Goal: Task Accomplishment & Management: Use online tool/utility

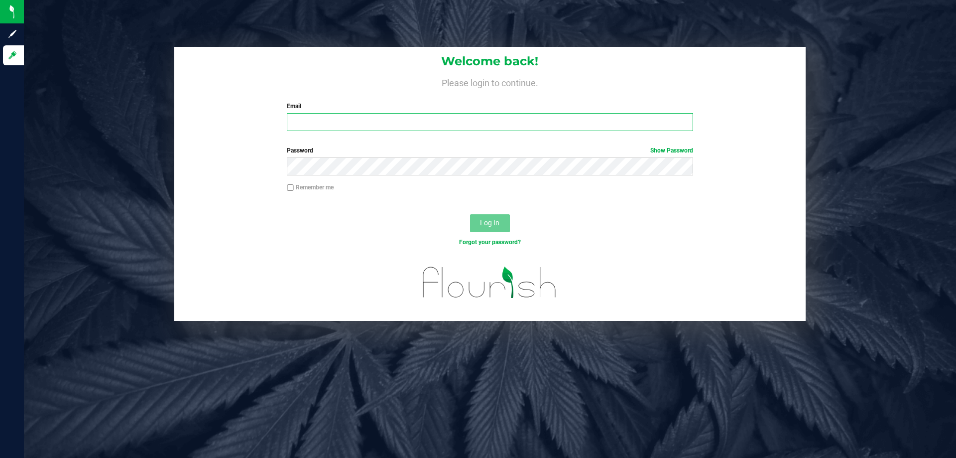
click at [401, 125] on input "Email" at bounding box center [490, 122] width 406 height 18
type input "[EMAIL_ADDRESS][DOMAIN_NAME]"
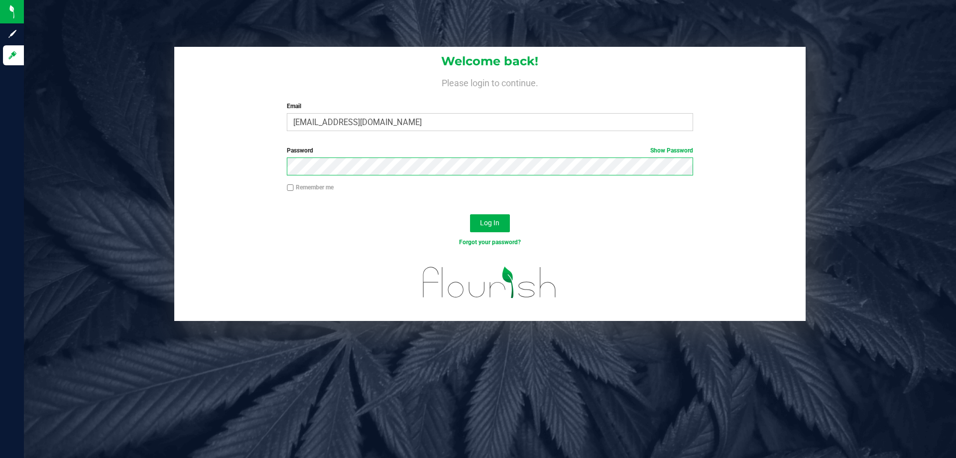
click at [470, 214] on button "Log In" at bounding box center [490, 223] width 40 height 18
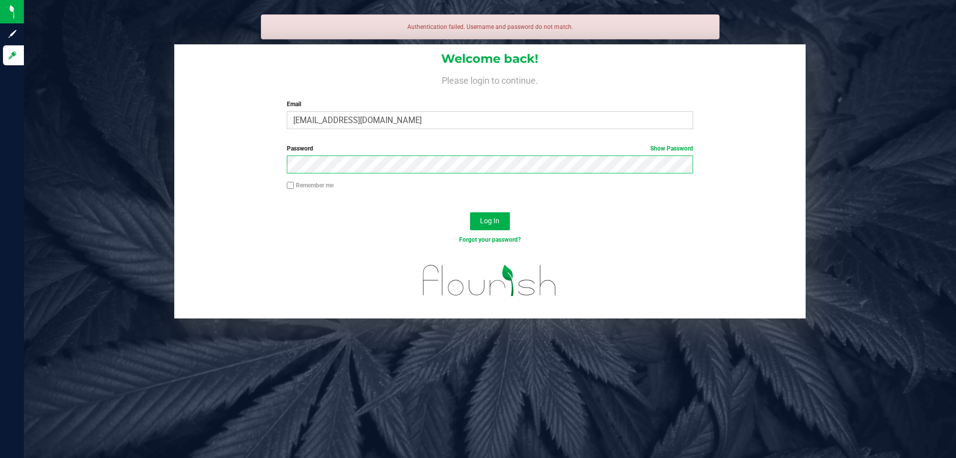
click at [470, 212] on button "Log In" at bounding box center [490, 221] width 40 height 18
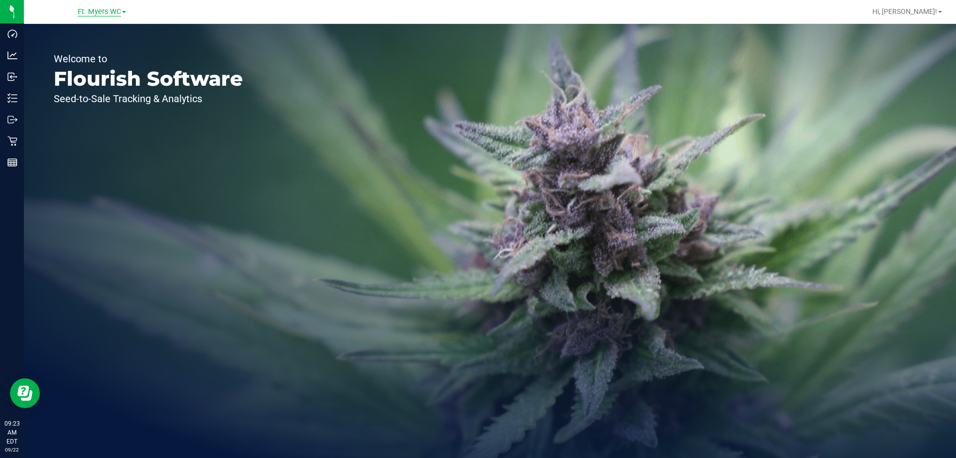
click at [113, 8] on span "Ft. Myers WC" at bounding box center [99, 11] width 43 height 9
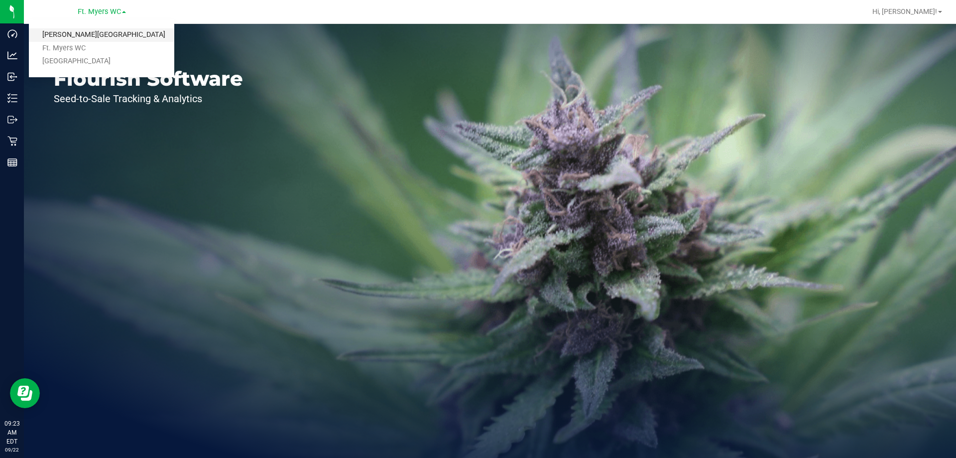
click at [93, 32] on link "[PERSON_NAME][GEOGRAPHIC_DATA]" at bounding box center [101, 34] width 145 height 13
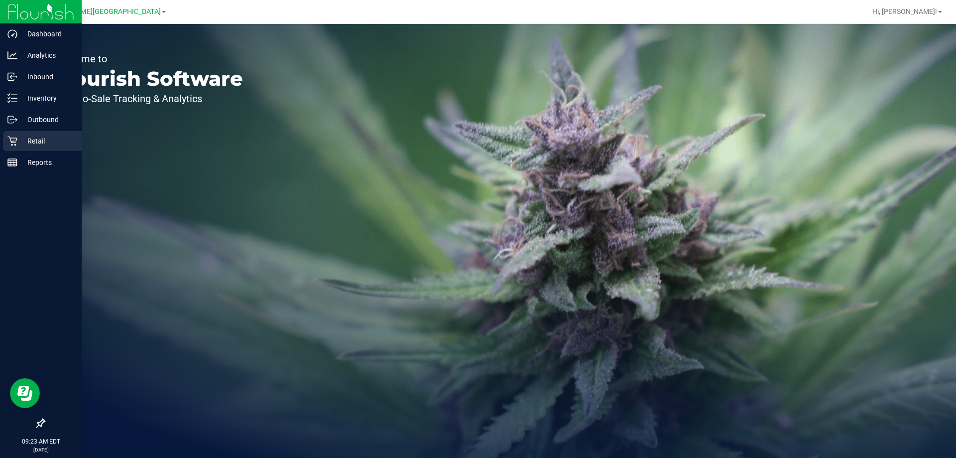
click at [45, 138] on p "Retail" at bounding box center [47, 141] width 60 height 12
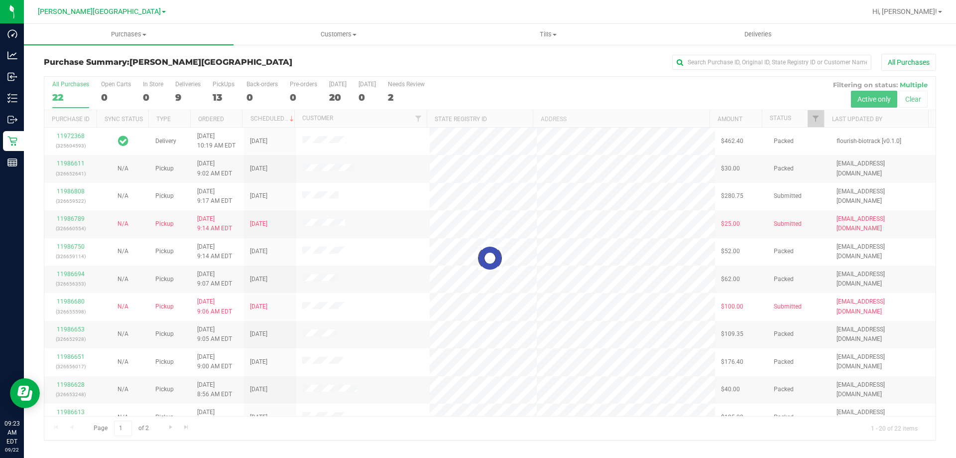
click at [216, 97] on div at bounding box center [490, 258] width 892 height 363
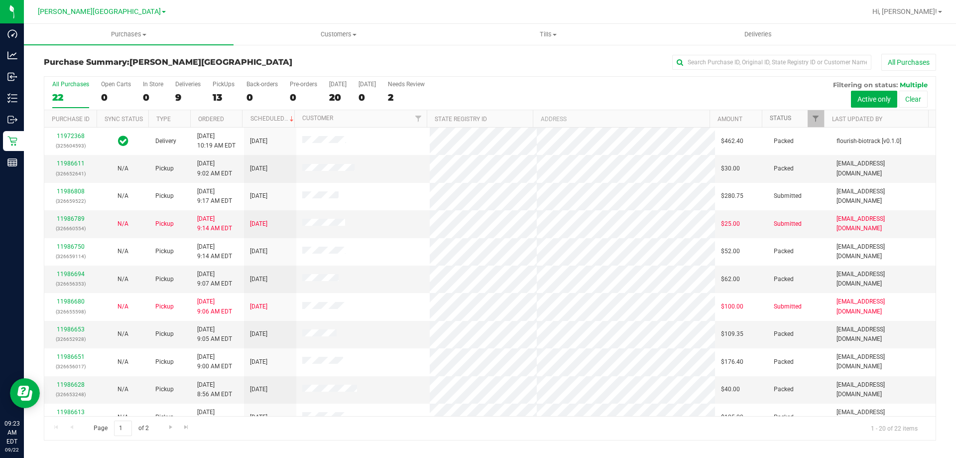
click at [781, 118] on link "Status" at bounding box center [780, 118] width 21 height 7
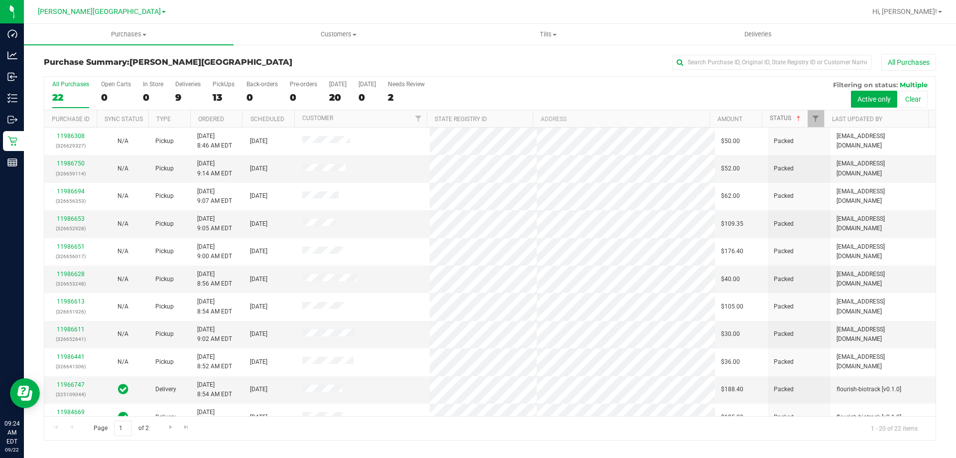
click at [781, 118] on link "Status" at bounding box center [786, 118] width 33 height 7
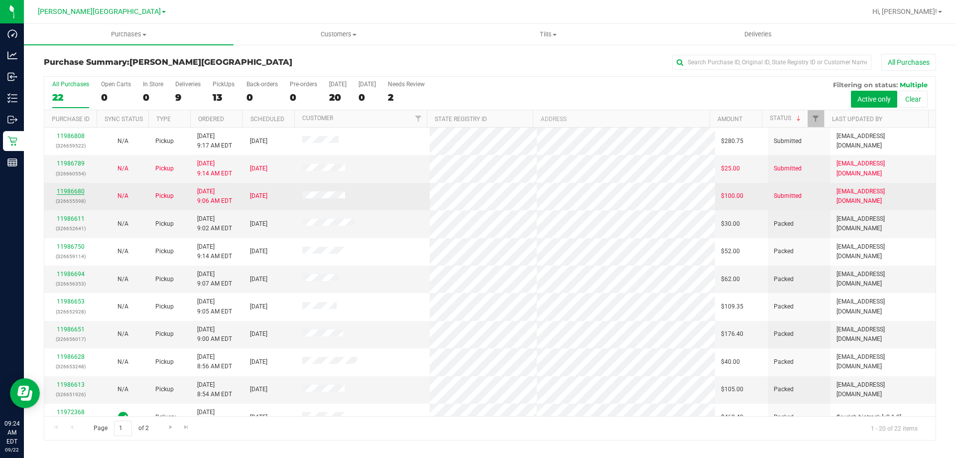
click at [69, 189] on link "11986680" at bounding box center [71, 191] width 28 height 7
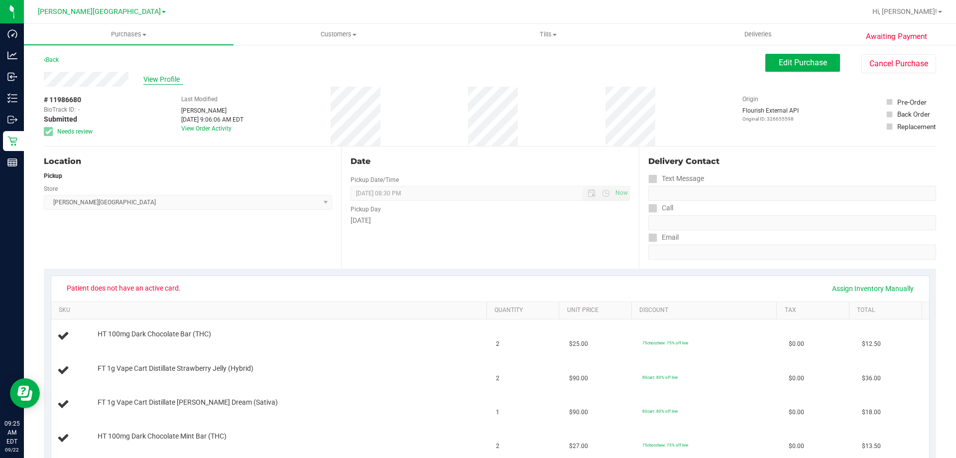
click at [166, 79] on span "View Profile" at bounding box center [163, 79] width 40 height 10
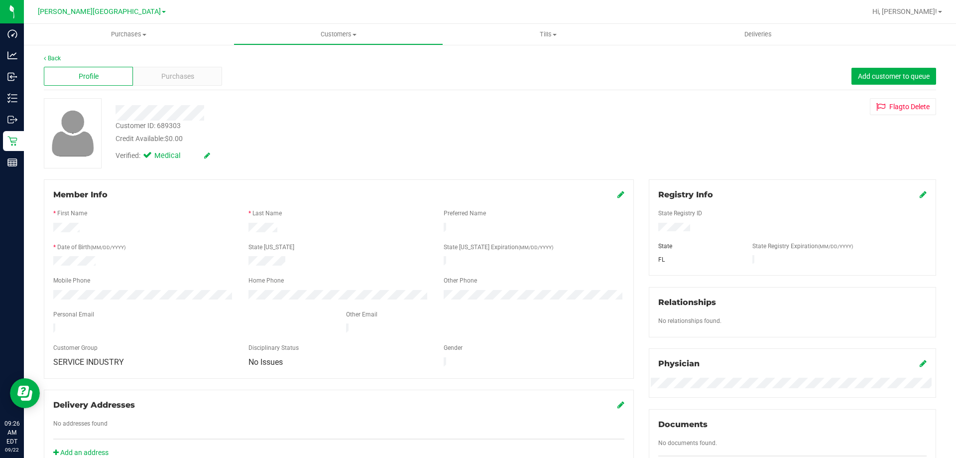
drag, startPoint x: 291, startPoint y: 258, endPoint x: 246, endPoint y: 260, distance: 44.9
click at [246, 260] on div at bounding box center [338, 262] width 195 height 12
drag, startPoint x: 96, startPoint y: 259, endPoint x: 51, endPoint y: 258, distance: 44.3
click at [51, 258] on div at bounding box center [143, 262] width 195 height 12
click at [52, 55] on link "Back" at bounding box center [52, 58] width 17 height 7
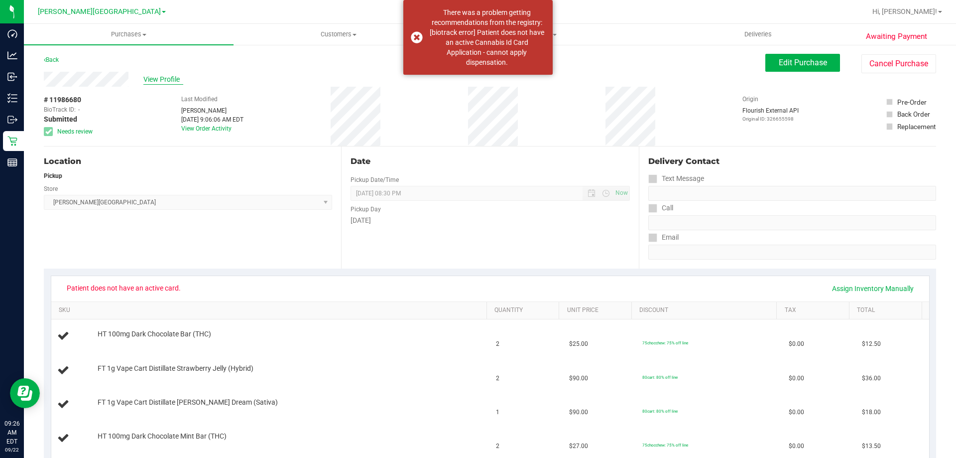
click at [150, 76] on span "View Profile" at bounding box center [163, 79] width 40 height 10
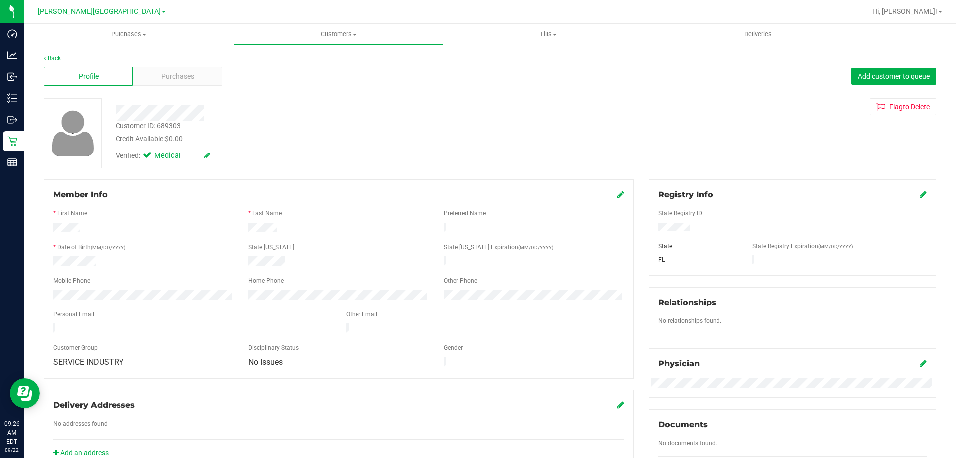
click at [258, 149] on div "Verified: Medical" at bounding box center [335, 155] width 454 height 22
drag, startPoint x: 164, startPoint y: 128, endPoint x: 112, endPoint y: 129, distance: 52.8
click at [112, 129] on div "Customer ID: 689303 Credit Available: $0.00" at bounding box center [335, 132] width 454 height 23
copy div "Customer ID: 689303"
click at [48, 56] on link "Back" at bounding box center [52, 58] width 17 height 7
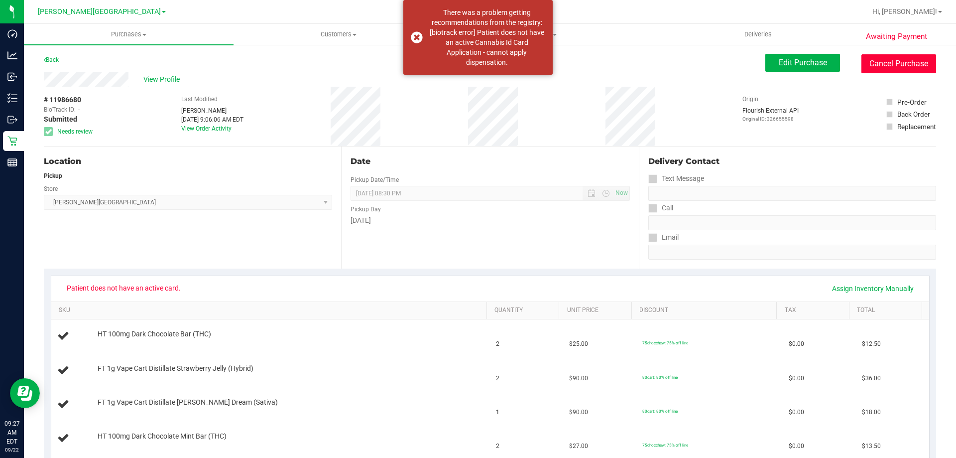
click at [899, 68] on button "Cancel Purchase" at bounding box center [899, 63] width 75 height 19
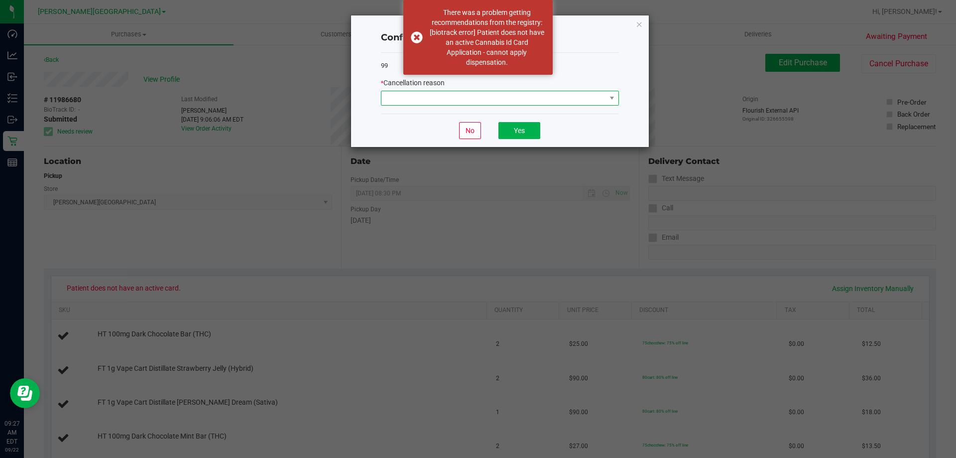
click at [474, 103] on span at bounding box center [494, 98] width 225 height 14
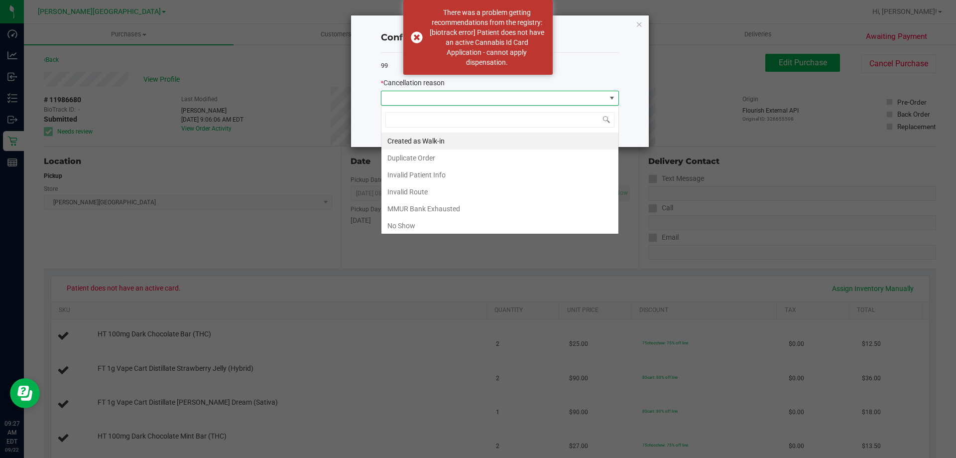
scroll to position [15, 238]
click at [471, 192] on li "Invalid Route" at bounding box center [500, 191] width 237 height 17
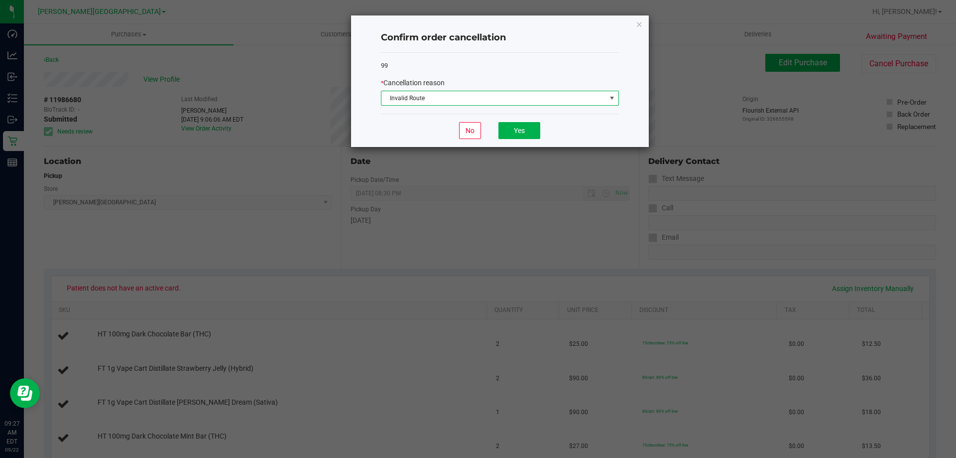
click at [493, 103] on span "Invalid Route" at bounding box center [494, 98] width 225 height 14
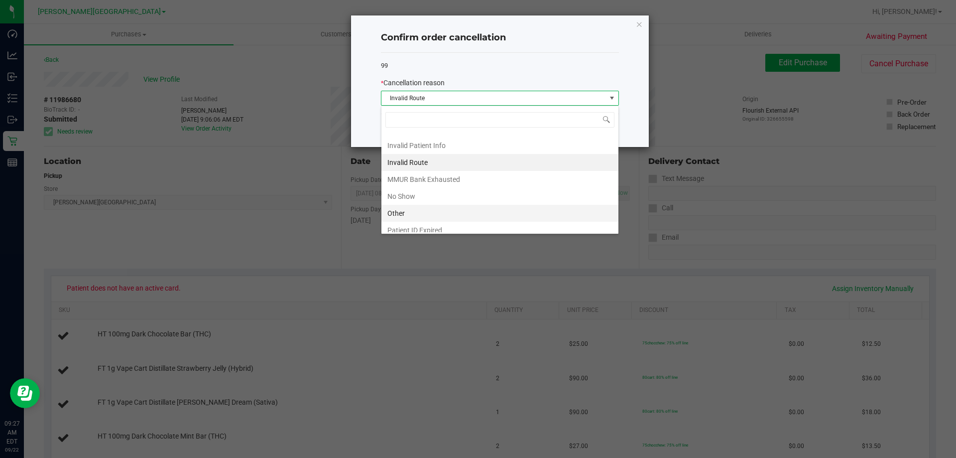
scroll to position [53, 0]
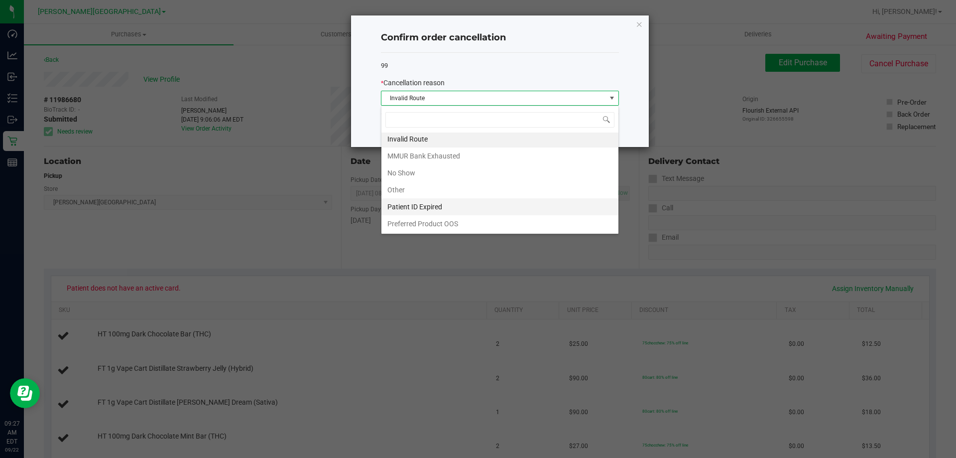
click at [506, 207] on li "Patient ID Expired" at bounding box center [500, 206] width 237 height 17
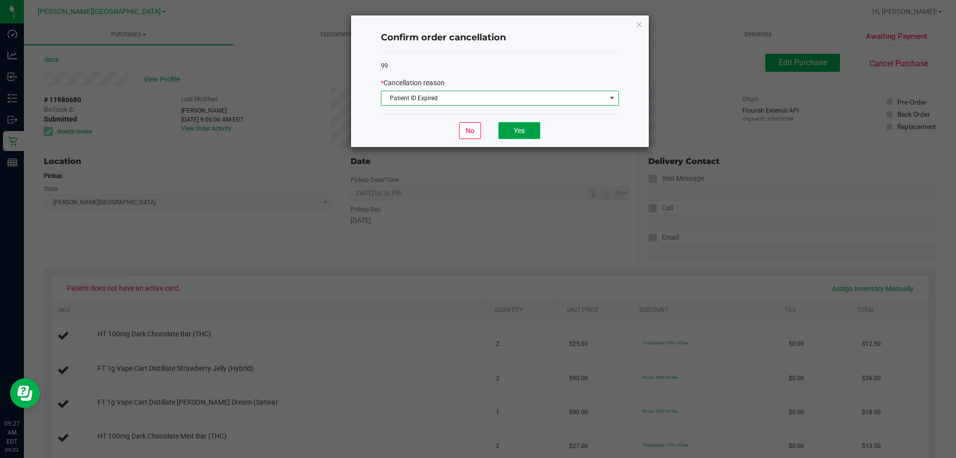
click at [519, 130] on button "Yes" at bounding box center [520, 130] width 42 height 17
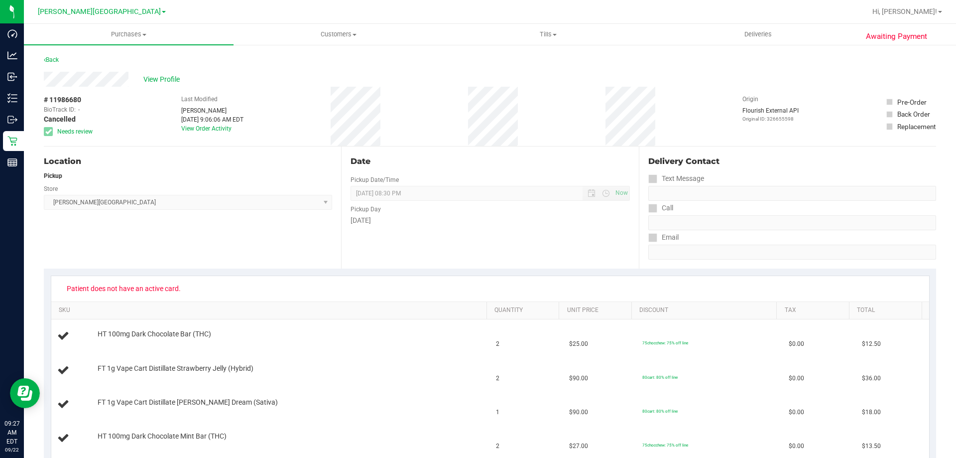
click at [47, 56] on link "Back" at bounding box center [51, 59] width 15 height 7
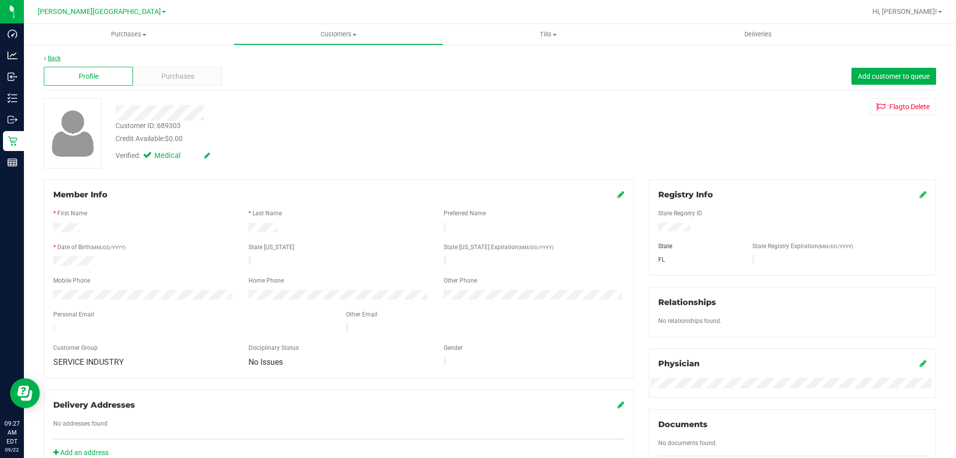
click at [48, 57] on link "Back" at bounding box center [52, 58] width 17 height 7
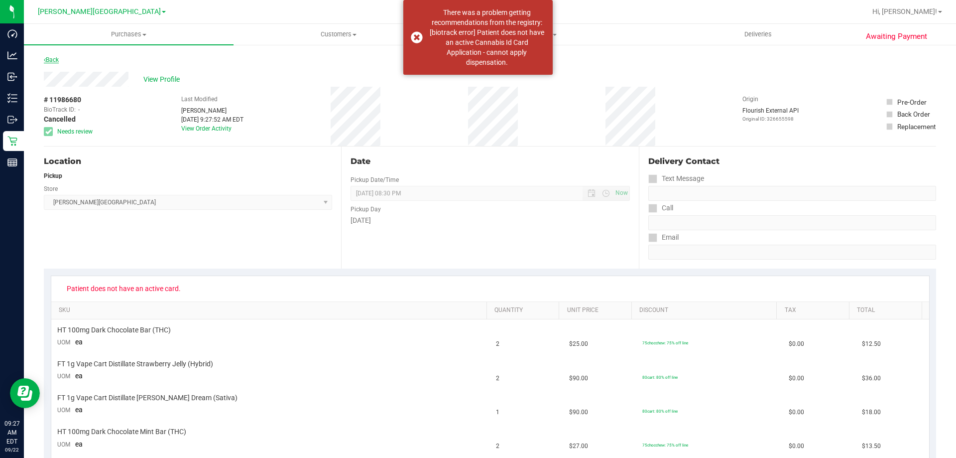
click at [55, 58] on link "Back" at bounding box center [51, 59] width 15 height 7
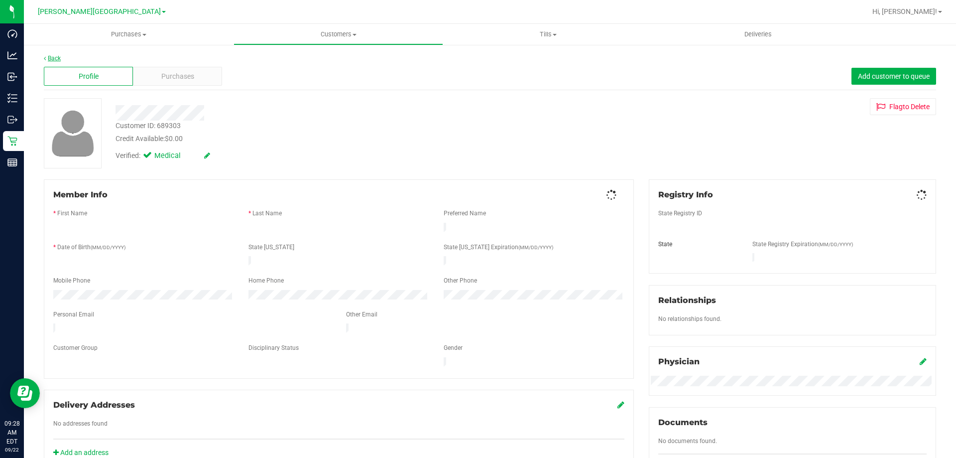
click at [58, 57] on link "Back" at bounding box center [52, 58] width 17 height 7
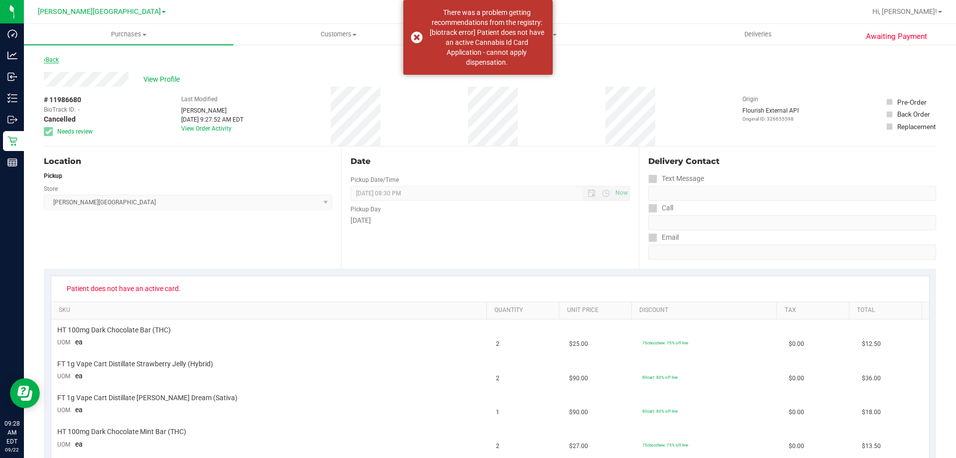
click at [57, 58] on link "Back" at bounding box center [51, 59] width 15 height 7
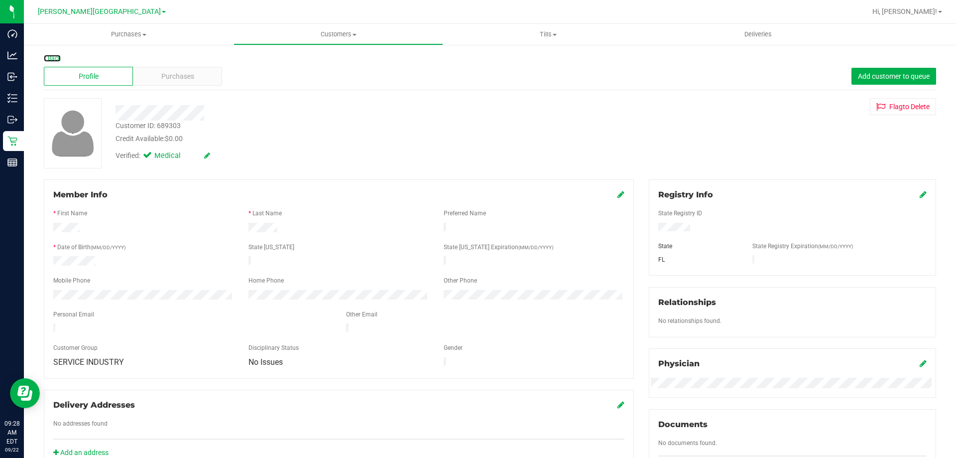
click at [56, 59] on link "Back" at bounding box center [52, 58] width 17 height 7
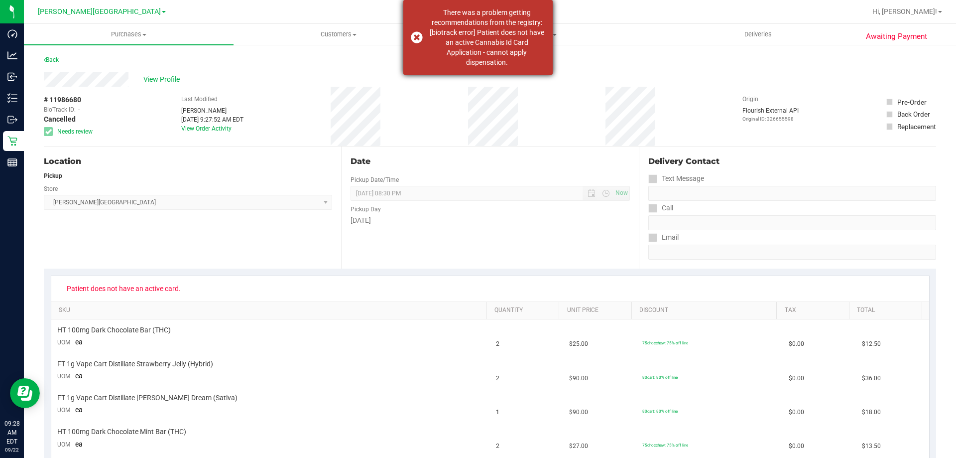
click at [413, 38] on div "There was a problem getting recommendations from the registry: [biotrack error]…" at bounding box center [477, 37] width 149 height 75
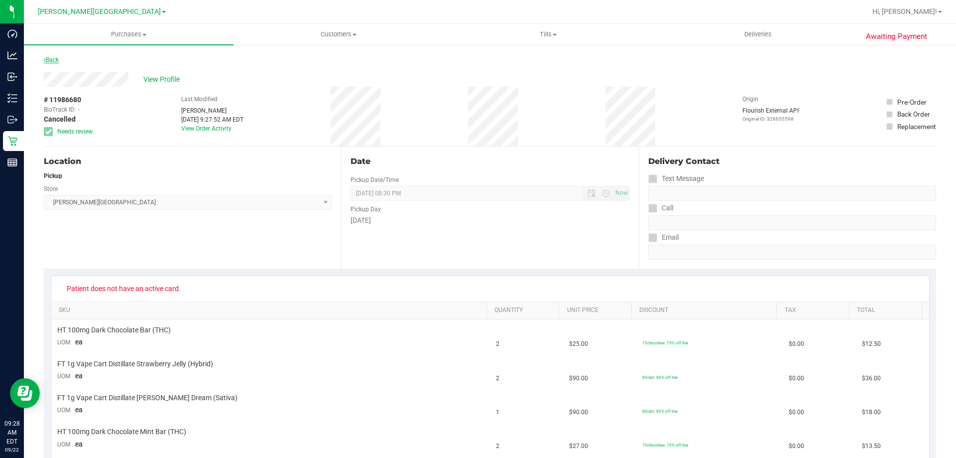
click at [51, 57] on link "Back" at bounding box center [51, 59] width 15 height 7
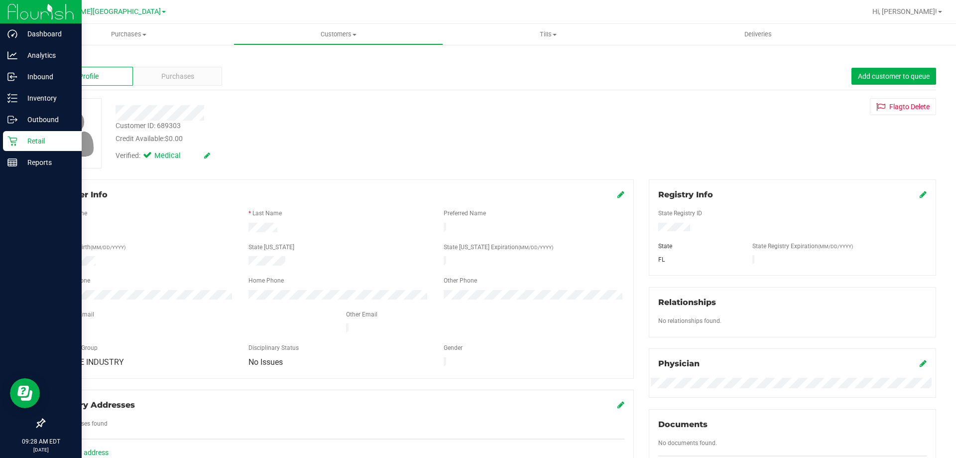
click at [18, 141] on p "Retail" at bounding box center [47, 141] width 60 height 12
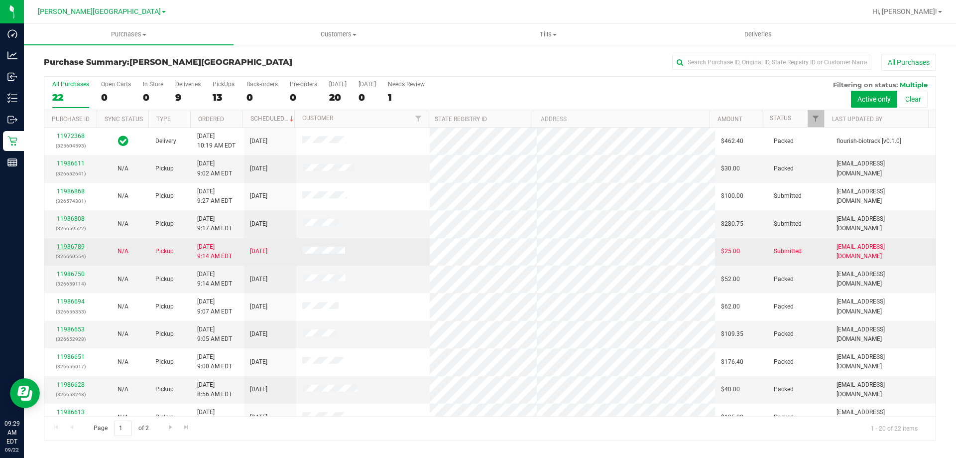
click at [76, 248] on link "11986789" at bounding box center [71, 246] width 28 height 7
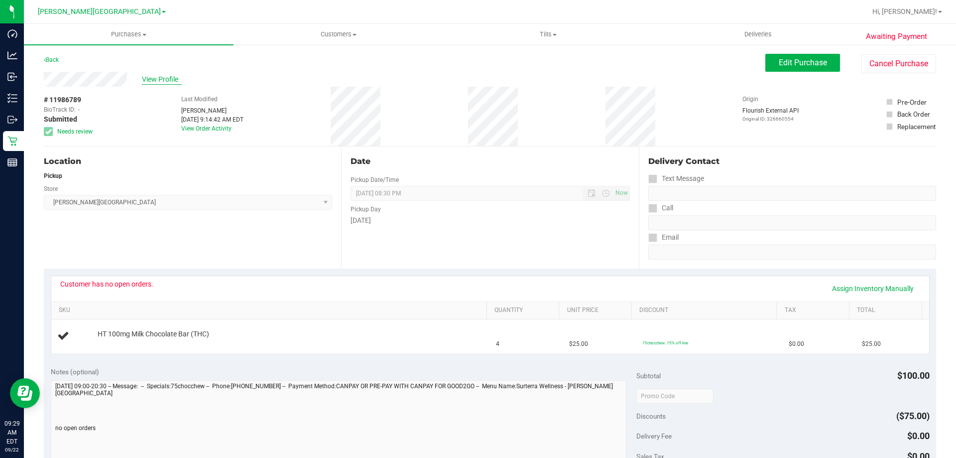
click at [156, 77] on span "View Profile" at bounding box center [162, 79] width 40 height 10
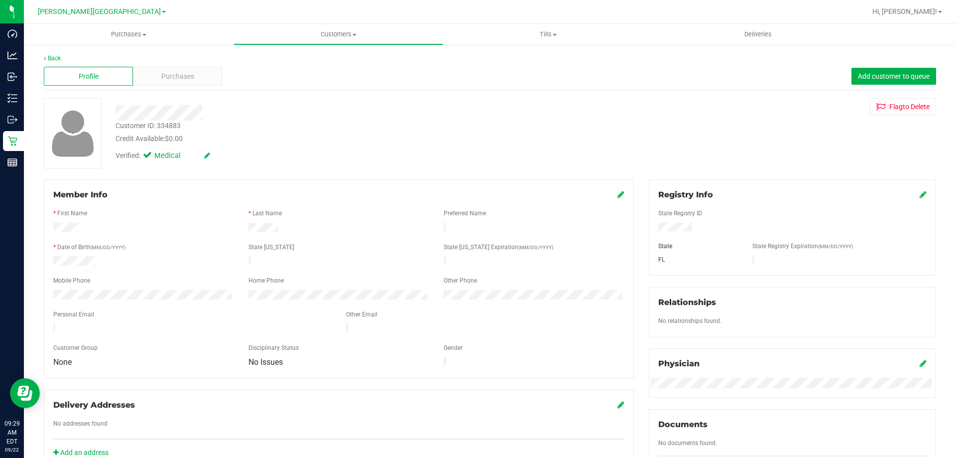
click at [654, 226] on div at bounding box center [792, 228] width 283 height 11
drag, startPoint x: 114, startPoint y: 259, endPoint x: 48, endPoint y: 258, distance: 65.8
click at [48, 258] on div at bounding box center [143, 262] width 195 height 12
drag, startPoint x: 153, startPoint y: 126, endPoint x: 110, endPoint y: 126, distance: 43.3
click at [110, 126] on div "Customer ID: 334883 Credit Available: $0.00" at bounding box center [335, 132] width 454 height 23
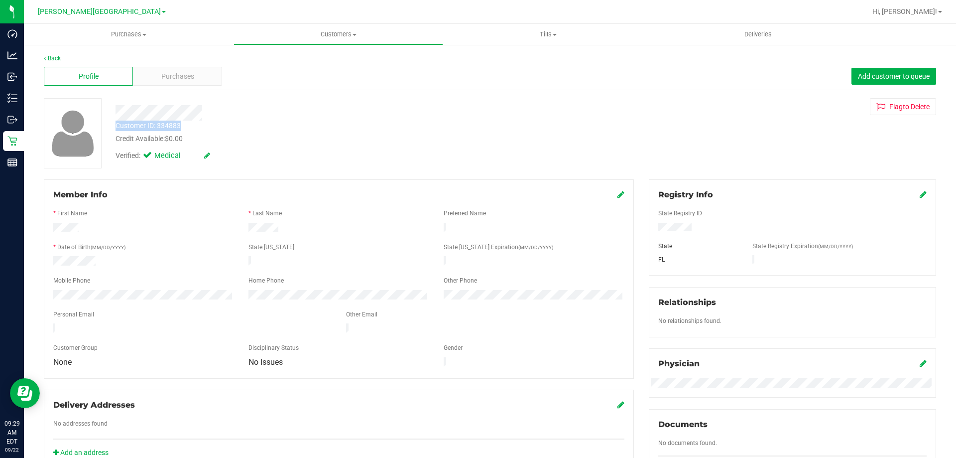
copy div "Customer ID: 334883"
click at [372, 144] on div "Verified: Medical" at bounding box center [335, 155] width 454 height 22
drag, startPoint x: 40, startPoint y: 56, endPoint x: 46, endPoint y: 59, distance: 6.7
click at [41, 55] on div "Back Profile Purchases Add customer to queue Customer ID: 334883 Credit Availab…" at bounding box center [490, 382] width 932 height 677
click at [50, 60] on link "Back" at bounding box center [52, 58] width 17 height 7
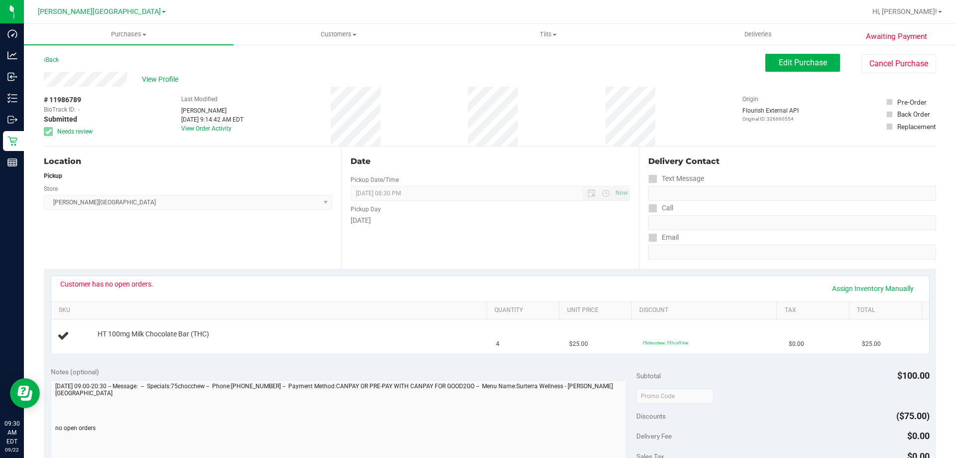
click at [403, 298] on div "Customer has no open orders. Assign Inventory Manually" at bounding box center [490, 288] width 878 height 25
click at [53, 60] on link "Back" at bounding box center [51, 59] width 15 height 7
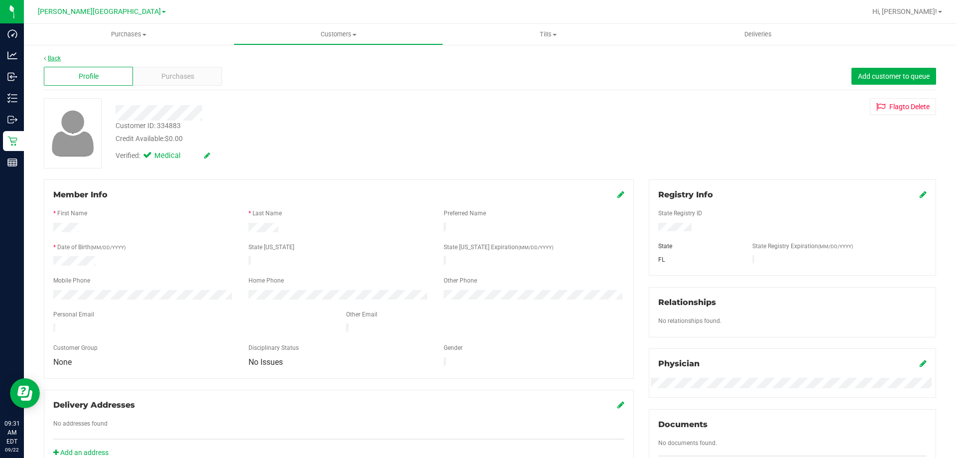
click at [52, 58] on link "Back" at bounding box center [52, 58] width 17 height 7
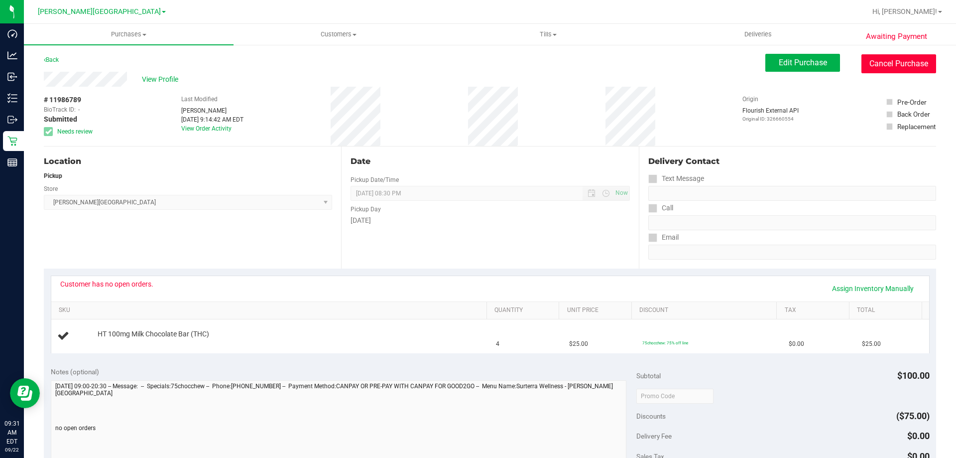
click at [906, 70] on button "Cancel Purchase" at bounding box center [899, 63] width 75 height 19
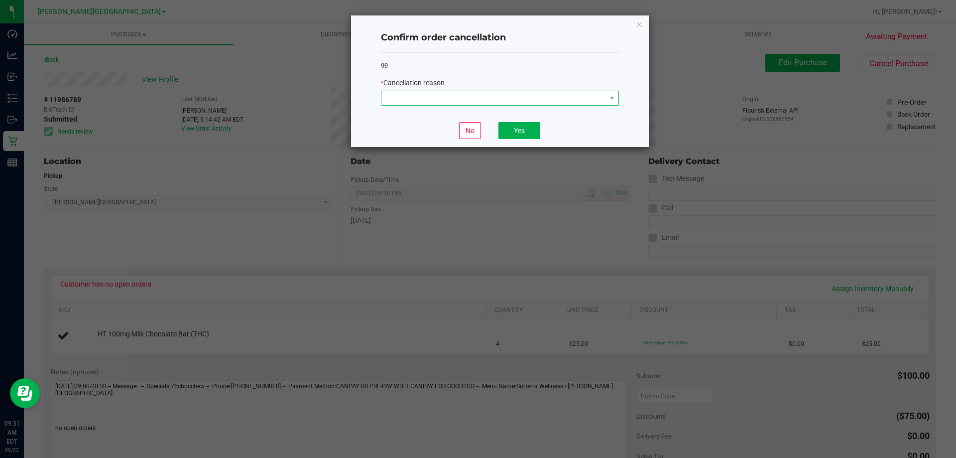
click at [412, 99] on span at bounding box center [494, 98] width 225 height 14
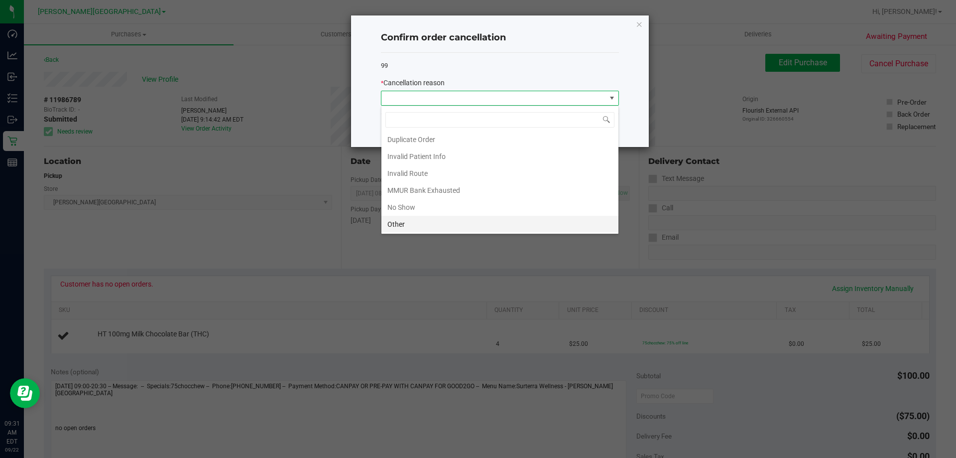
scroll to position [3, 0]
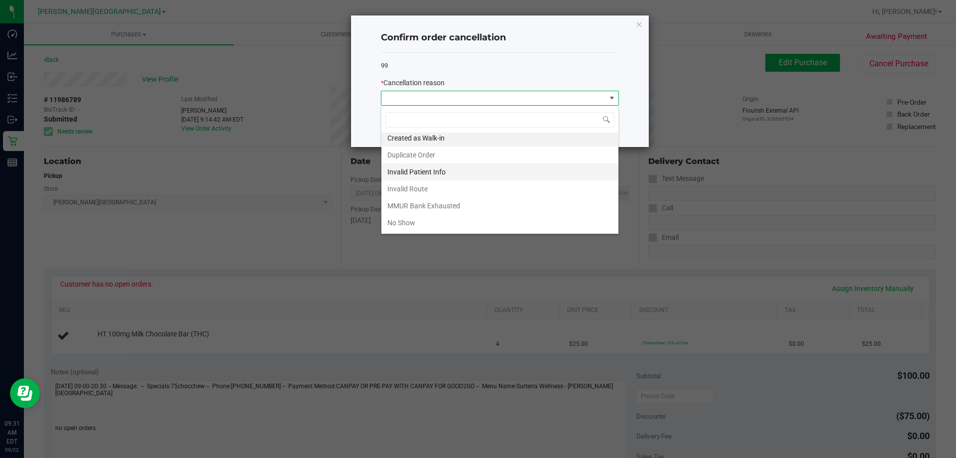
click at [462, 170] on li "Invalid Patient Info" at bounding box center [500, 171] width 237 height 17
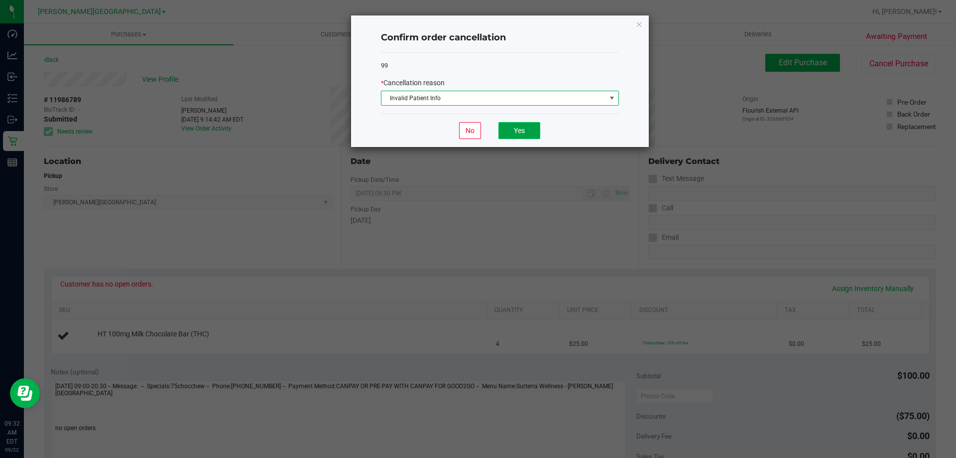
click at [521, 132] on button "Yes" at bounding box center [520, 130] width 42 height 17
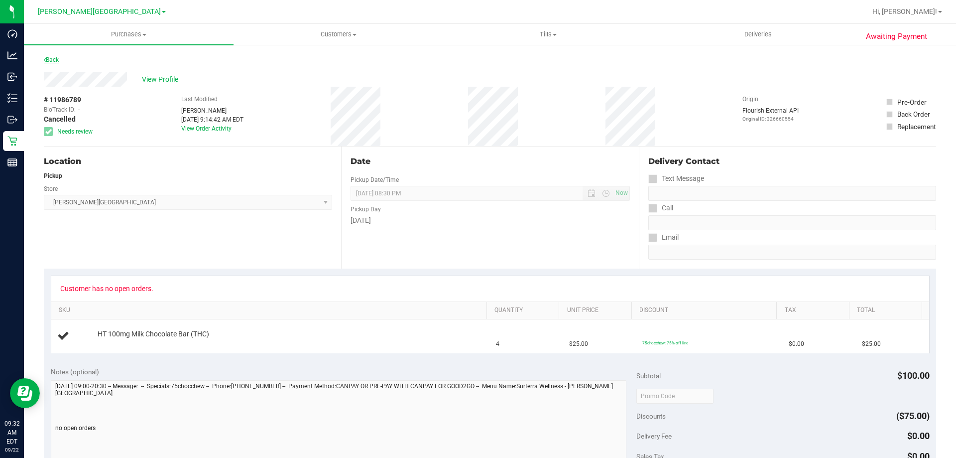
click at [56, 58] on link "Back" at bounding box center [51, 59] width 15 height 7
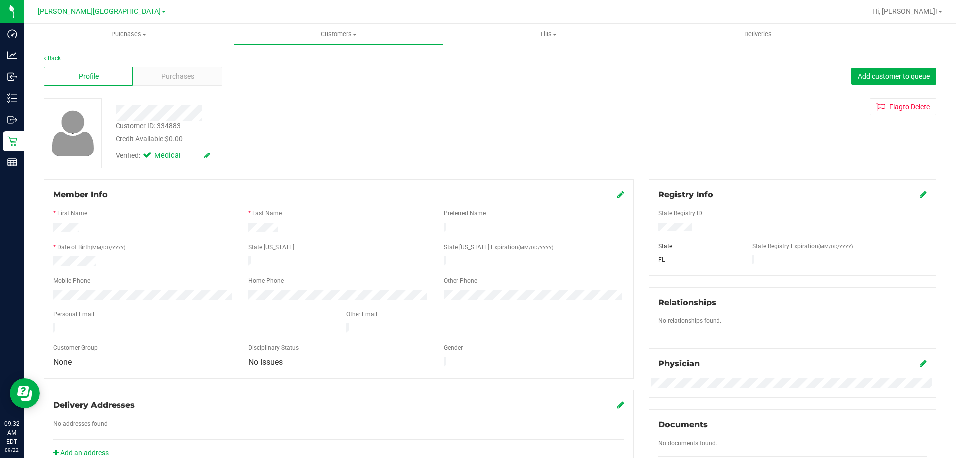
click at [51, 57] on link "Back" at bounding box center [52, 58] width 17 height 7
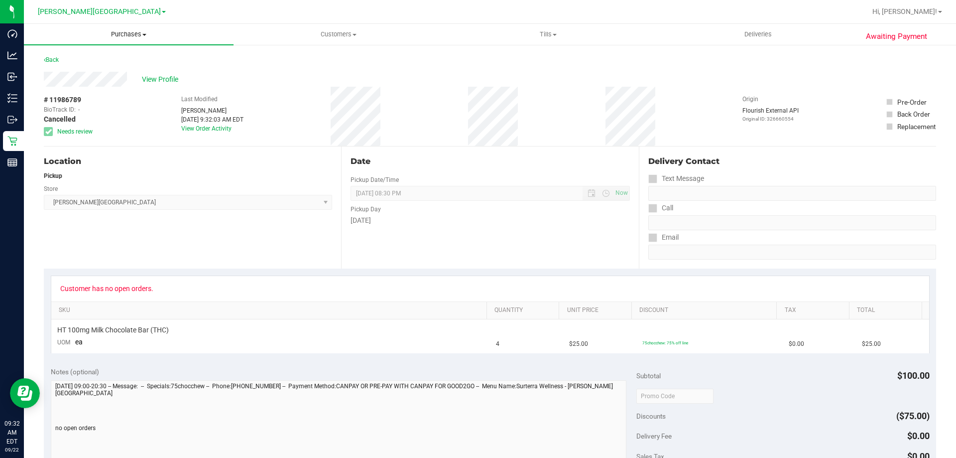
click at [132, 31] on span "Purchases" at bounding box center [129, 34] width 210 height 9
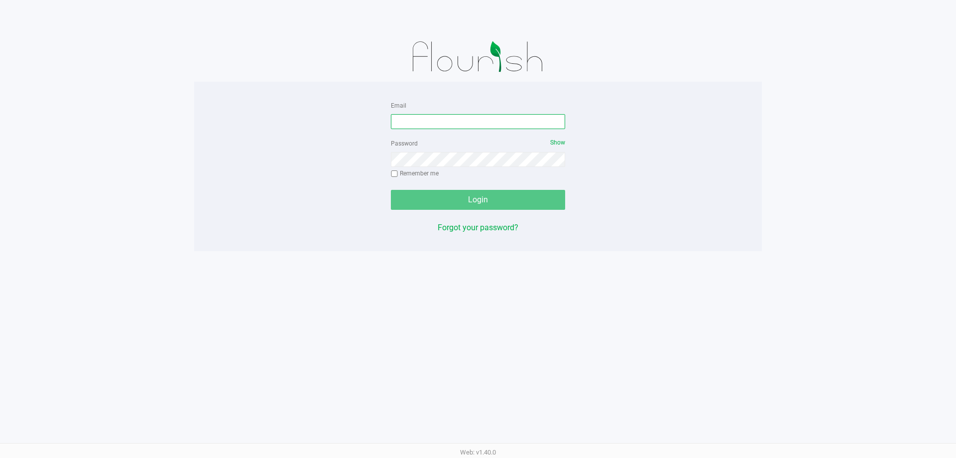
click at [489, 114] on input "Email" at bounding box center [478, 121] width 174 height 15
type input "[EMAIL_ADDRESS][DOMAIN_NAME]"
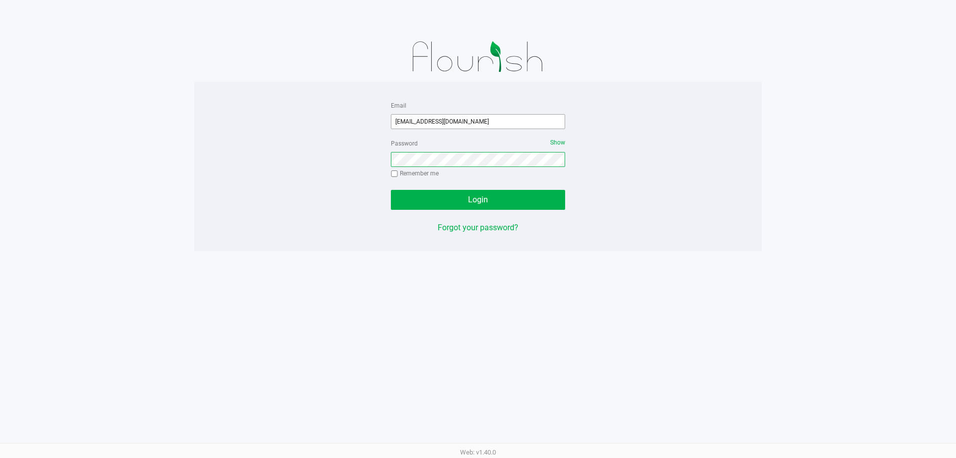
click at [391, 190] on button "Login" at bounding box center [478, 200] width 174 height 20
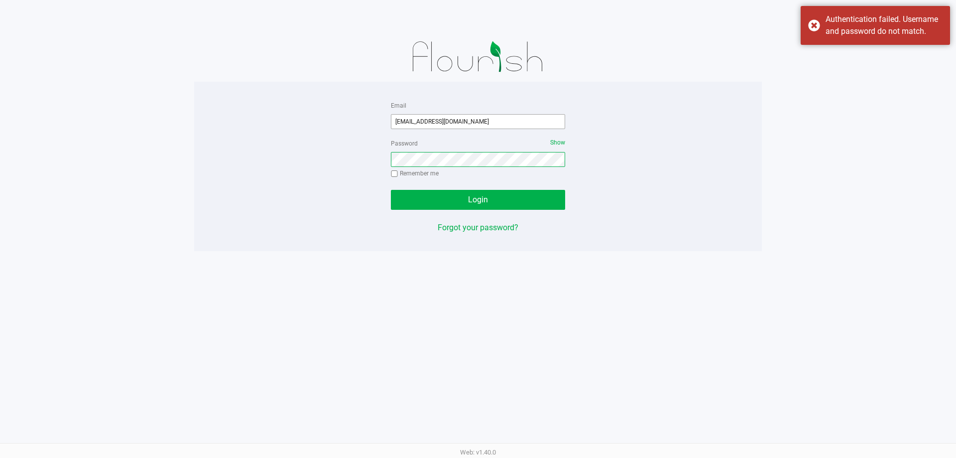
click at [391, 190] on button "Login" at bounding box center [478, 200] width 174 height 20
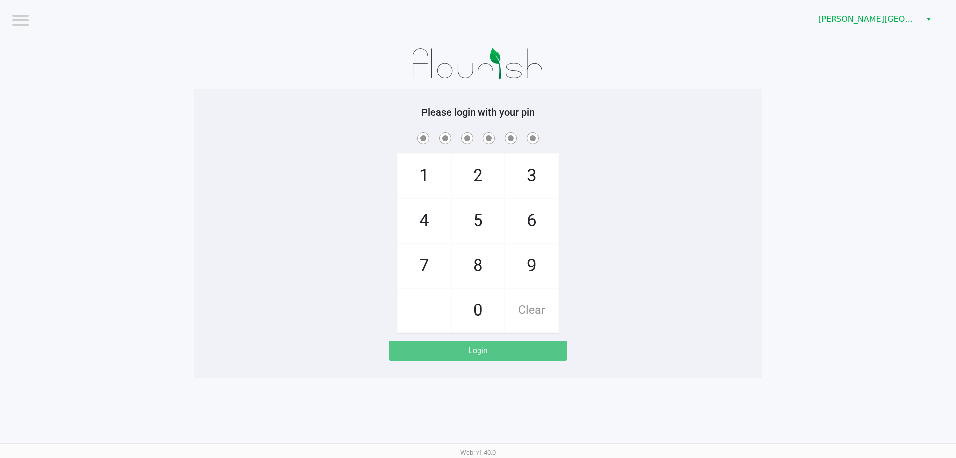
click at [438, 260] on span "7" at bounding box center [424, 266] width 53 height 44
checkbox input "true"
click at [476, 233] on span "5" at bounding box center [478, 221] width 53 height 44
checkbox input "true"
click at [545, 227] on span "6" at bounding box center [532, 221] width 53 height 44
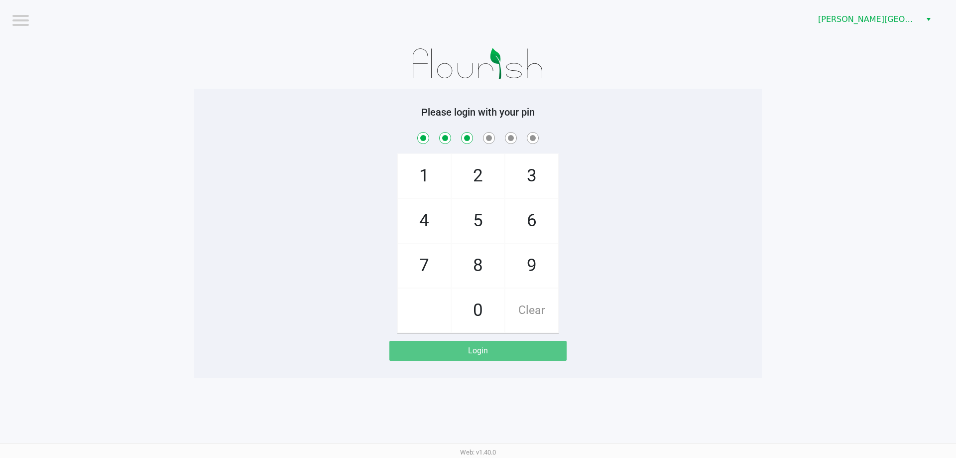
checkbox input "true"
click at [545, 228] on span "6" at bounding box center [532, 221] width 53 height 44
checkbox input "true"
click at [442, 217] on span "4" at bounding box center [424, 221] width 53 height 44
checkbox input "true"
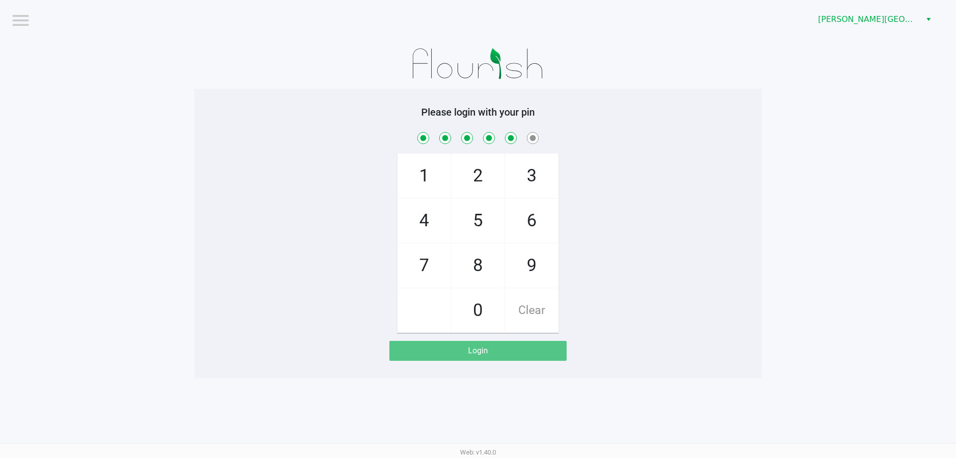
click at [543, 167] on span "3" at bounding box center [532, 176] width 53 height 44
checkbox input "true"
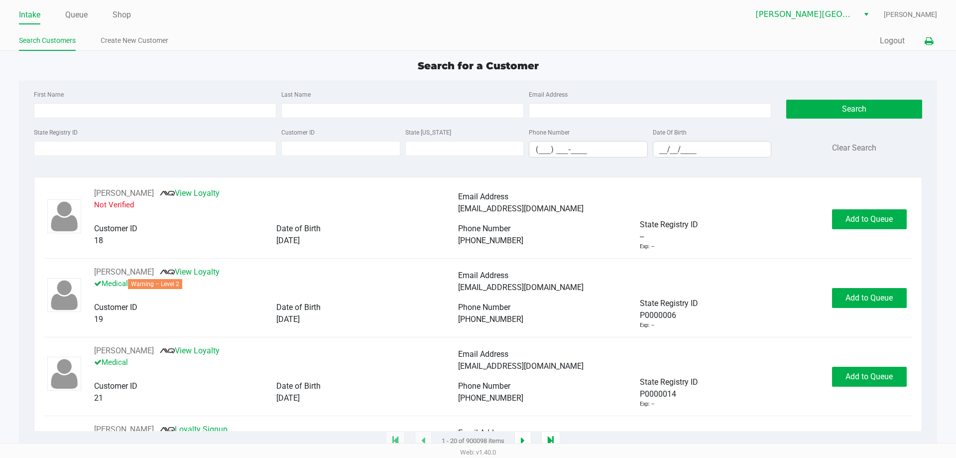
click at [933, 37] on button at bounding box center [929, 41] width 16 height 18
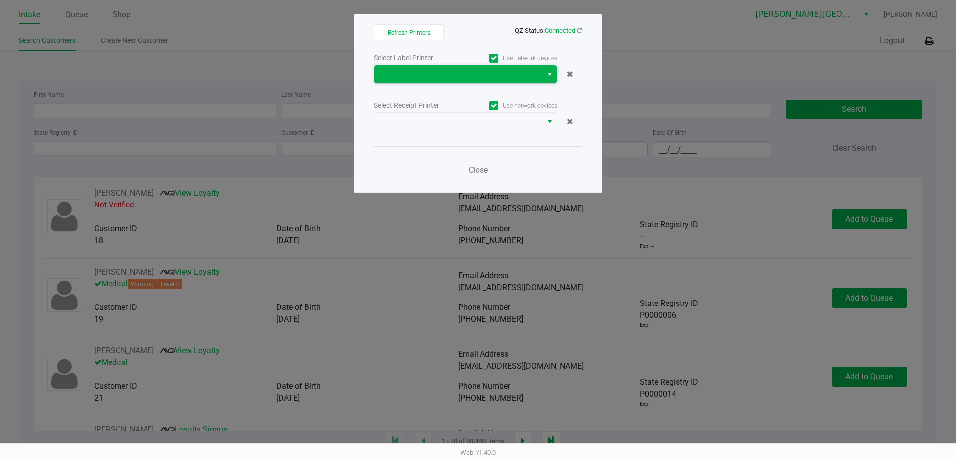
click at [469, 72] on span at bounding box center [459, 74] width 156 height 12
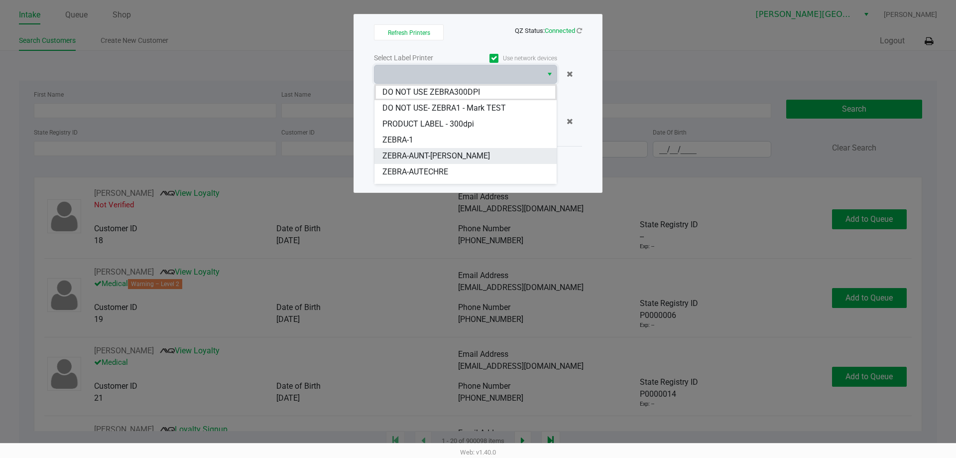
click at [471, 153] on li "ZEBRA-AUNT-SARAH" at bounding box center [466, 156] width 182 height 16
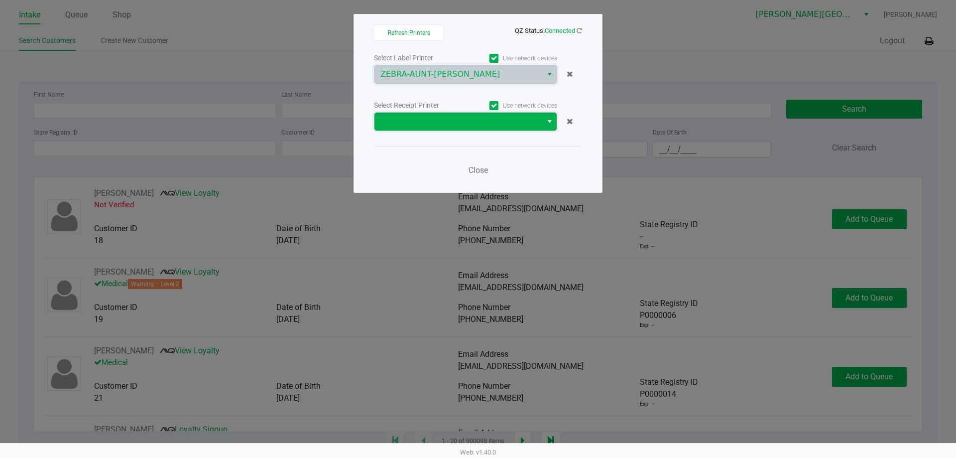
click at [467, 120] on span at bounding box center [459, 122] width 156 height 12
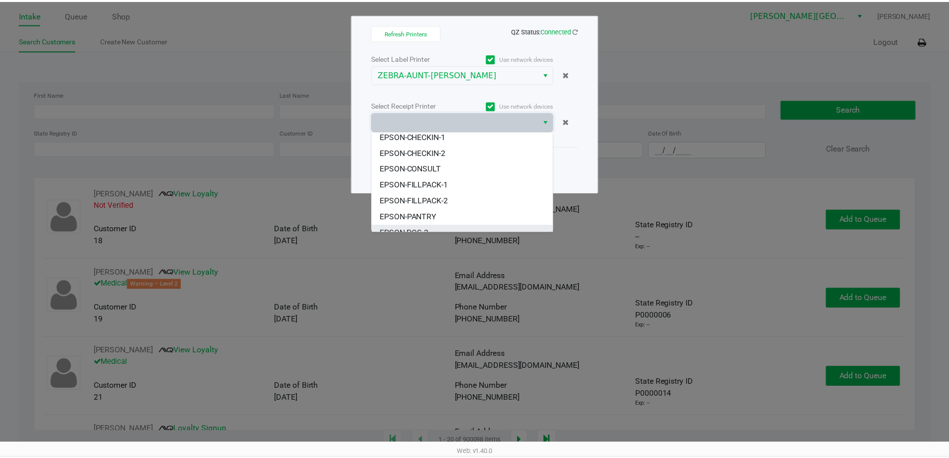
scroll to position [92, 0]
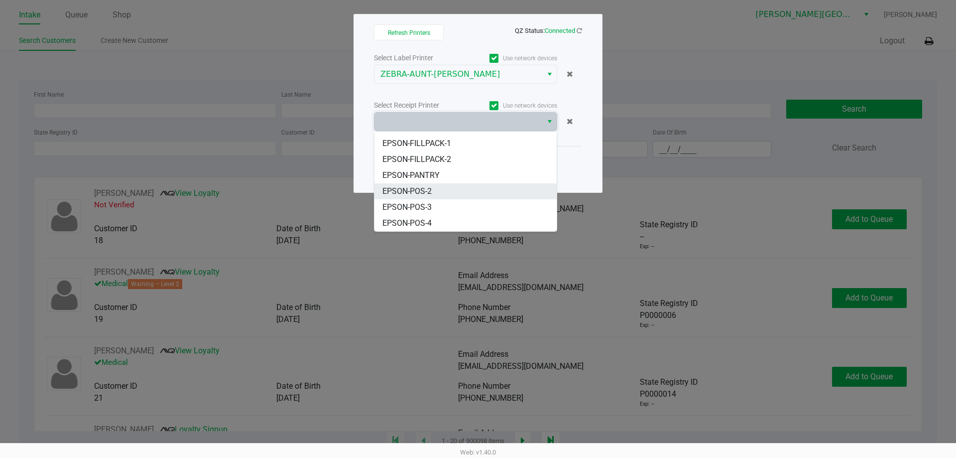
click at [457, 188] on li "EPSON-POS-2" at bounding box center [466, 191] width 182 height 16
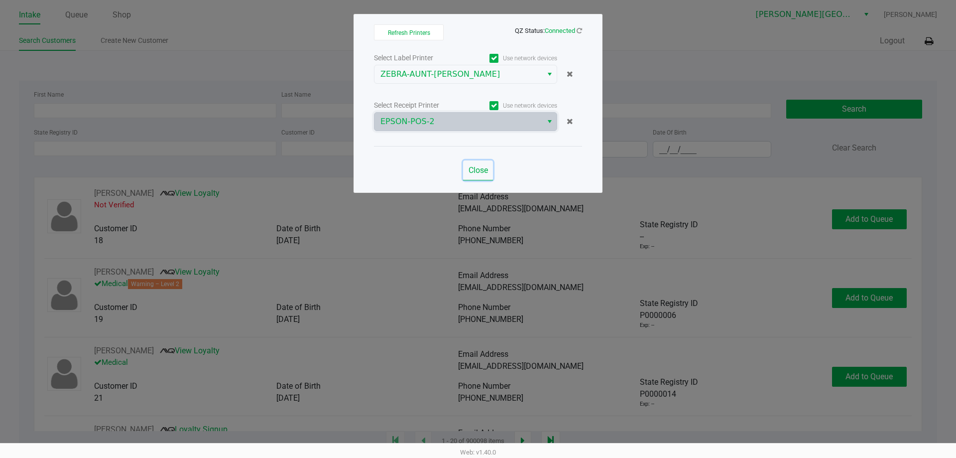
click at [484, 170] on span "Close" at bounding box center [478, 169] width 19 height 9
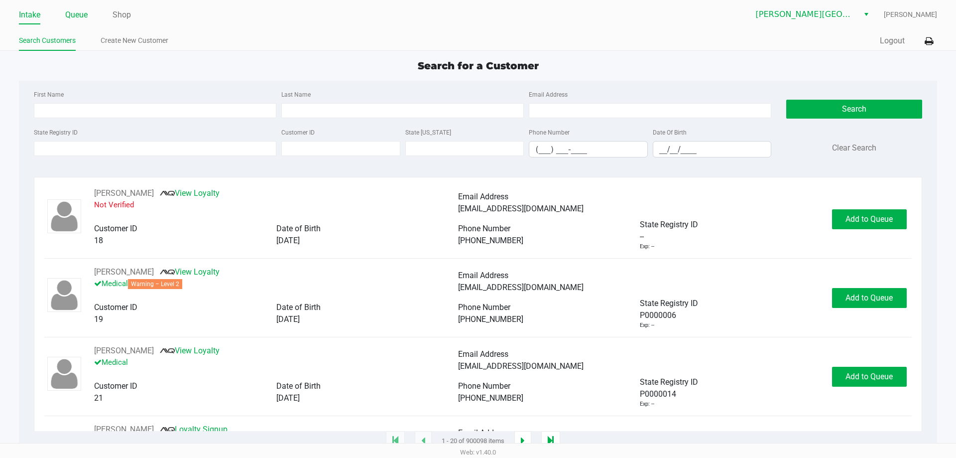
click at [83, 13] on link "Queue" at bounding box center [76, 15] width 22 height 14
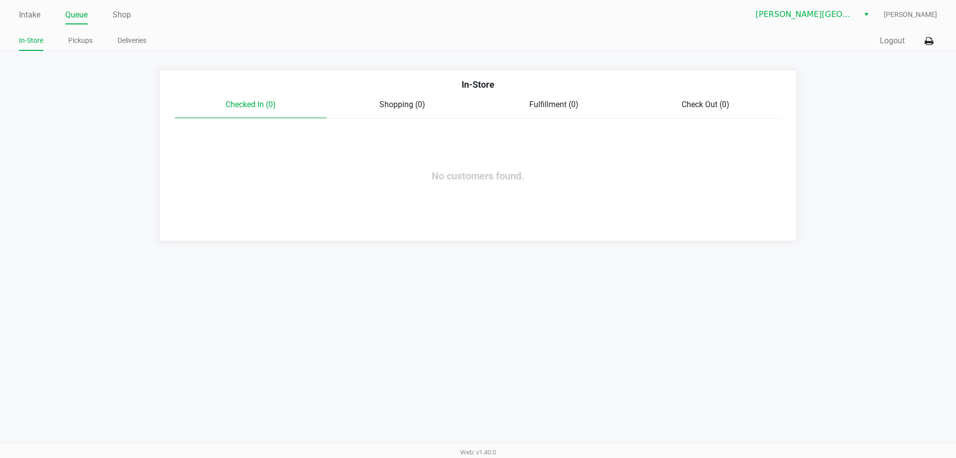
drag, startPoint x: 135, startPoint y: 44, endPoint x: 217, endPoint y: 46, distance: 81.7
click at [135, 45] on link "Deliveries" at bounding box center [132, 40] width 29 height 12
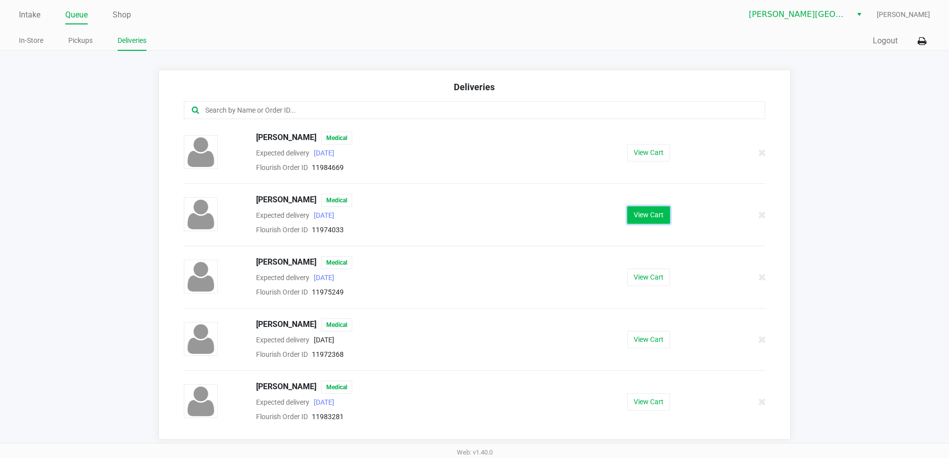
click at [653, 219] on button "View Cart" at bounding box center [648, 214] width 43 height 17
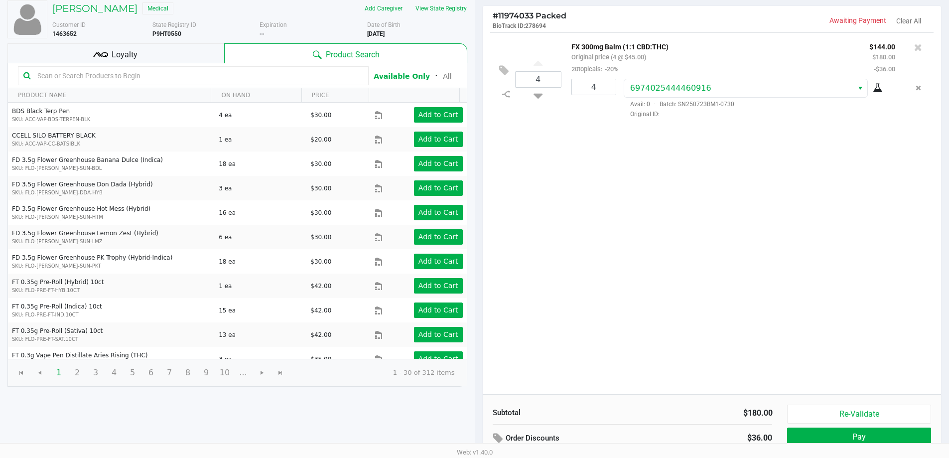
scroll to position [102, 0]
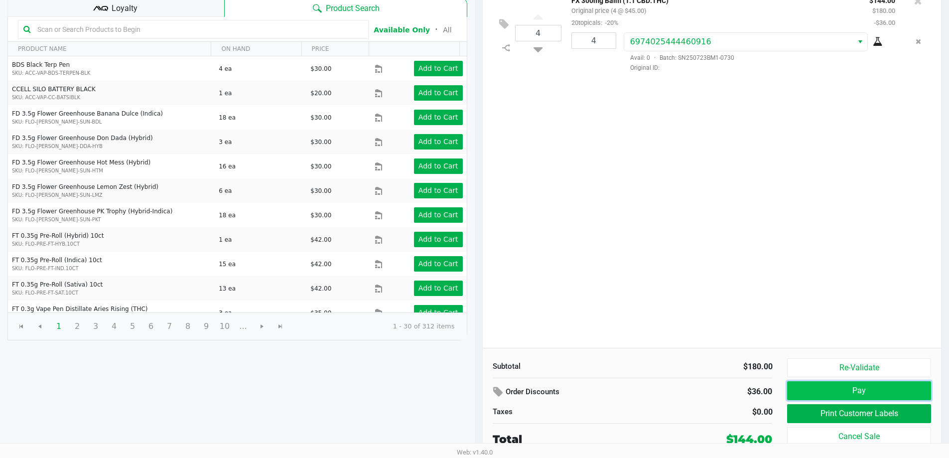
click at [875, 388] on button "Pay" at bounding box center [858, 390] width 143 height 19
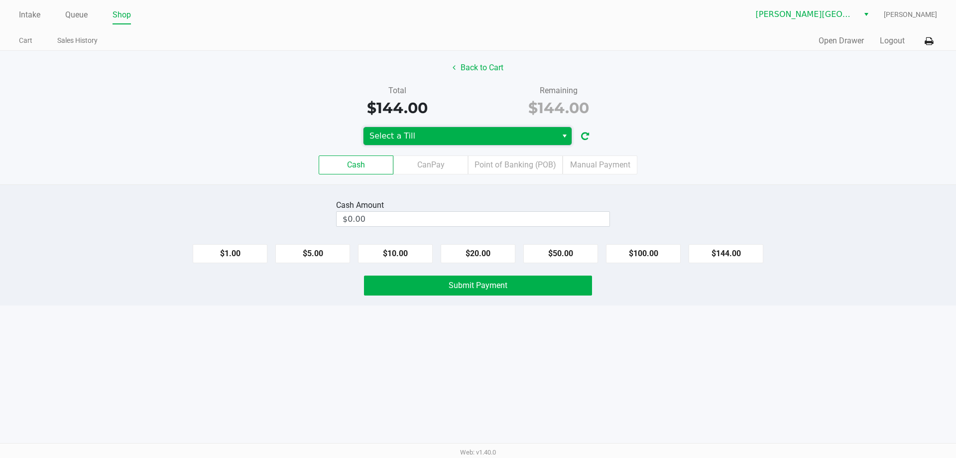
click at [513, 141] on span "Select a Till" at bounding box center [461, 136] width 182 height 12
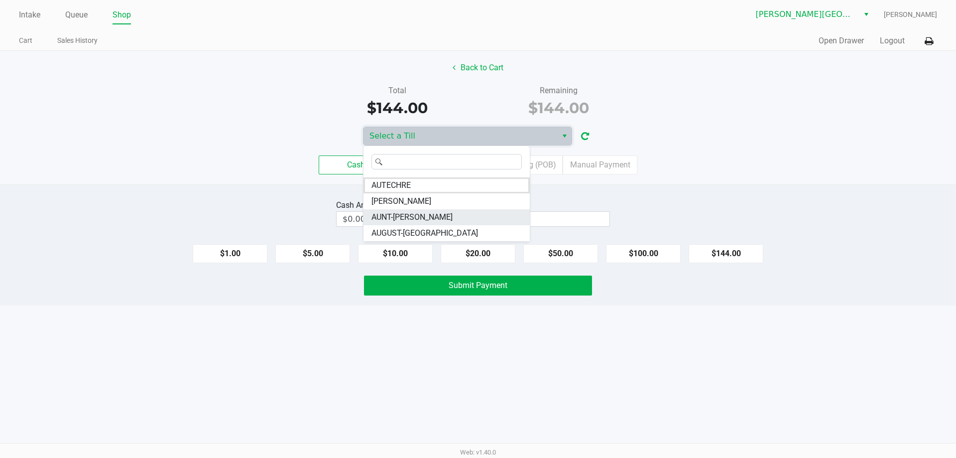
click at [473, 218] on li "AUNT-SARAH" at bounding box center [447, 217] width 166 height 16
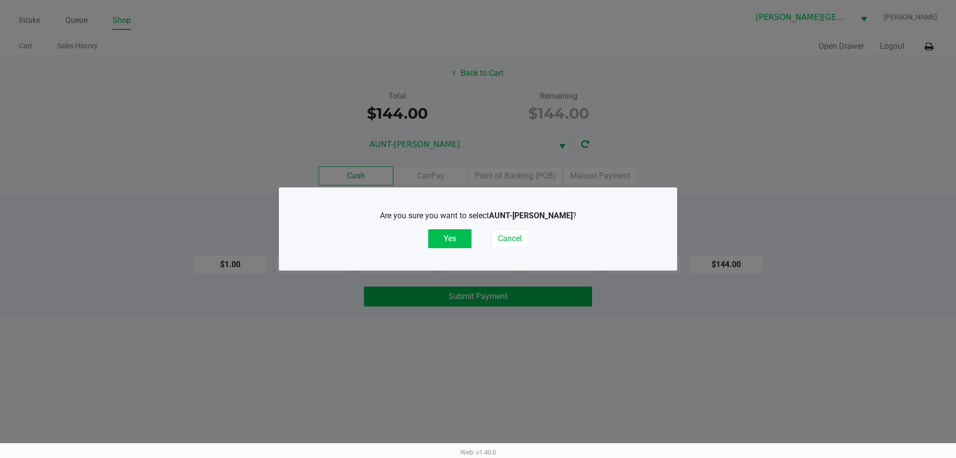
click at [464, 240] on button "Yes" at bounding box center [449, 238] width 43 height 19
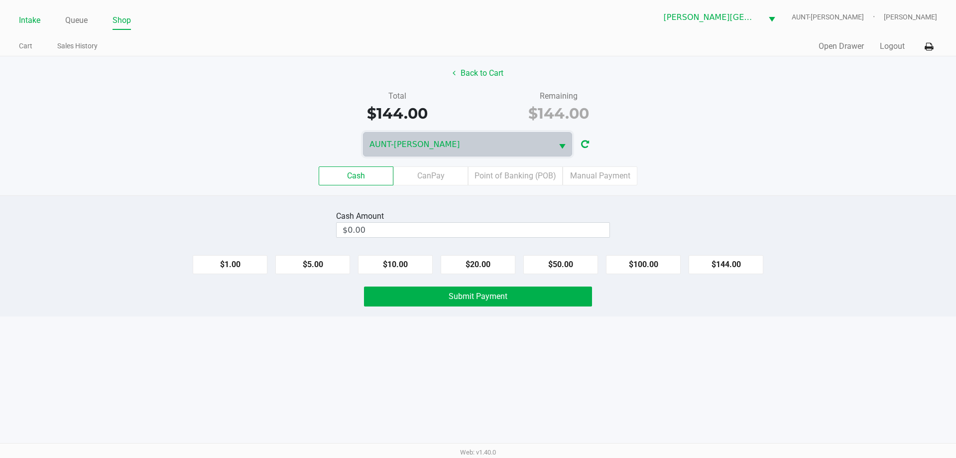
click at [25, 20] on link "Intake" at bounding box center [29, 20] width 21 height 14
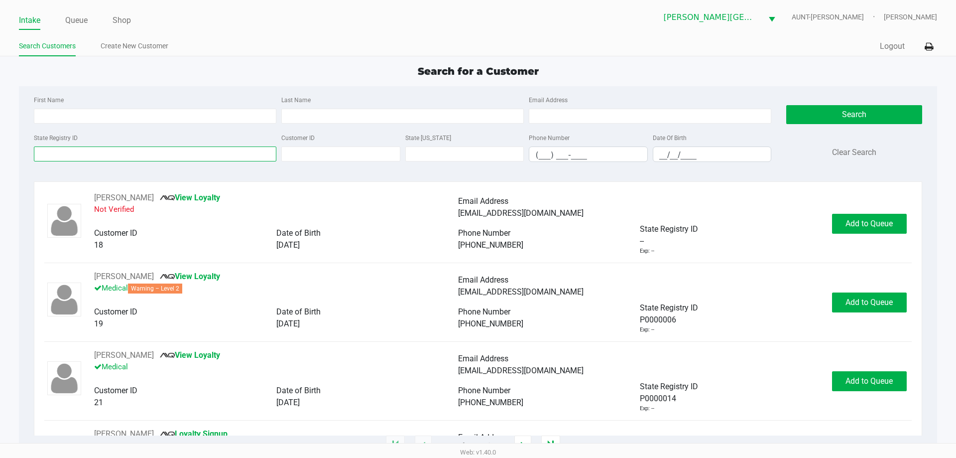
click at [155, 153] on input "State Registry ID" at bounding box center [155, 153] width 243 height 15
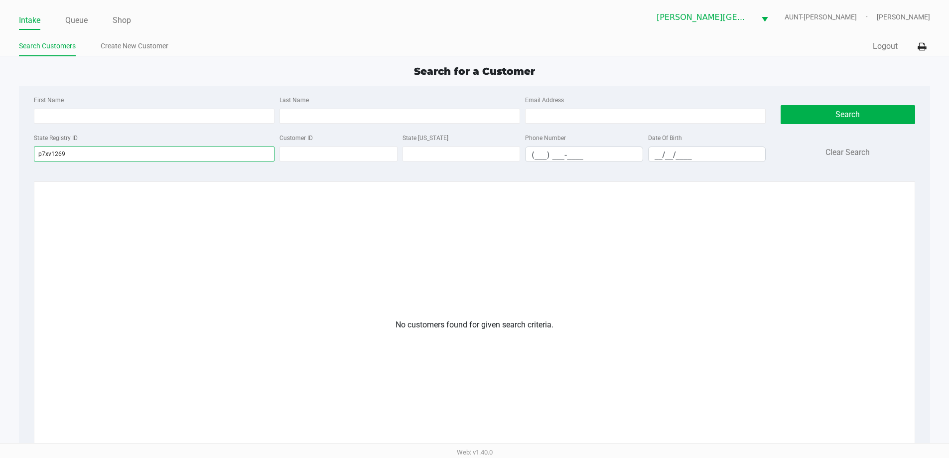
drag, startPoint x: 104, startPoint y: 152, endPoint x: 0, endPoint y: 167, distance: 105.2
click at [0, 167] on app-all-customers "Search for a Customer First Name Last Name Email Address State Registry ID p7xv…" at bounding box center [474, 318] width 949 height 509
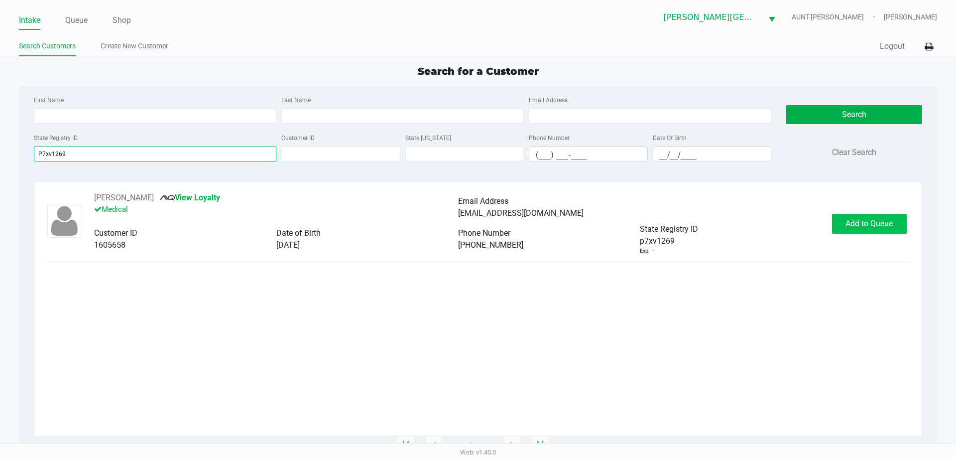
type input "P7xv1269"
click at [888, 218] on button "Add to Queue" at bounding box center [869, 224] width 75 height 20
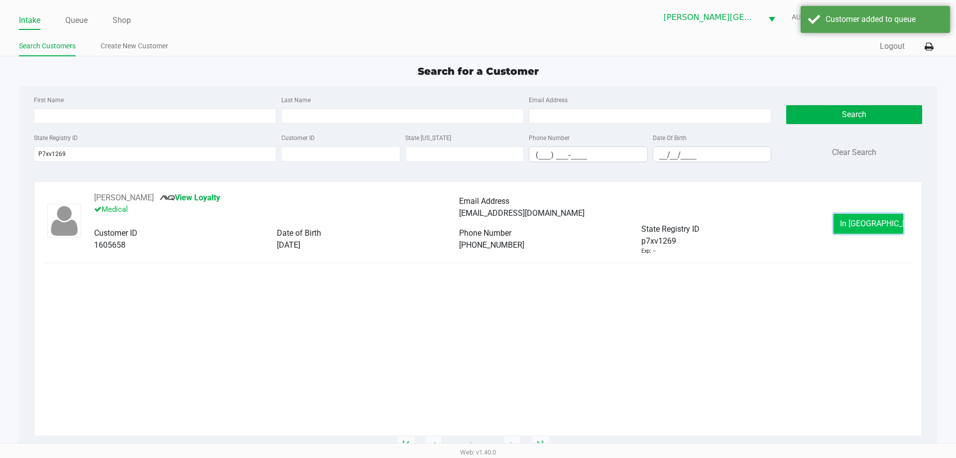
click at [889, 224] on button "In Queue" at bounding box center [869, 224] width 70 height 20
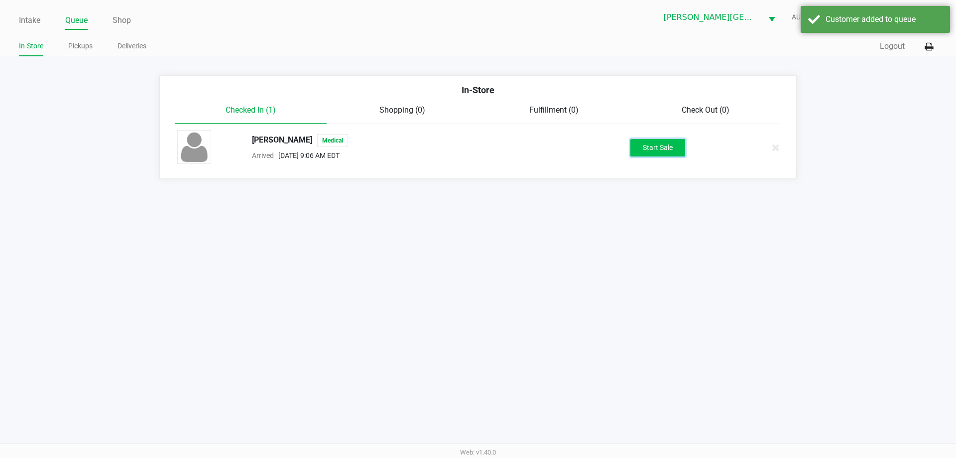
click at [649, 149] on button "Start Sale" at bounding box center [658, 147] width 55 height 17
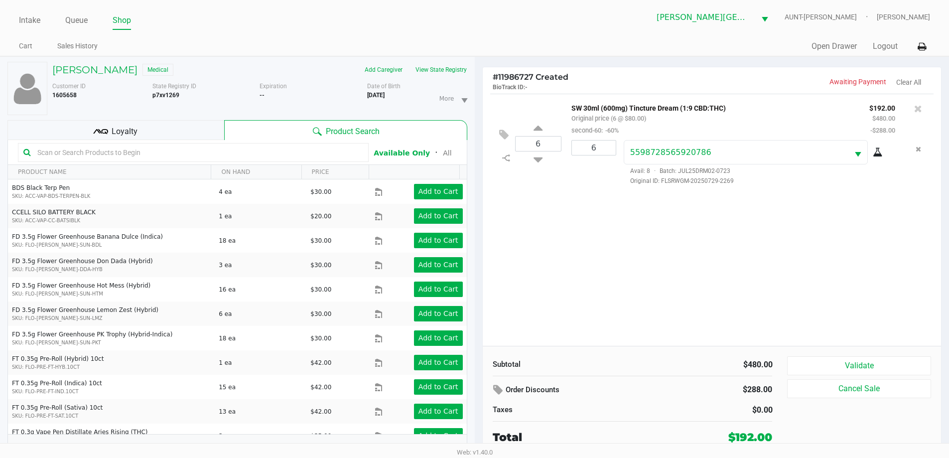
scroll to position [10, 0]
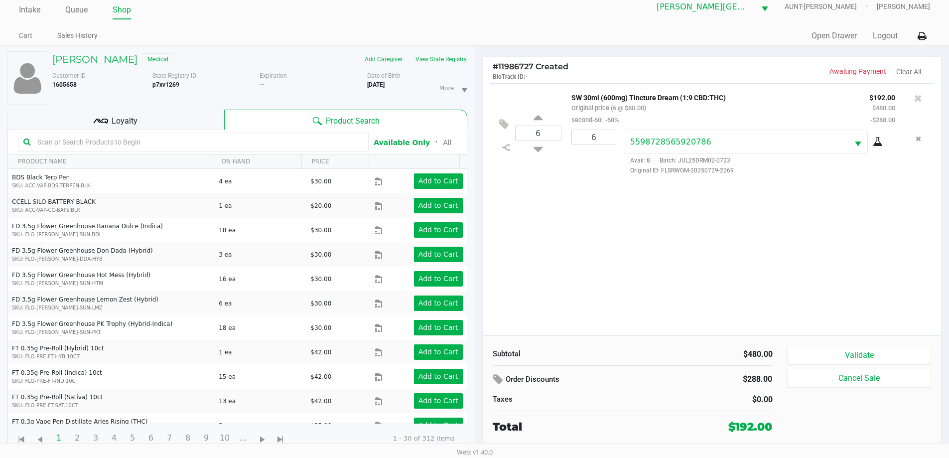
click at [179, 147] on input "text" at bounding box center [198, 141] width 330 height 15
type input "grav"
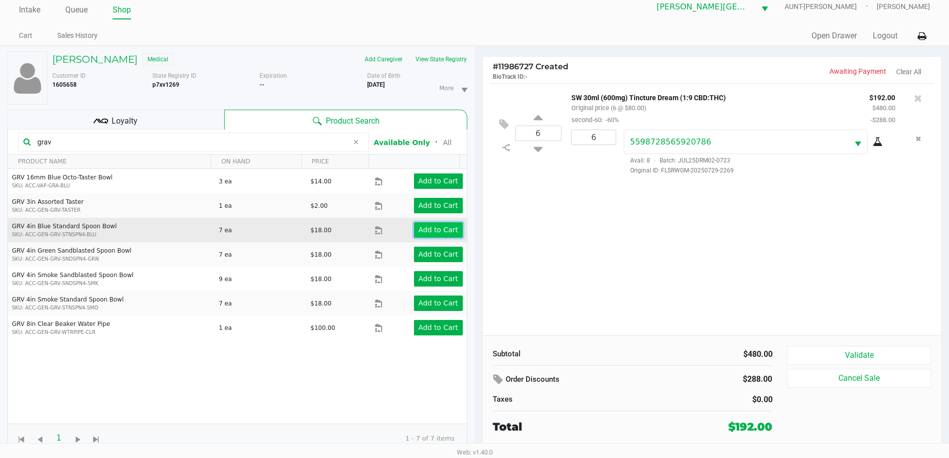
click at [427, 227] on app-button-loader "Add to Cart" at bounding box center [438, 230] width 40 height 8
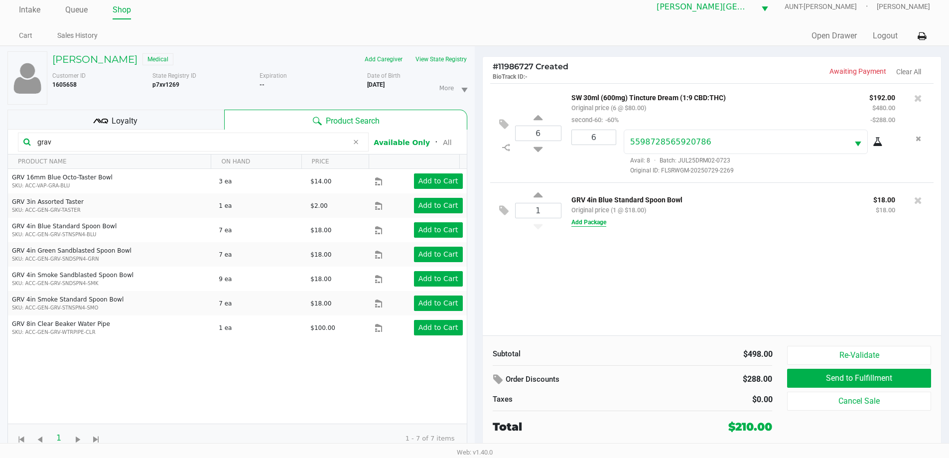
click at [598, 221] on button "Add Package" at bounding box center [588, 222] width 35 height 9
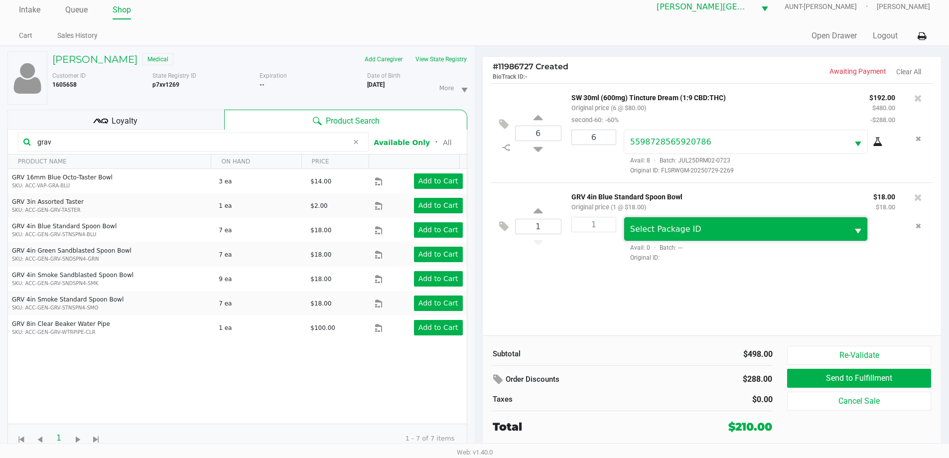
click at [671, 236] on span "Select Package ID" at bounding box center [736, 228] width 225 height 23
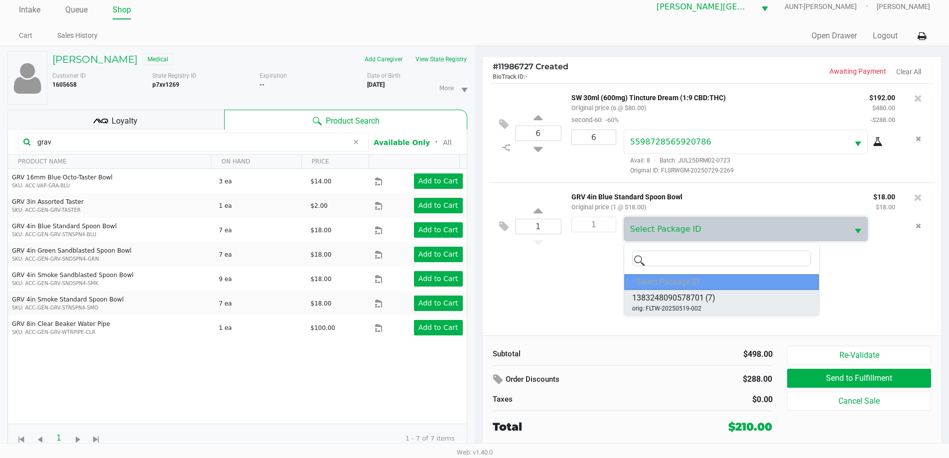
click at [686, 303] on span "1383248090578701" at bounding box center [668, 298] width 72 height 12
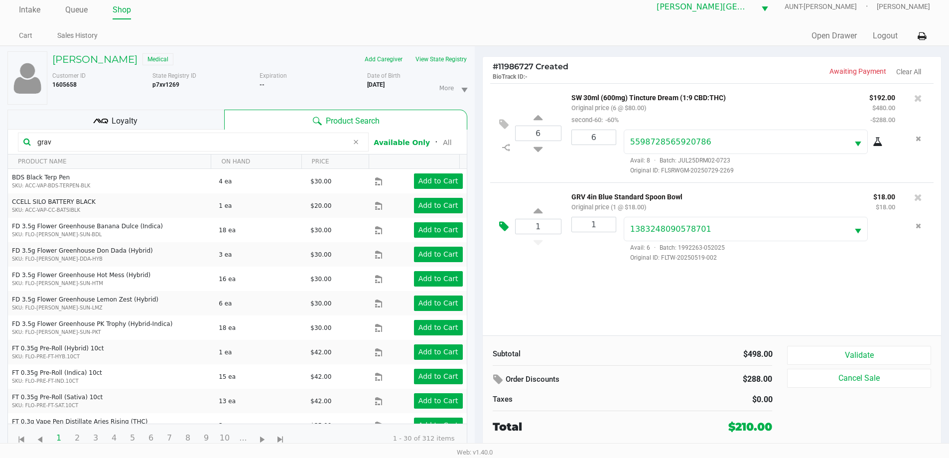
click at [501, 227] on icon at bounding box center [503, 226] width 9 height 11
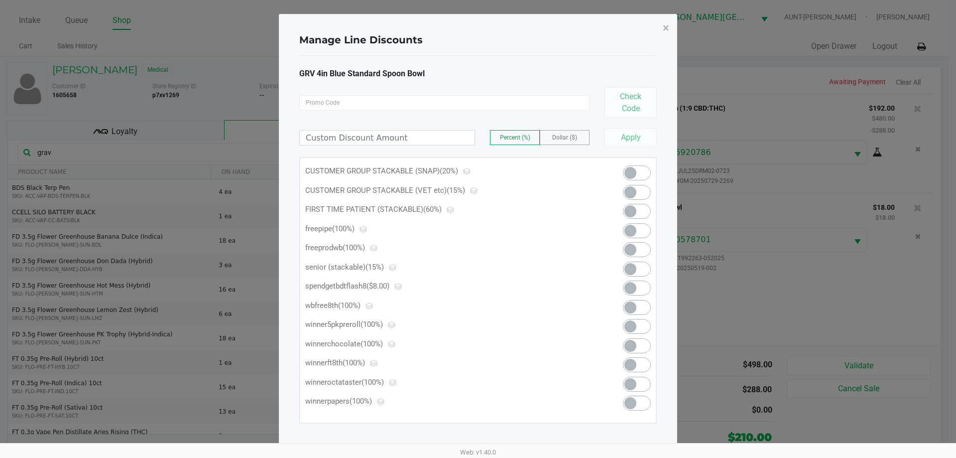
click at [645, 235] on span at bounding box center [637, 230] width 28 height 15
drag, startPoint x: 668, startPoint y: 30, endPoint x: 661, endPoint y: 35, distance: 8.5
click at [667, 30] on span "×" at bounding box center [666, 28] width 6 height 14
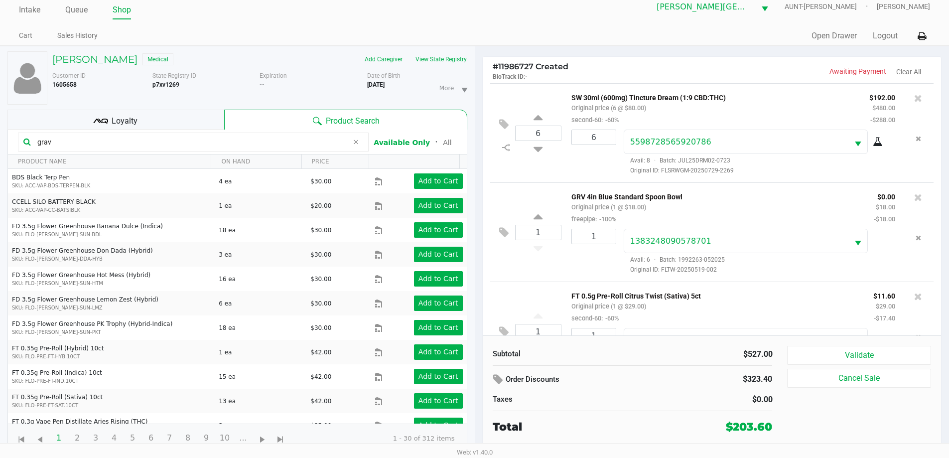
scroll to position [47, 0]
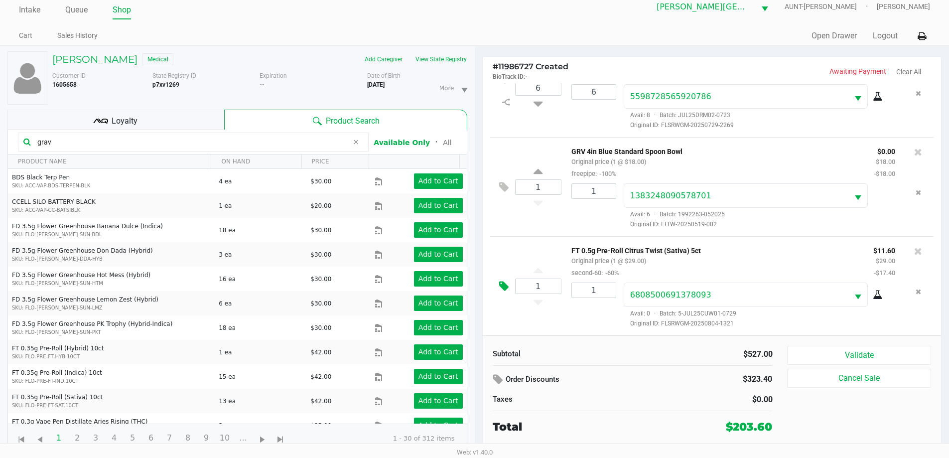
click at [506, 287] on icon at bounding box center [503, 285] width 9 height 11
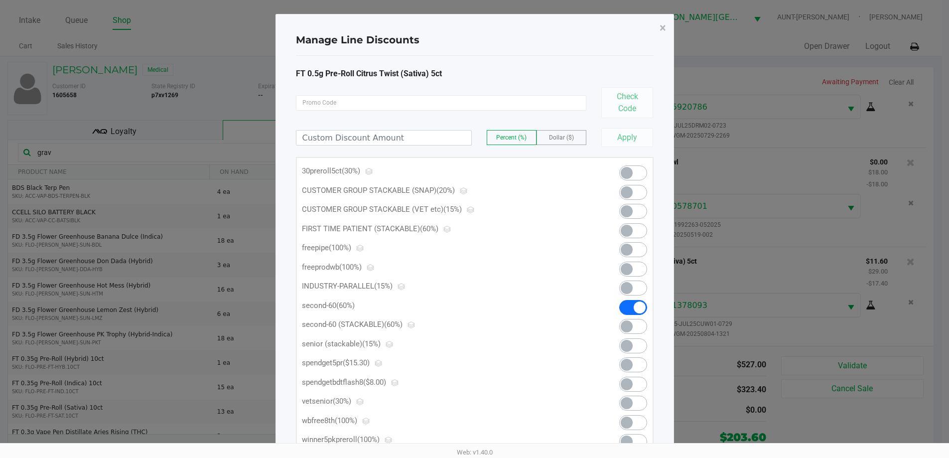
scroll to position [0, 0]
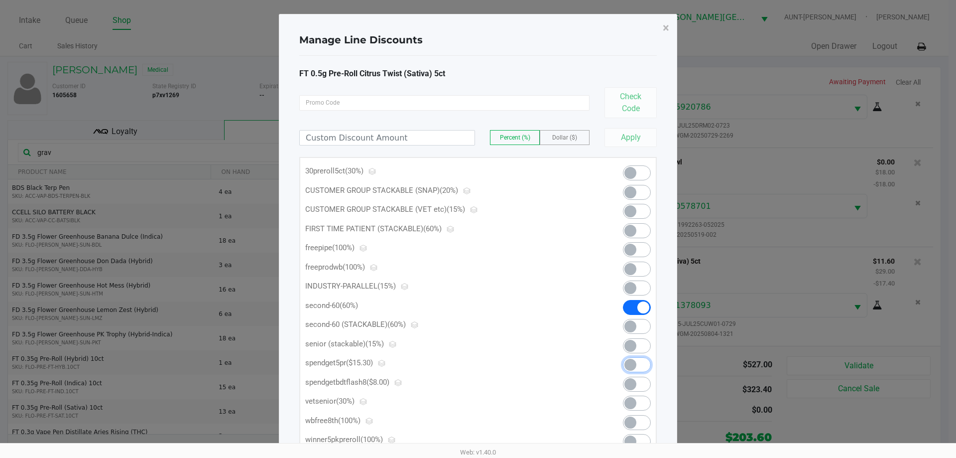
click at [646, 362] on span at bounding box center [637, 364] width 28 height 15
click at [666, 24] on span "×" at bounding box center [666, 28] width 6 height 14
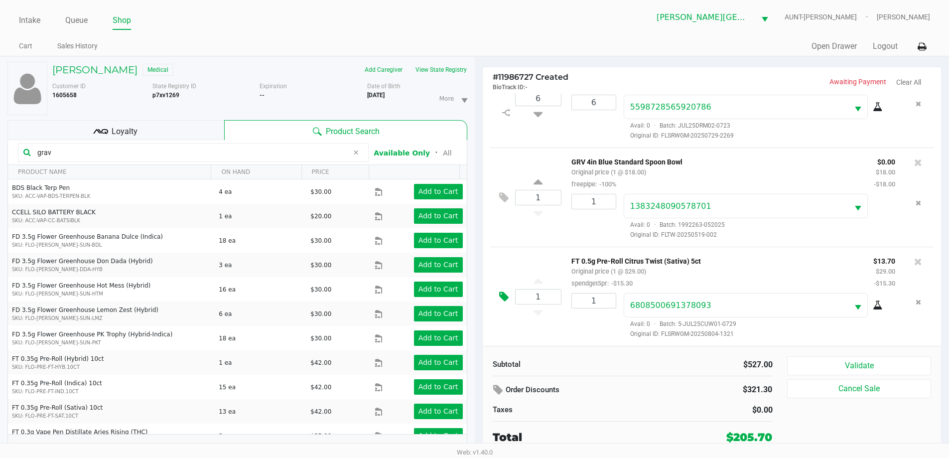
click at [512, 294] on button at bounding box center [506, 297] width 17 height 24
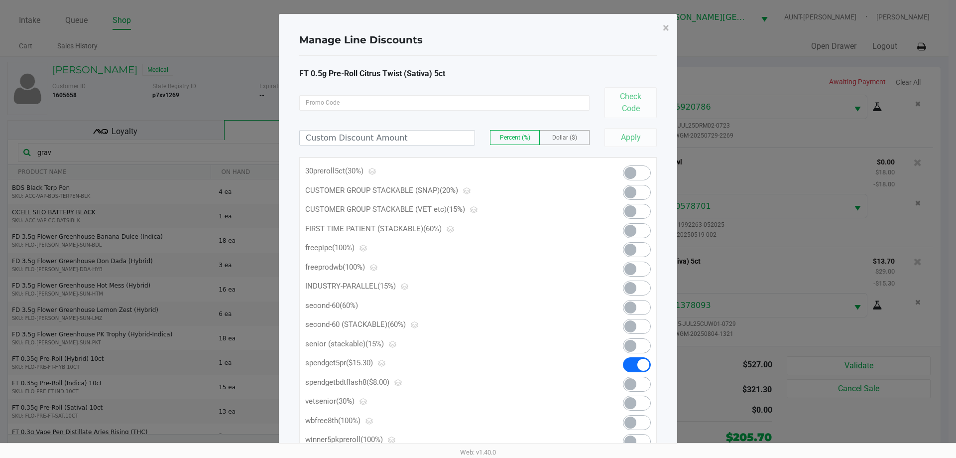
click at [642, 171] on span at bounding box center [637, 172] width 28 height 15
click at [669, 25] on button "×" at bounding box center [666, 28] width 22 height 28
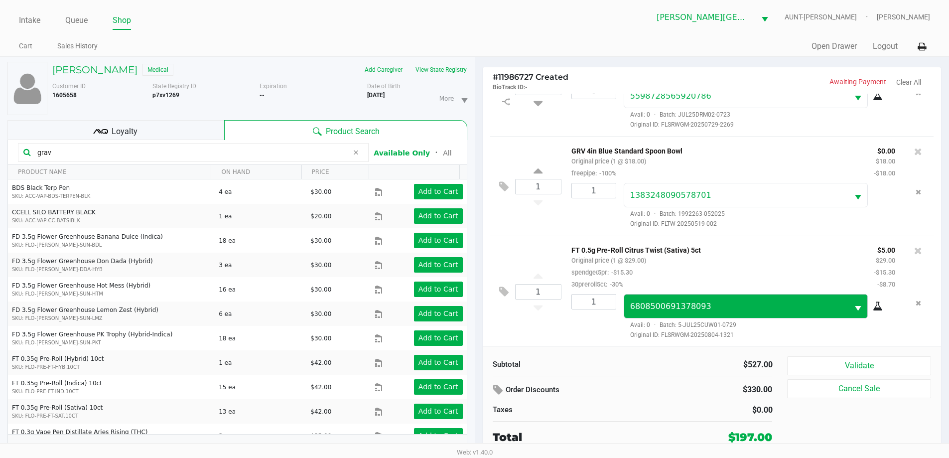
scroll to position [59, 0]
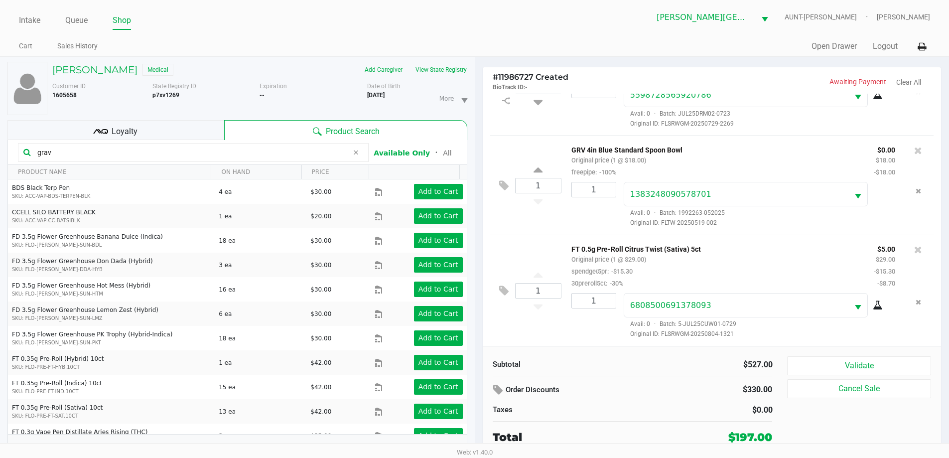
drag, startPoint x: 722, startPoint y: 241, endPoint x: 706, endPoint y: 161, distance: 81.9
click at [706, 161] on div "GRV 4in Blue Standard Spoon Bowl Original price (1 @ $18.00) freepipe: -100%" at bounding box center [715, 160] width 302 height 34
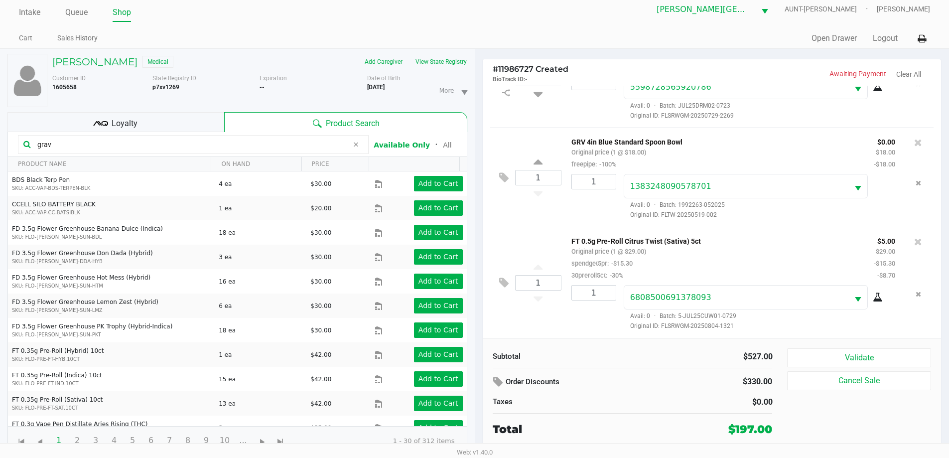
scroll to position [10, 0]
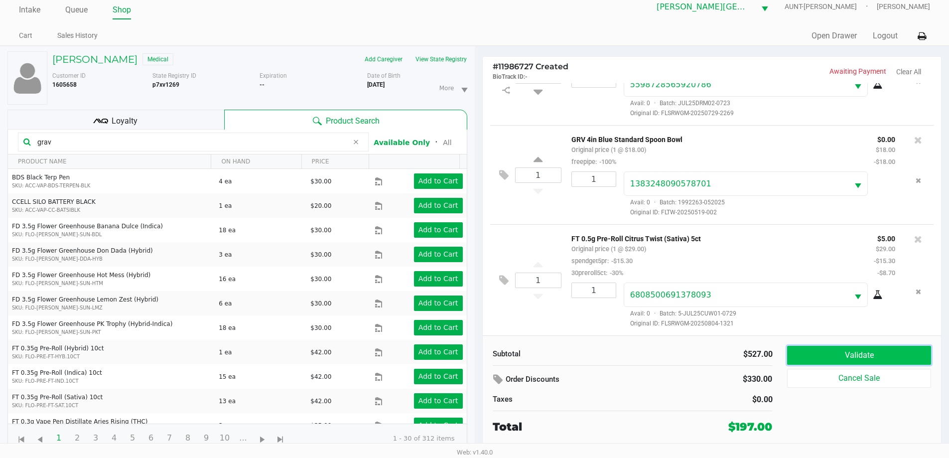
click at [863, 351] on button "Validate" at bounding box center [858, 355] width 143 height 19
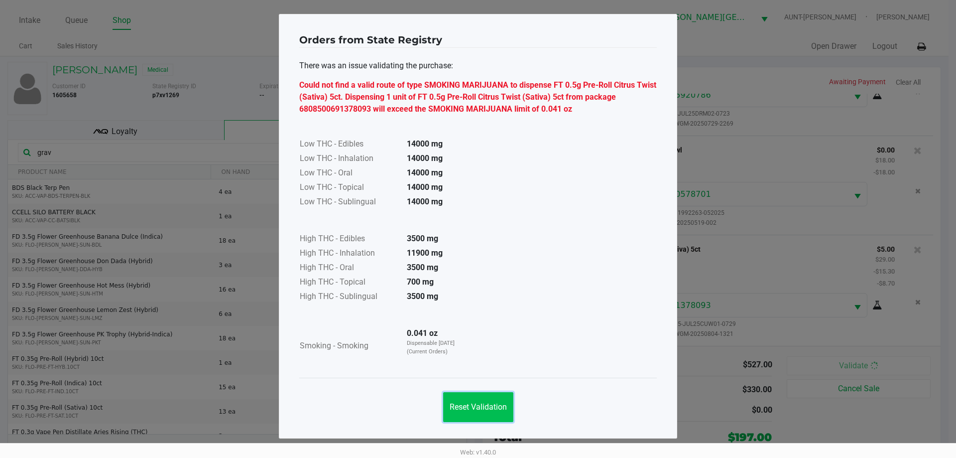
click at [494, 403] on span "Reset Validation" at bounding box center [478, 406] width 57 height 9
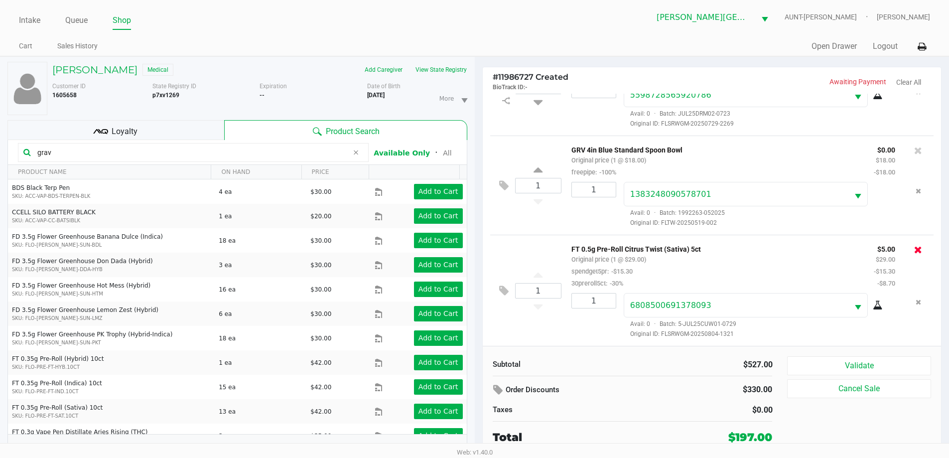
click at [914, 251] on icon at bounding box center [918, 250] width 8 height 10
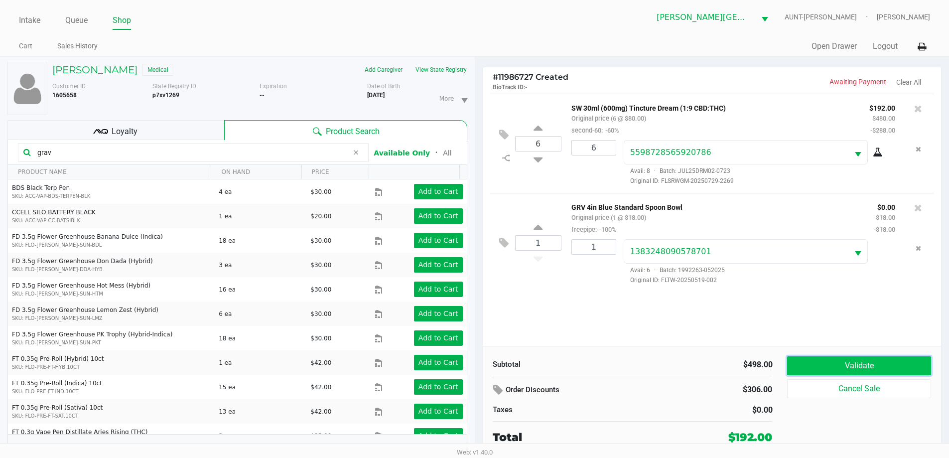
click at [874, 370] on button "Validate" at bounding box center [858, 365] width 143 height 19
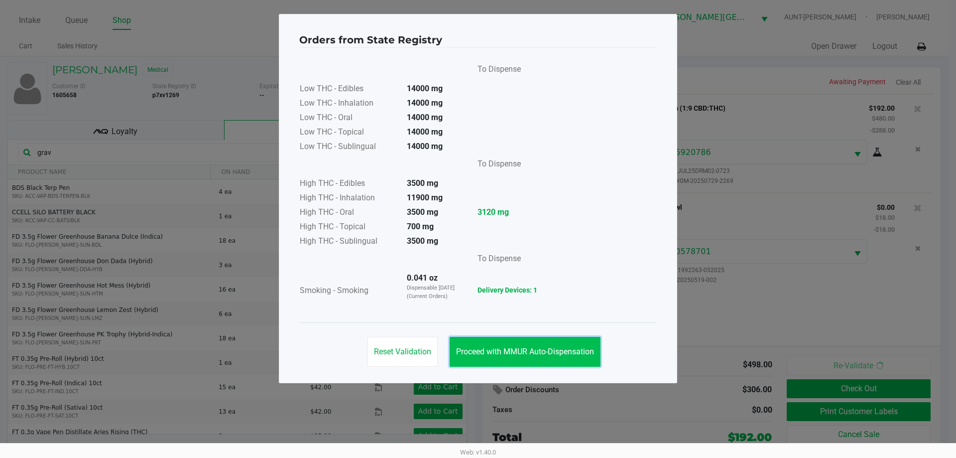
click at [522, 351] on span "Proceed with MMUR Auto-Dispensation" at bounding box center [525, 351] width 138 height 9
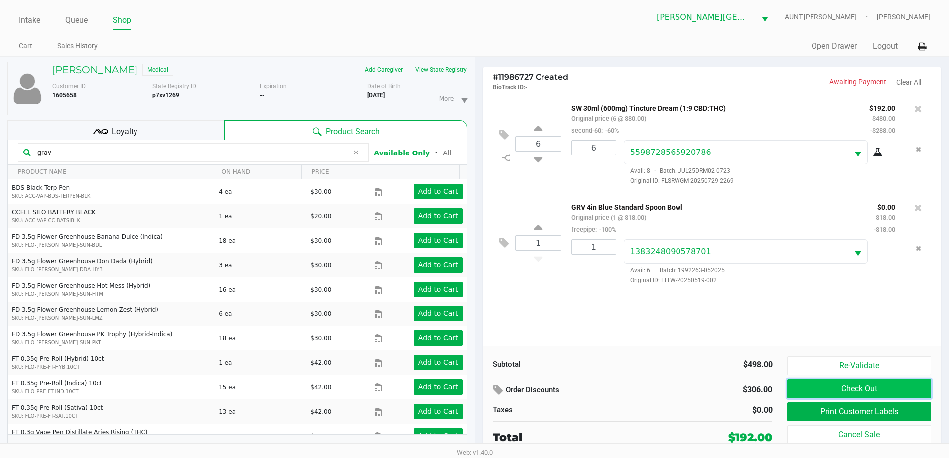
click at [871, 389] on button "Check Out" at bounding box center [858, 388] width 143 height 19
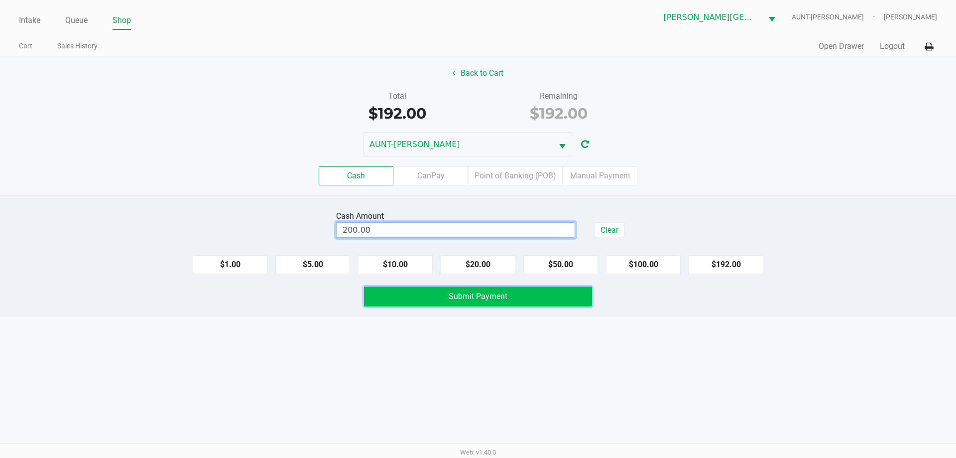
type input "$200.00"
click at [510, 295] on button "Submit Payment" at bounding box center [478, 296] width 228 height 20
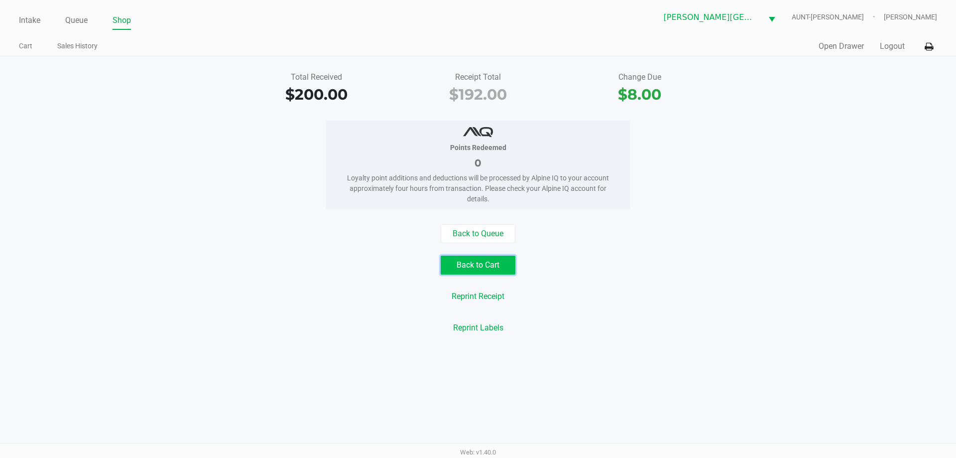
click at [480, 265] on button "Back to Cart" at bounding box center [478, 264] width 75 height 19
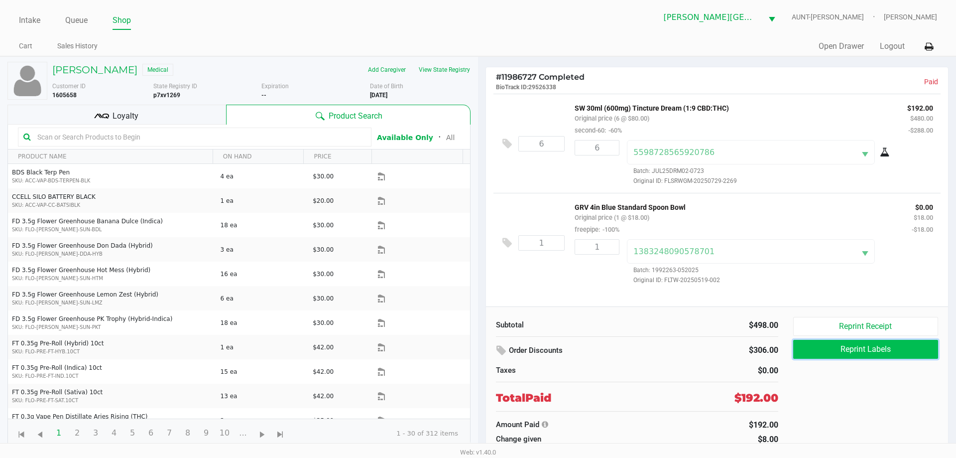
click at [870, 346] on button "Reprint Labels" at bounding box center [865, 349] width 145 height 19
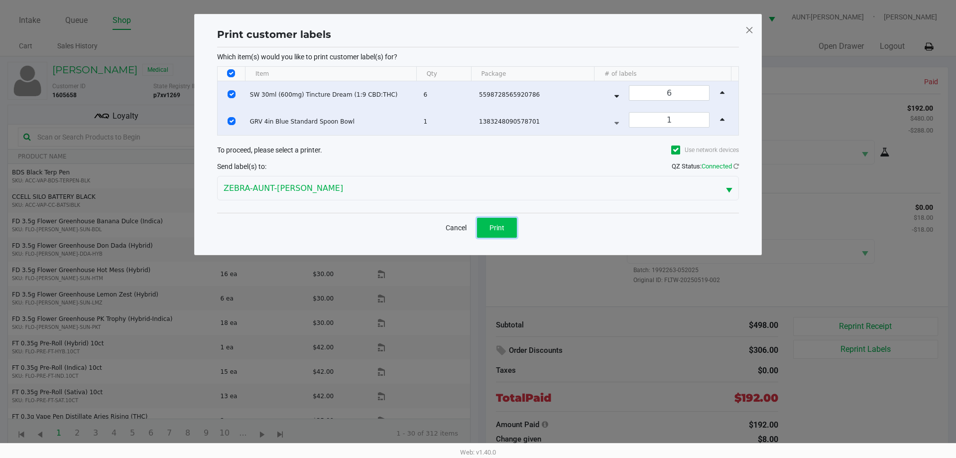
click at [503, 224] on span "Print" at bounding box center [497, 228] width 15 height 8
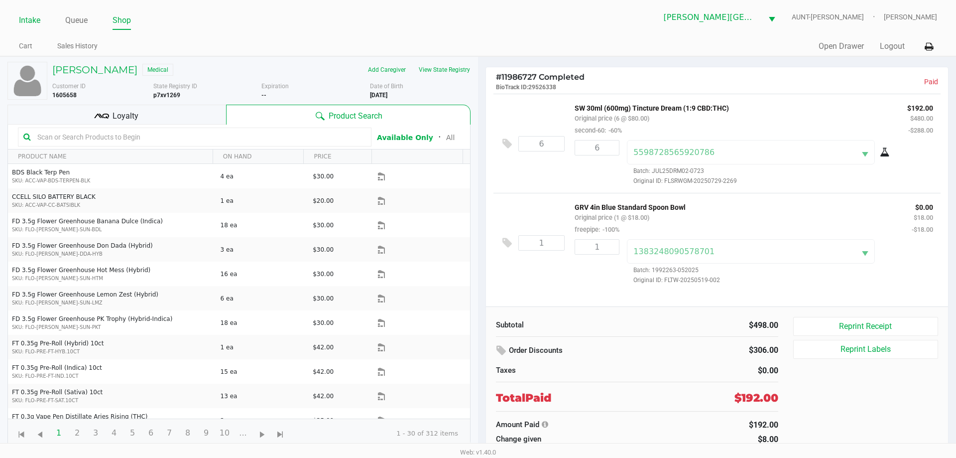
click at [33, 20] on link "Intake" at bounding box center [29, 20] width 21 height 14
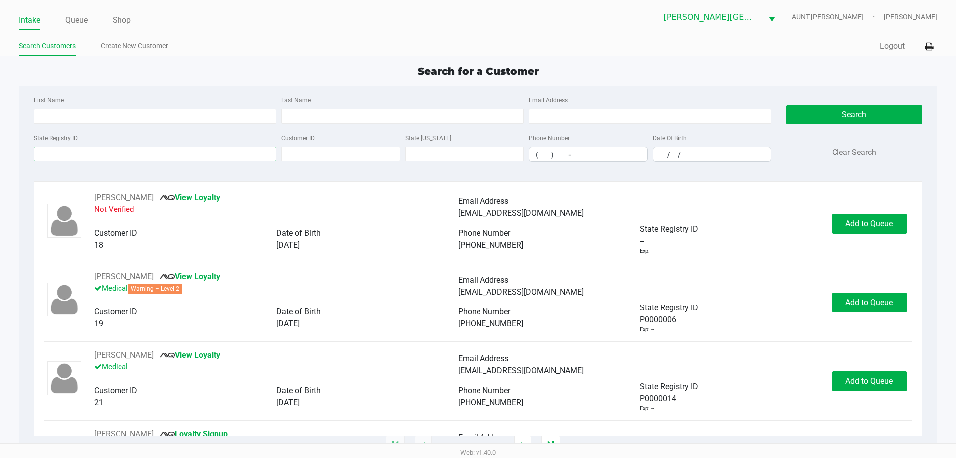
click at [152, 153] on input "State Registry ID" at bounding box center [155, 153] width 243 height 15
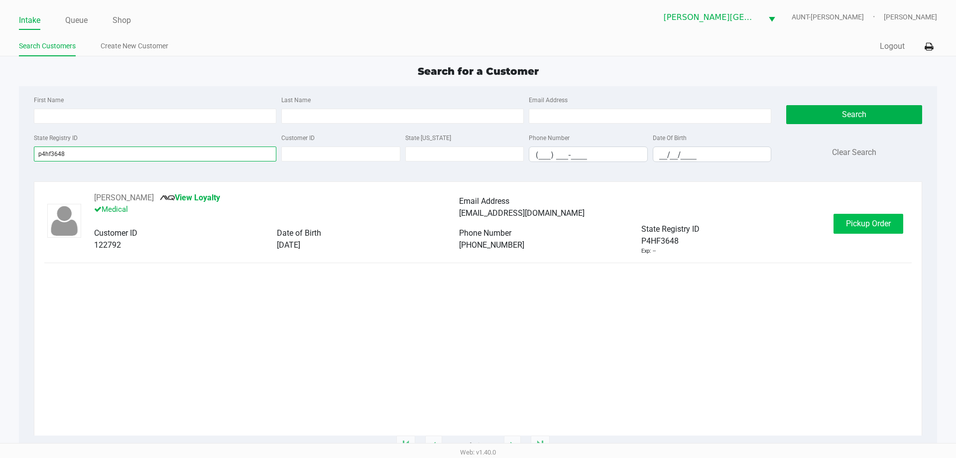
type input "p4hf3648"
click at [880, 222] on span "Pickup Order" at bounding box center [868, 223] width 45 height 9
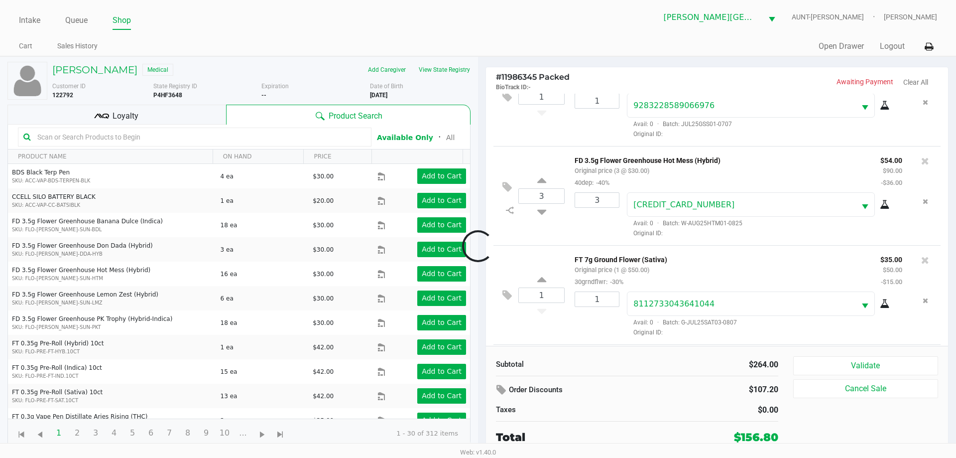
scroll to position [146, 0]
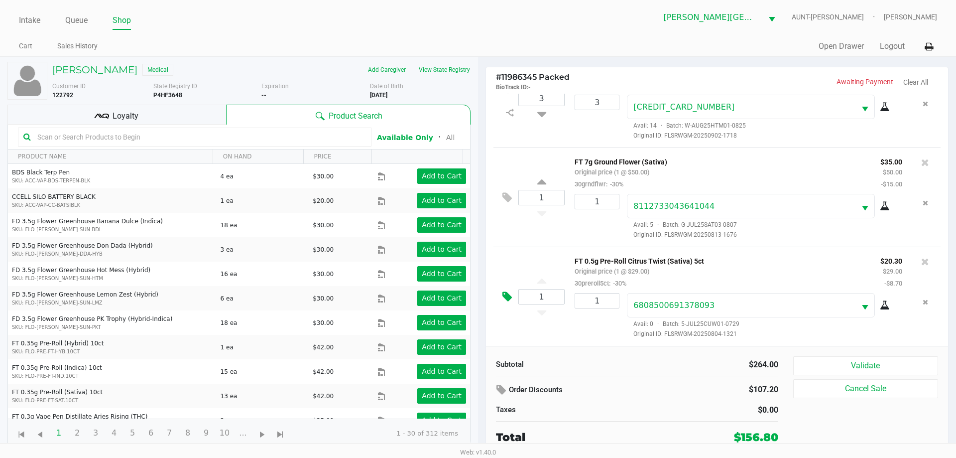
click at [507, 297] on icon at bounding box center [507, 296] width 9 height 11
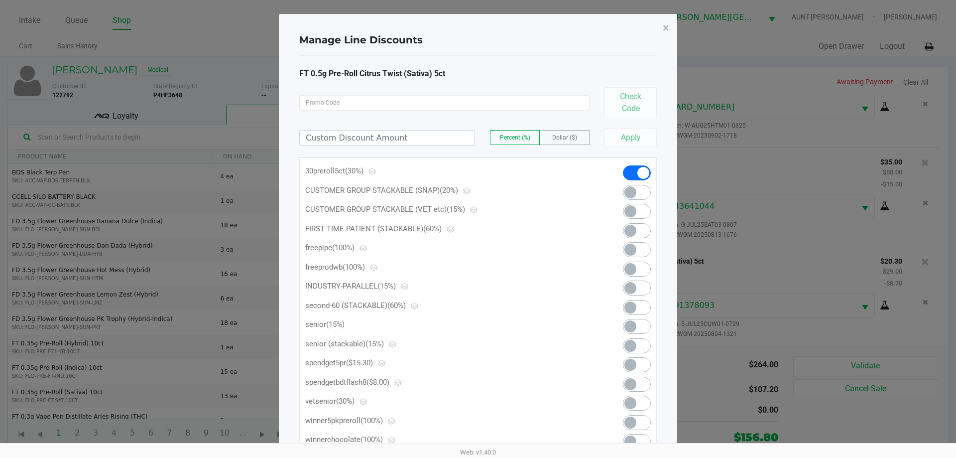
click at [642, 364] on span at bounding box center [637, 364] width 28 height 15
click at [668, 28] on span "×" at bounding box center [666, 28] width 6 height 14
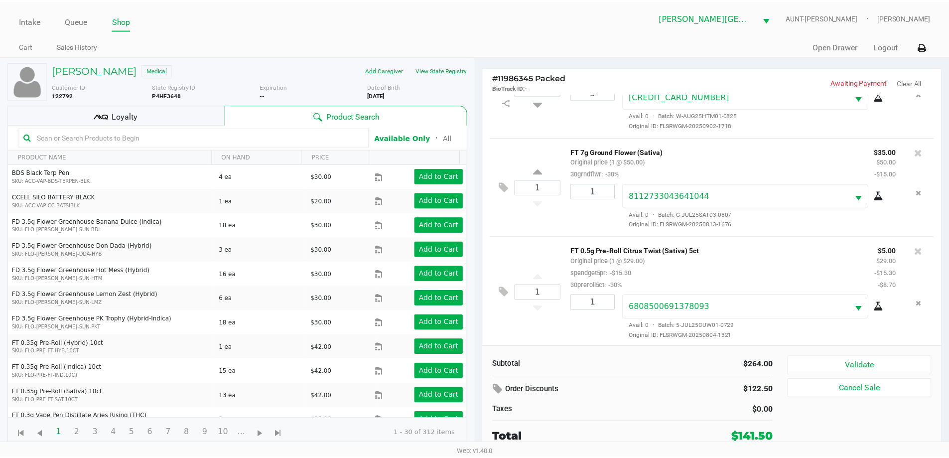
scroll to position [158, 0]
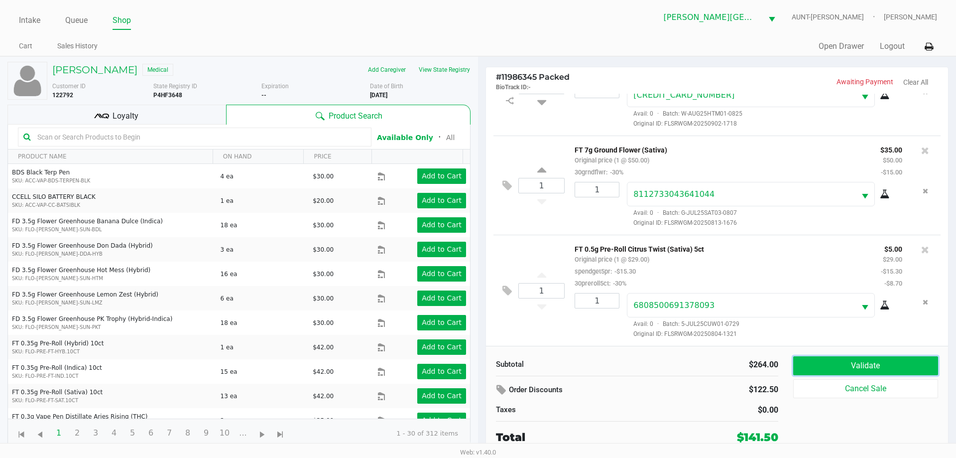
click at [863, 362] on button "Validate" at bounding box center [865, 365] width 145 height 19
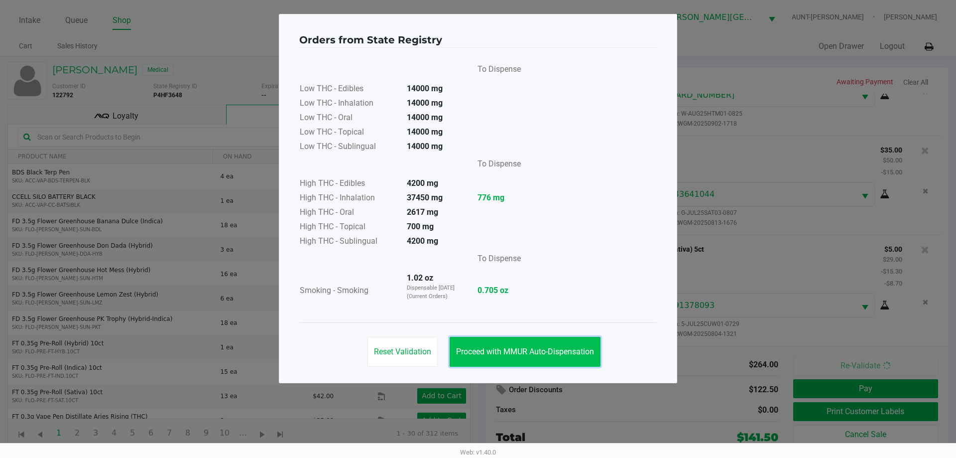
click at [521, 351] on span "Proceed with MMUR Auto-Dispensation" at bounding box center [525, 351] width 138 height 9
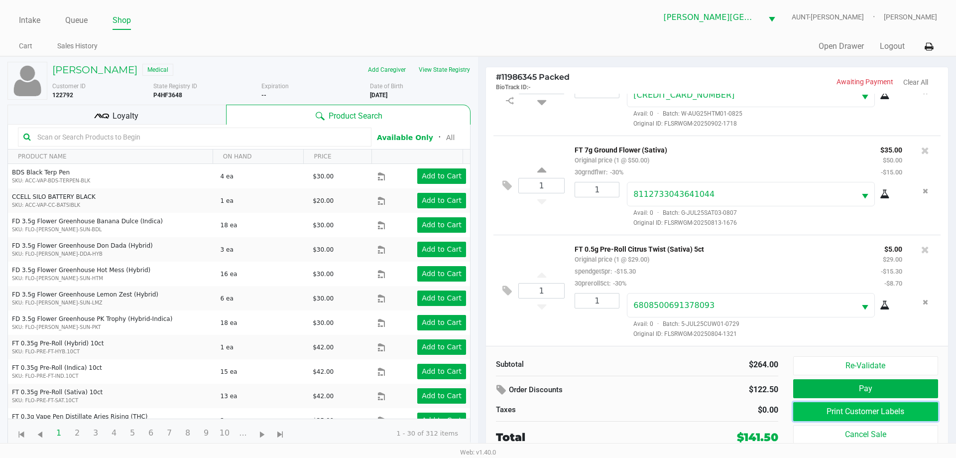
click at [892, 408] on button "Print Customer Labels" at bounding box center [865, 411] width 145 height 19
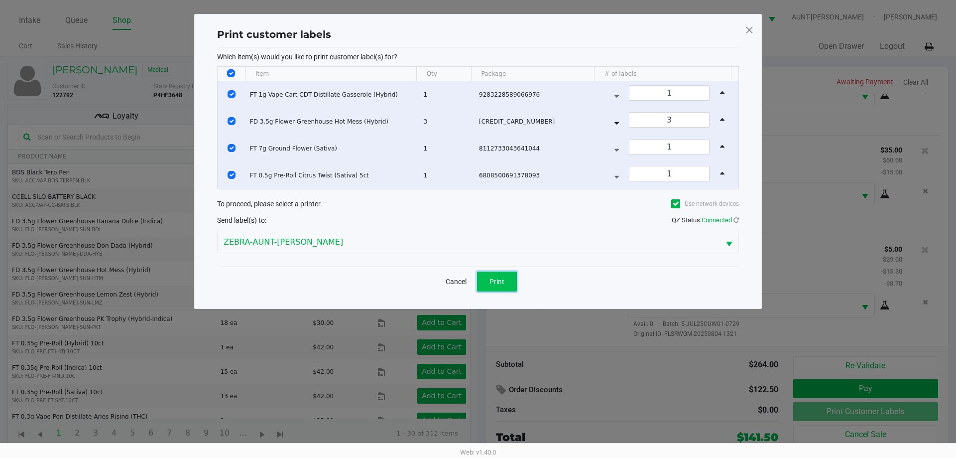
click at [505, 280] on button "Print" at bounding box center [497, 281] width 40 height 20
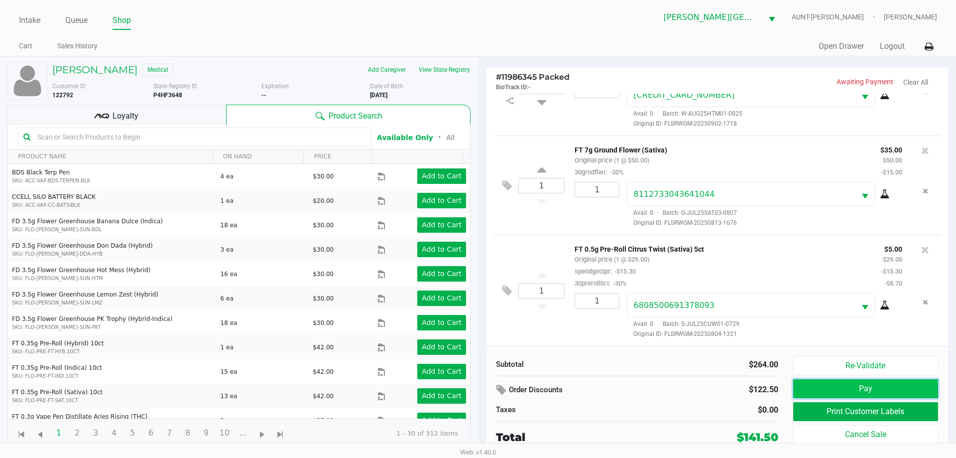
click at [857, 392] on button "Pay" at bounding box center [865, 388] width 145 height 19
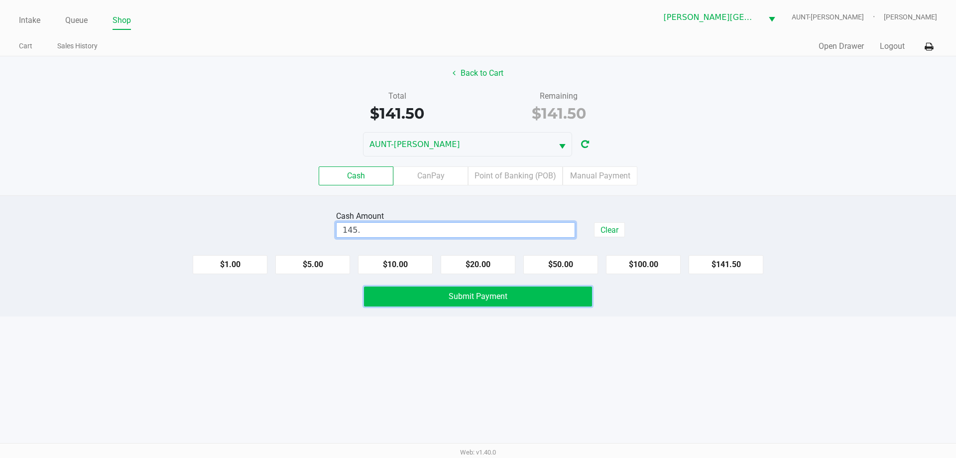
type input "$145.00"
click at [525, 295] on button "Submit Payment" at bounding box center [478, 296] width 228 height 20
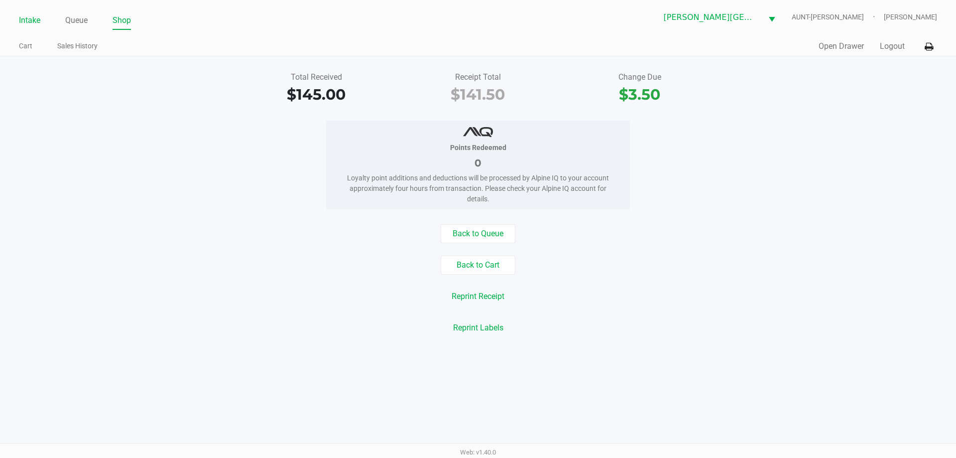
click at [33, 21] on link "Intake" at bounding box center [29, 20] width 21 height 14
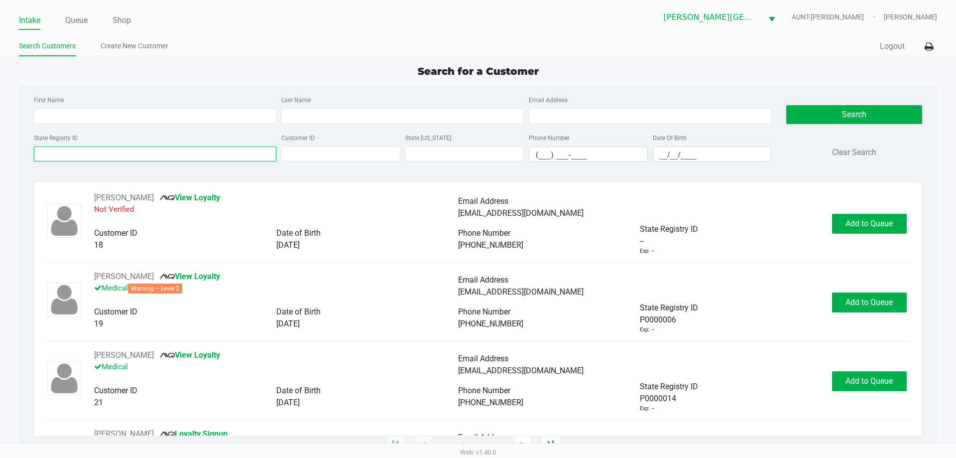
click at [124, 152] on input "State Registry ID" at bounding box center [155, 153] width 243 height 15
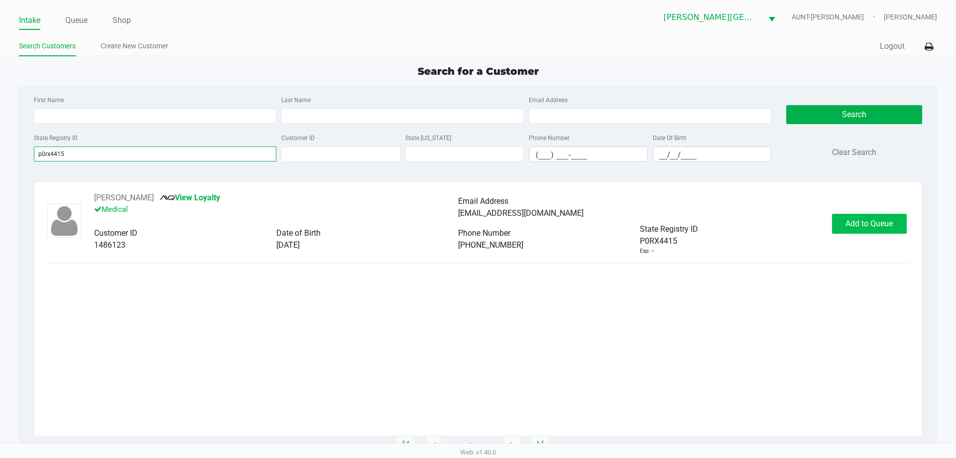
type input "p0rx4415"
click at [893, 225] on button "Add to Queue" at bounding box center [869, 224] width 75 height 20
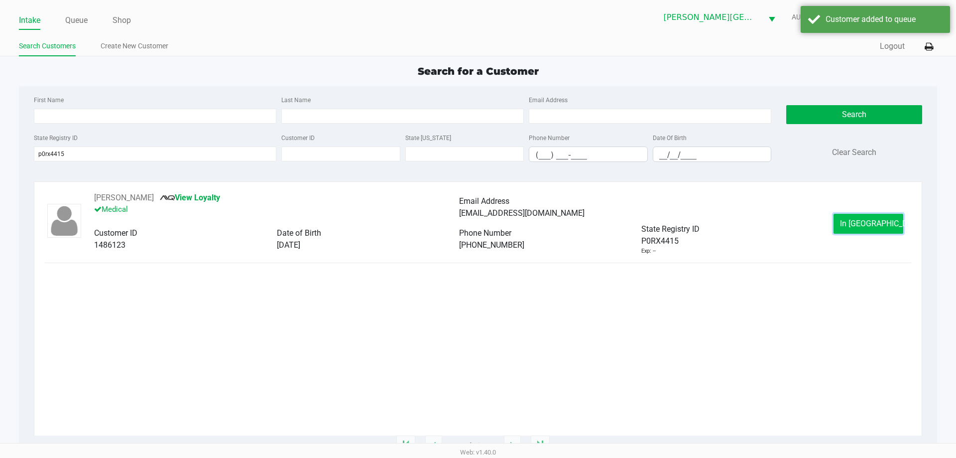
click at [892, 225] on button "In Queue" at bounding box center [869, 224] width 70 height 20
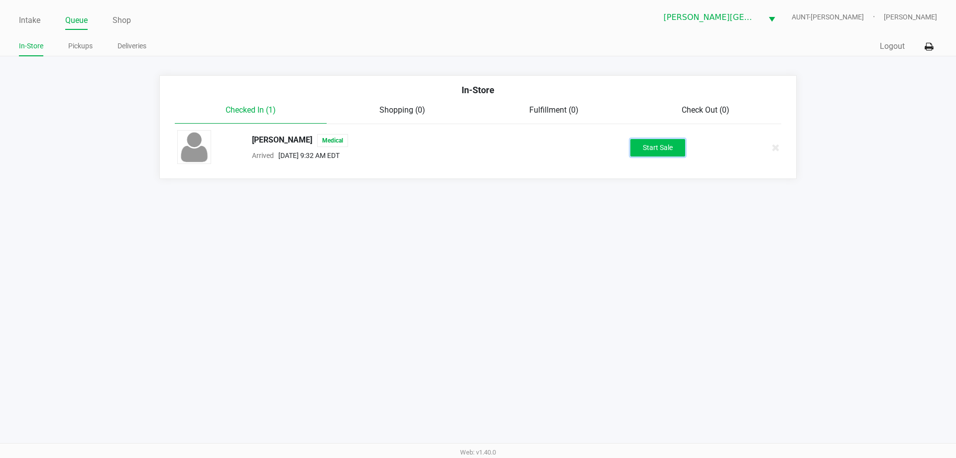
click at [656, 145] on button "Start Sale" at bounding box center [658, 147] width 55 height 17
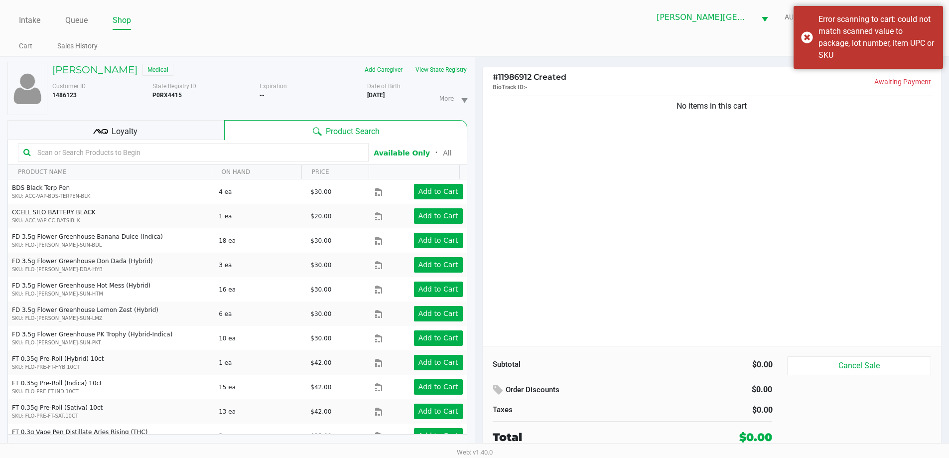
click at [639, 200] on div "No items in this cart" at bounding box center [712, 220] width 459 height 252
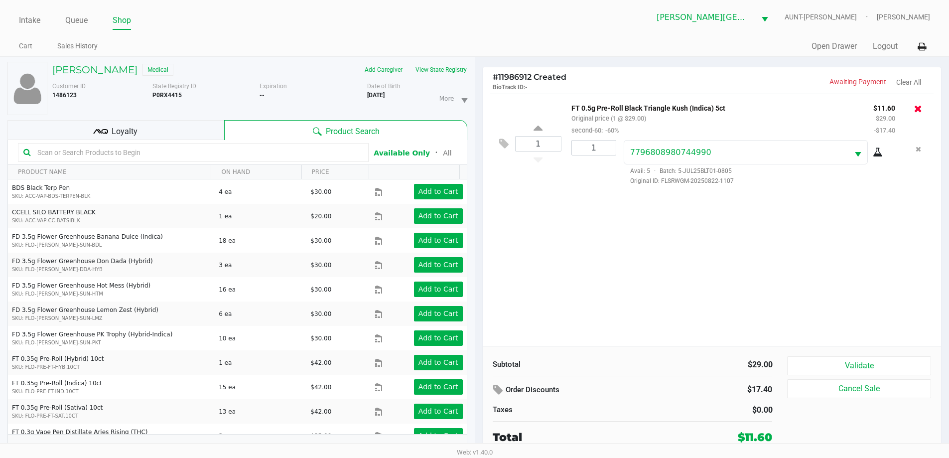
click at [919, 109] on icon at bounding box center [918, 109] width 8 height 10
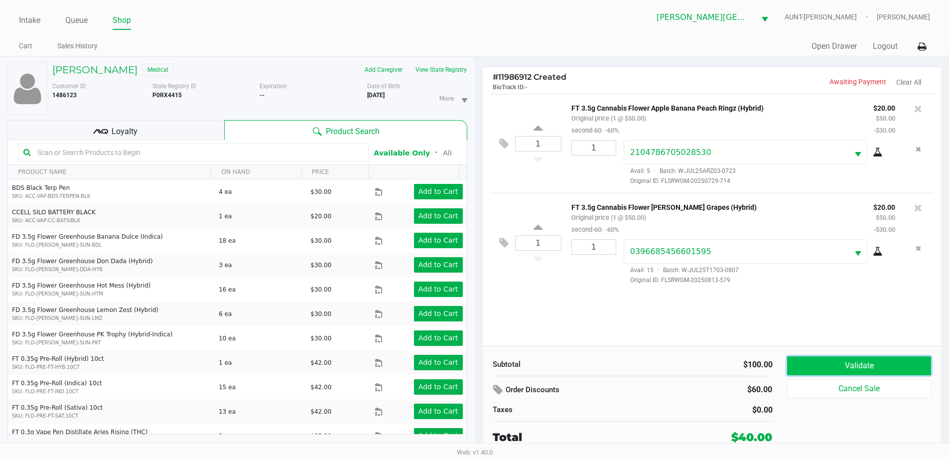
click at [871, 367] on button "Validate" at bounding box center [858, 365] width 143 height 19
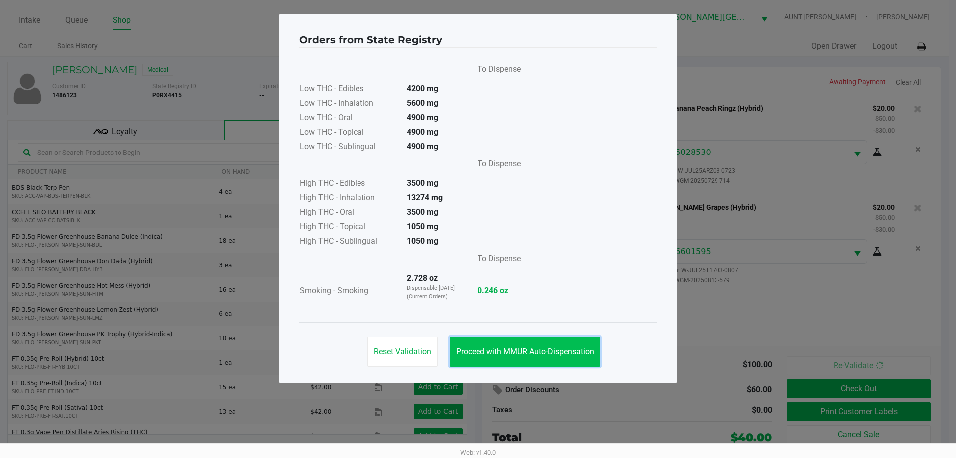
click at [553, 352] on span "Proceed with MMUR Auto-Dispensation" at bounding box center [525, 351] width 138 height 9
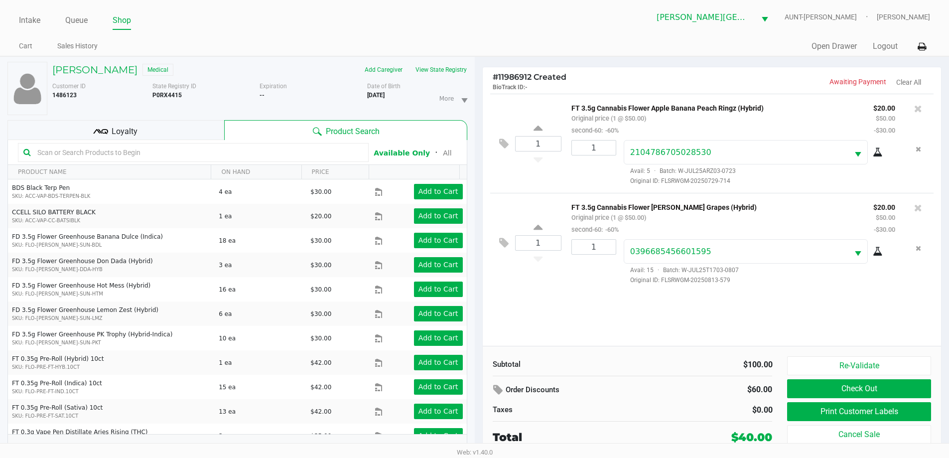
scroll to position [10, 0]
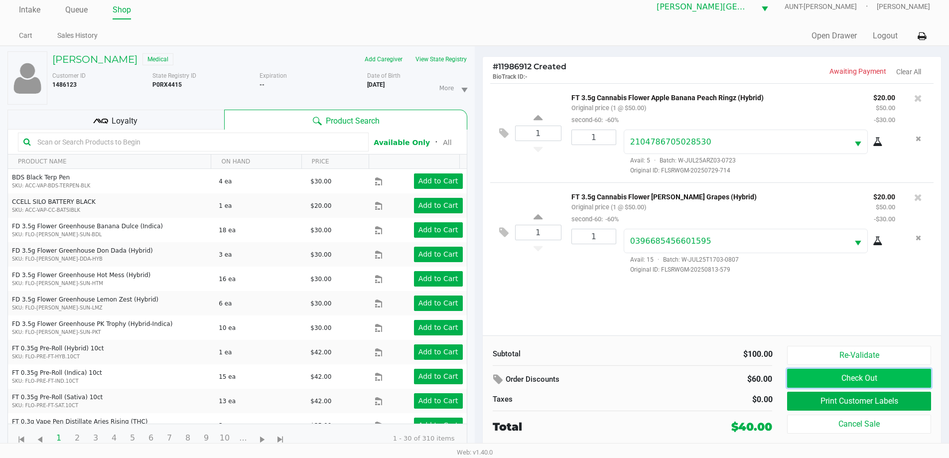
click at [895, 376] on button "Check Out" at bounding box center [858, 378] width 143 height 19
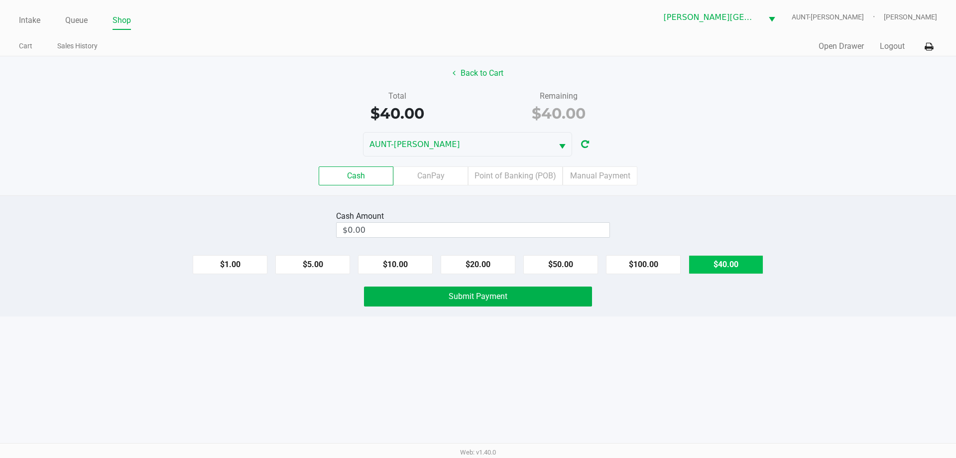
click at [731, 264] on button "$40.00" at bounding box center [726, 264] width 75 height 19
type input "$40.00"
click at [482, 72] on button "Back to Cart" at bounding box center [478, 73] width 64 height 19
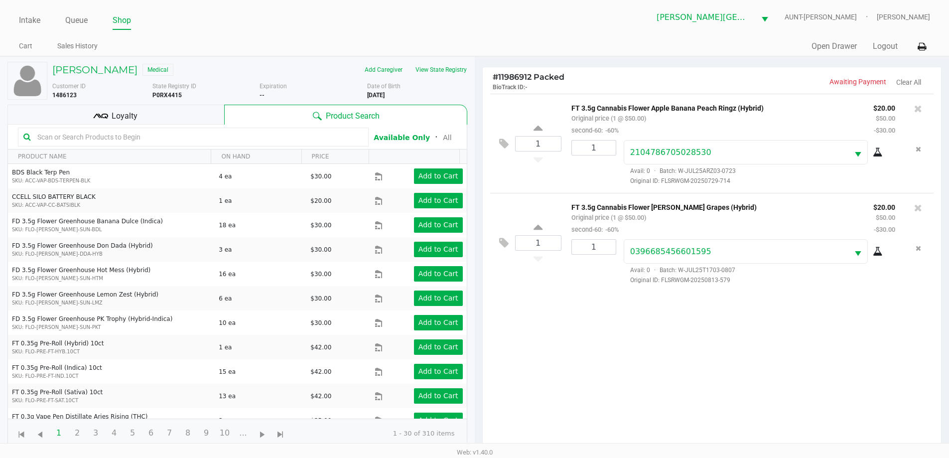
click at [193, 137] on input "text" at bounding box center [198, 136] width 330 height 15
type input "bic"
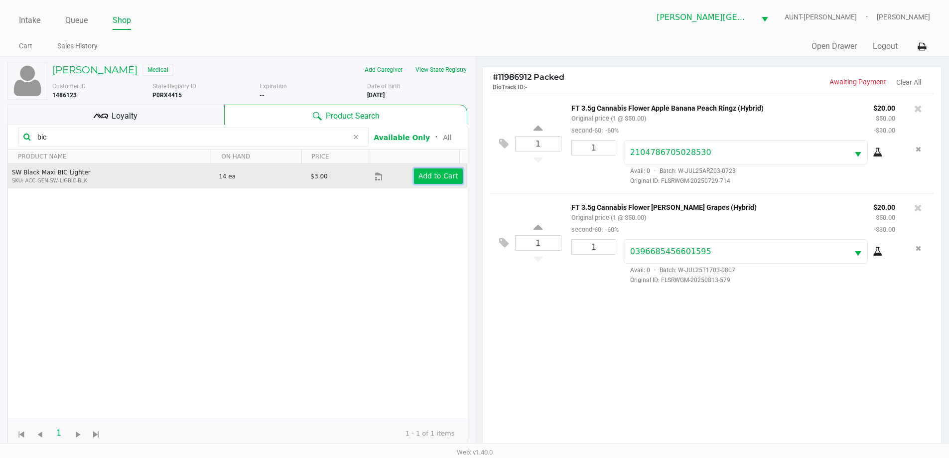
click at [437, 175] on app-button-loader "Add to Cart" at bounding box center [438, 176] width 40 height 8
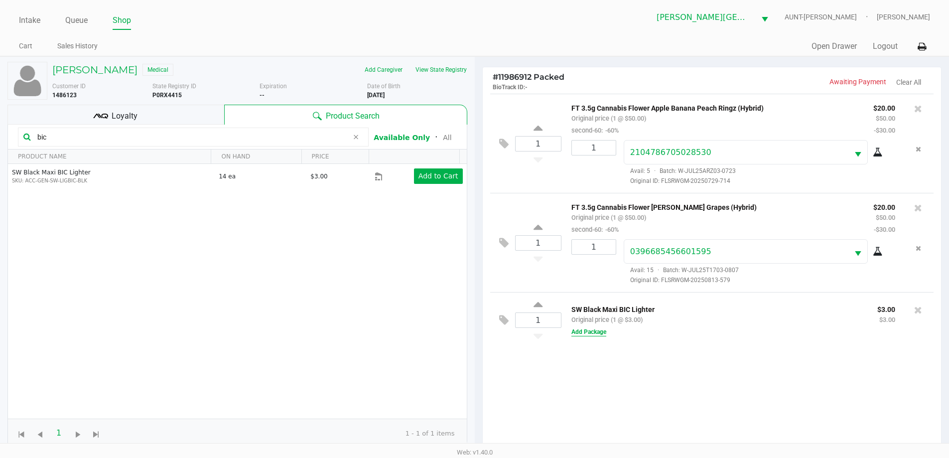
click at [590, 332] on button "Add Package" at bounding box center [588, 331] width 35 height 9
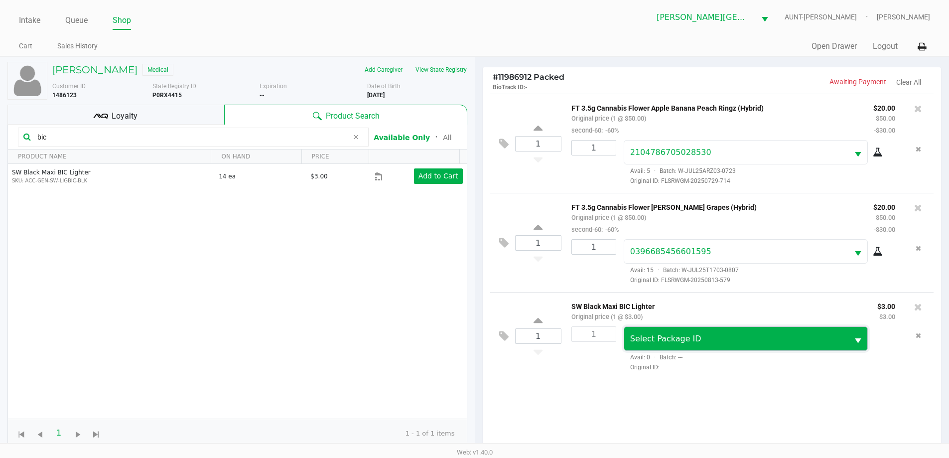
click at [676, 341] on span "Select Package ID" at bounding box center [665, 338] width 71 height 9
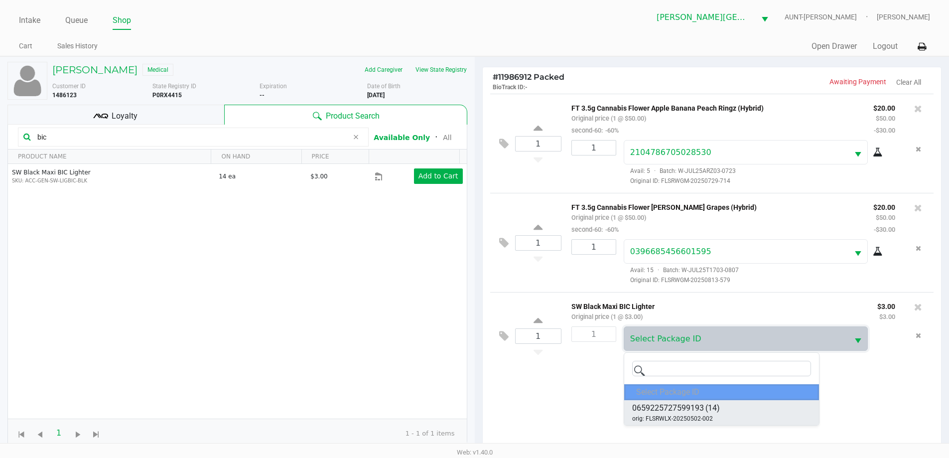
click at [677, 414] on span "orig: FLSRWLX-20250502-002" at bounding box center [672, 418] width 81 height 9
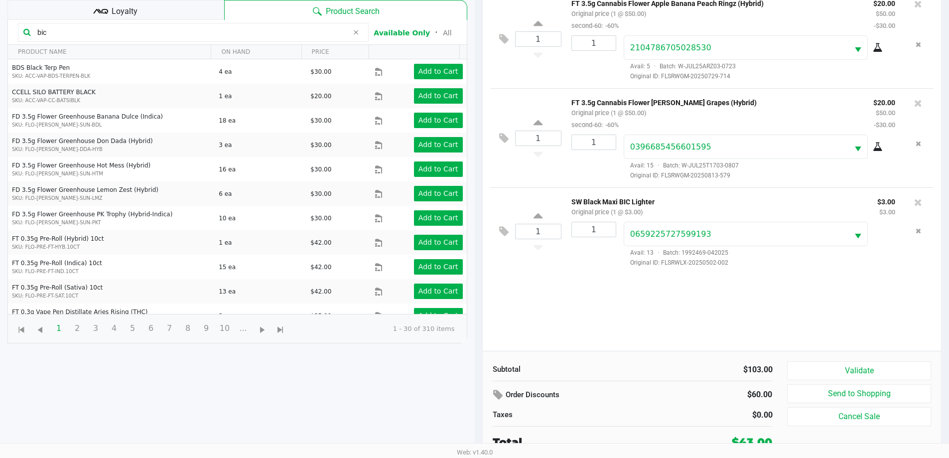
scroll to position [108, 0]
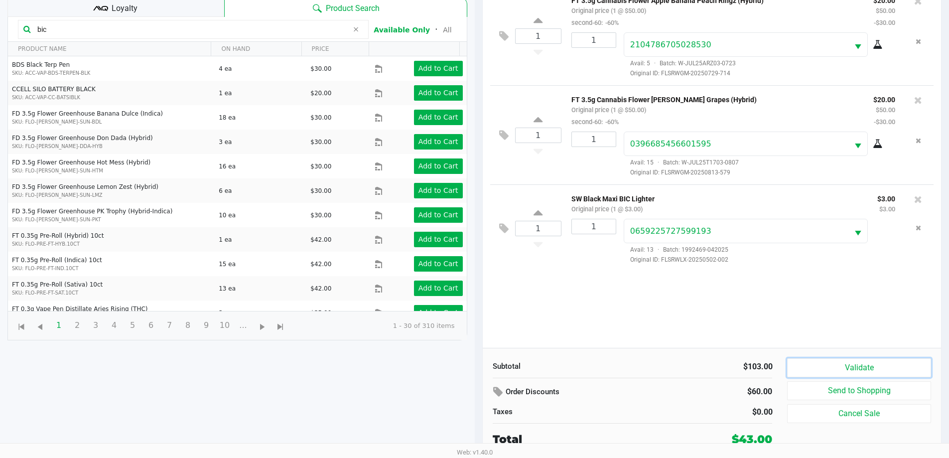
click at [862, 364] on button "Validate" at bounding box center [858, 367] width 143 height 19
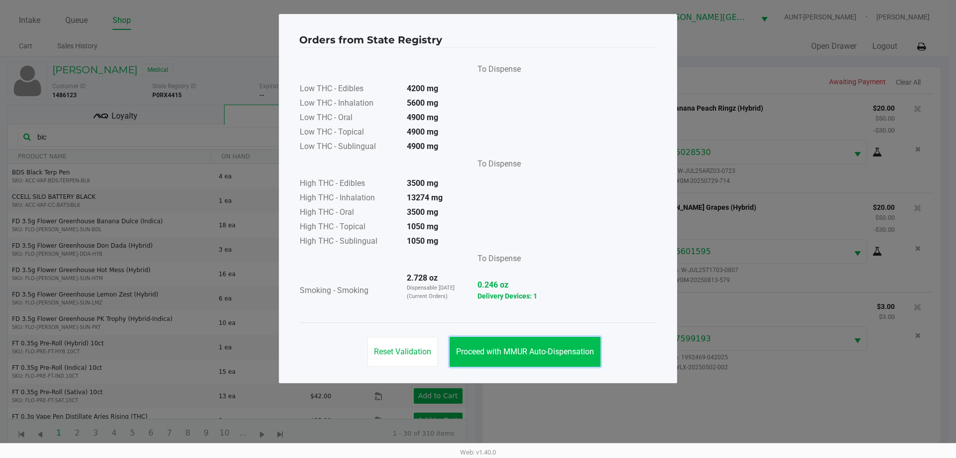
click at [521, 349] on span "Proceed with MMUR Auto-Dispensation" at bounding box center [525, 351] width 138 height 9
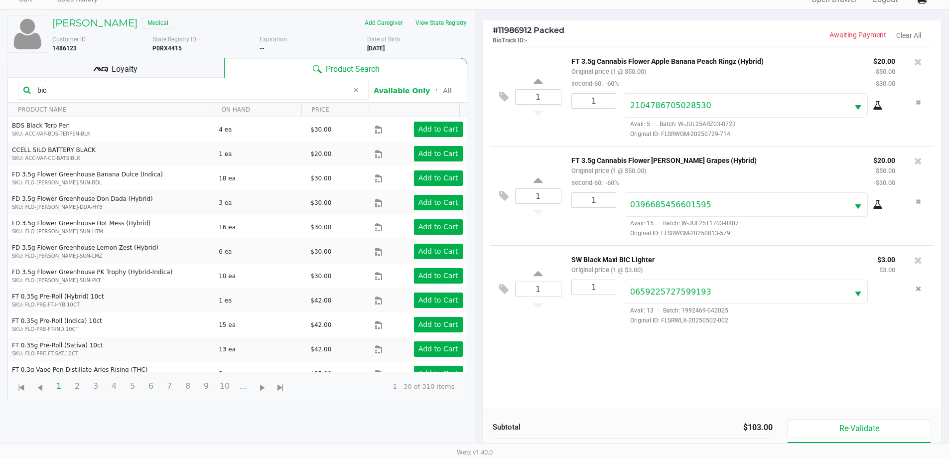
scroll to position [129, 0]
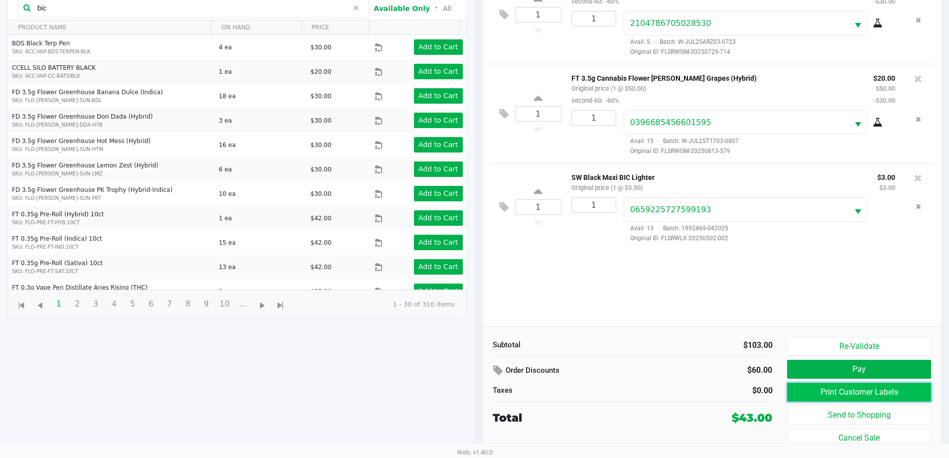
click at [890, 388] on button "Print Customer Labels" at bounding box center [858, 392] width 143 height 19
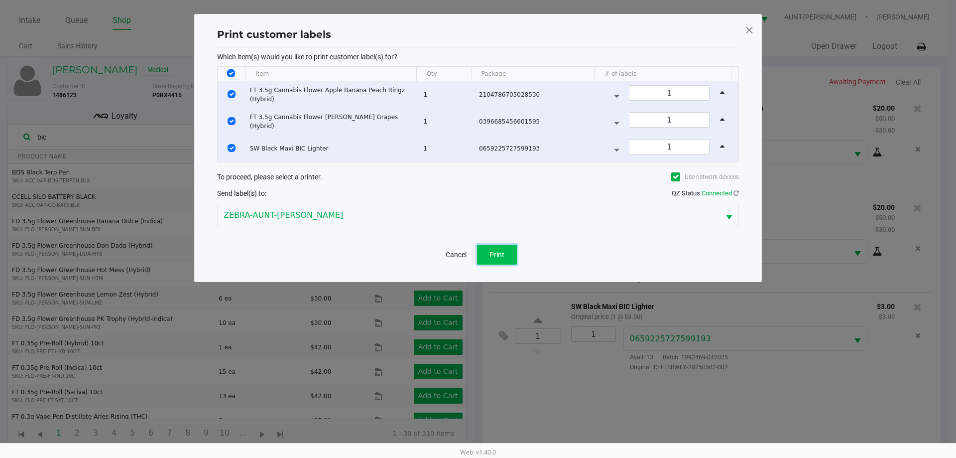
click at [501, 257] on span "Print" at bounding box center [497, 255] width 15 height 8
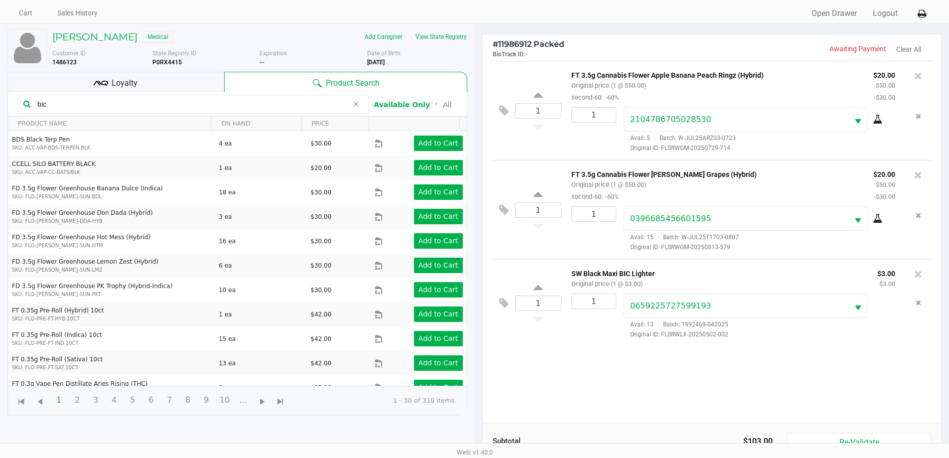
scroll to position [129, 0]
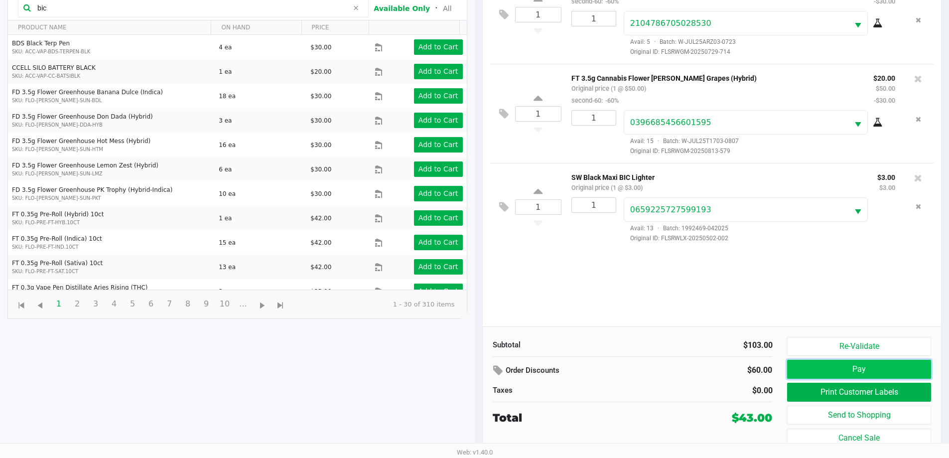
click at [865, 365] on button "Pay" at bounding box center [858, 369] width 143 height 19
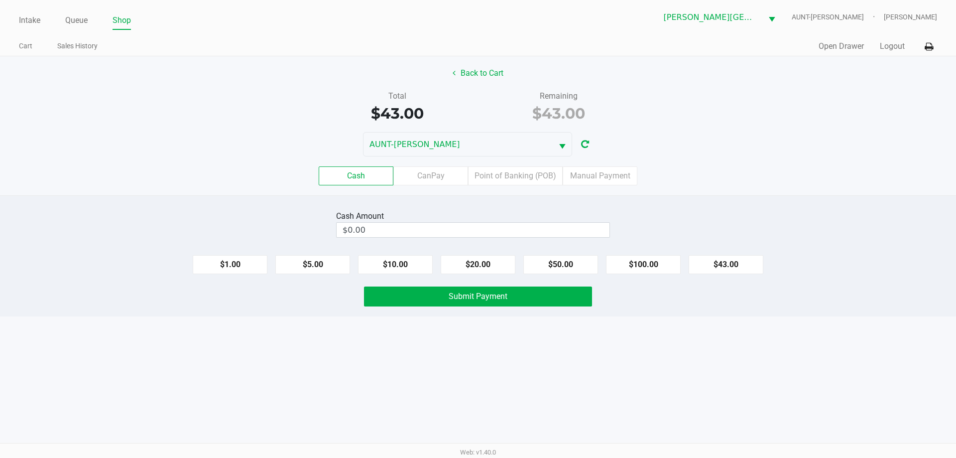
drag, startPoint x: 360, startPoint y: 180, endPoint x: 366, endPoint y: 185, distance: 8.1
click at [362, 182] on label "Cash" at bounding box center [356, 175] width 75 height 19
click at [0, 0] on 0 "Cash" at bounding box center [0, 0] width 0 height 0
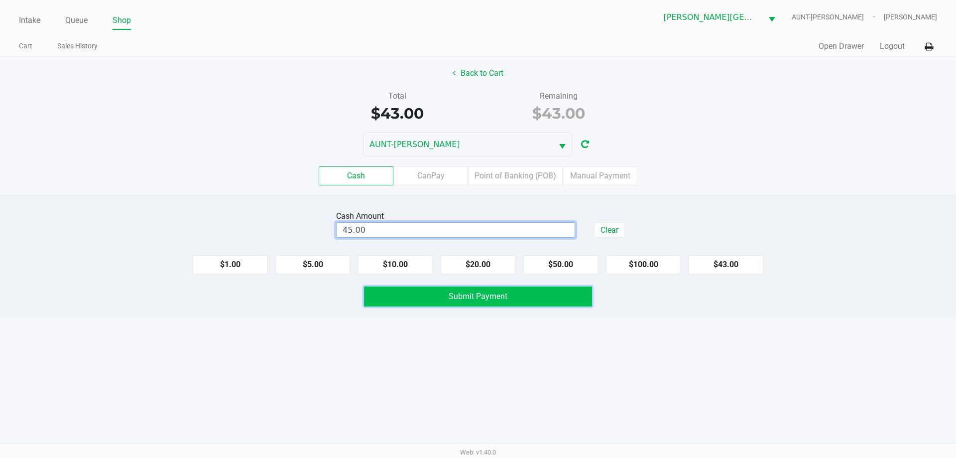
type input "$45.00"
click at [485, 293] on span "Submit Payment" at bounding box center [478, 295] width 59 height 9
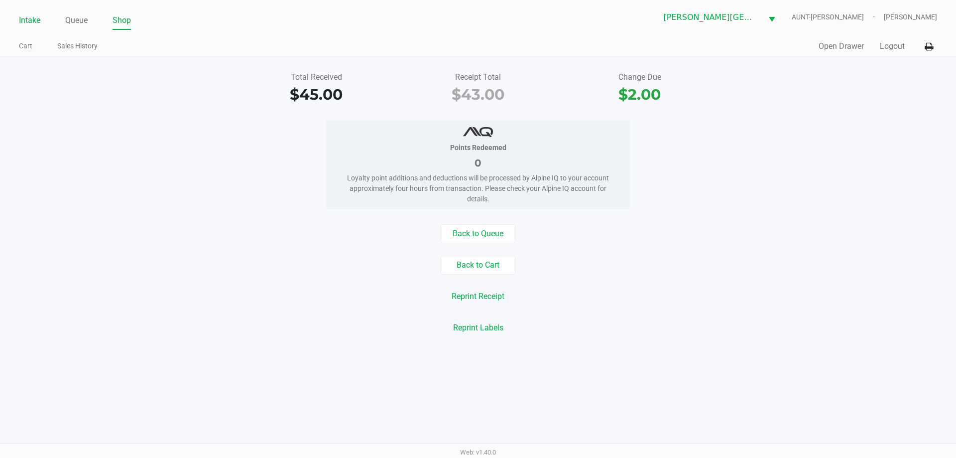
click at [30, 21] on link "Intake" at bounding box center [29, 20] width 21 height 14
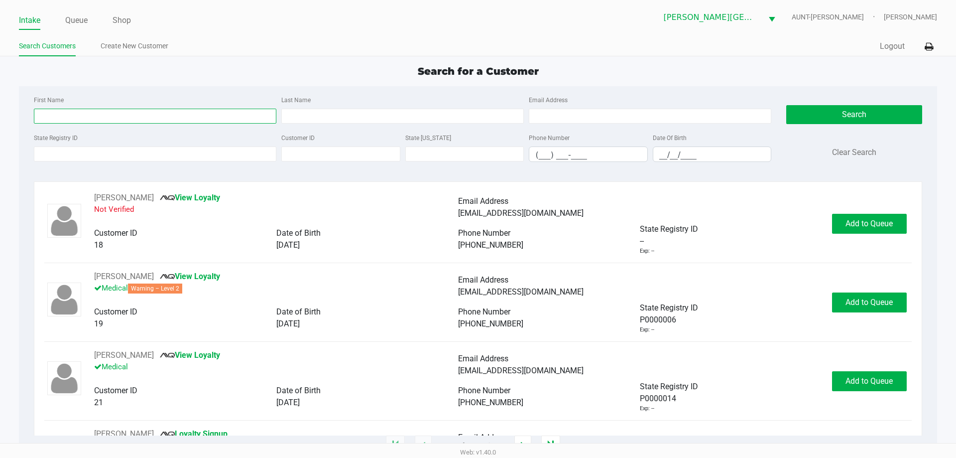
click at [253, 118] on input "First Name" at bounding box center [155, 116] width 243 height 15
type input "l"
type input "kevin"
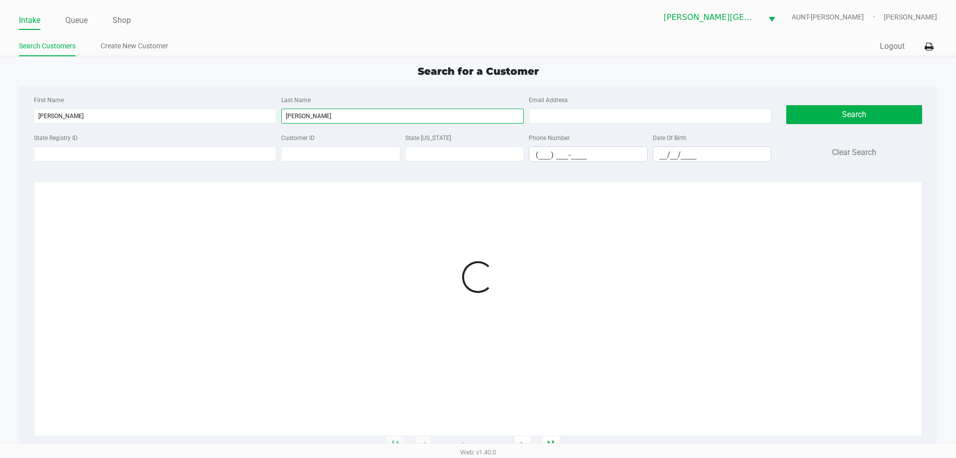
type input "schwartz"
click at [243, 102] on div "First Name kevin" at bounding box center [155, 109] width 248 height 30
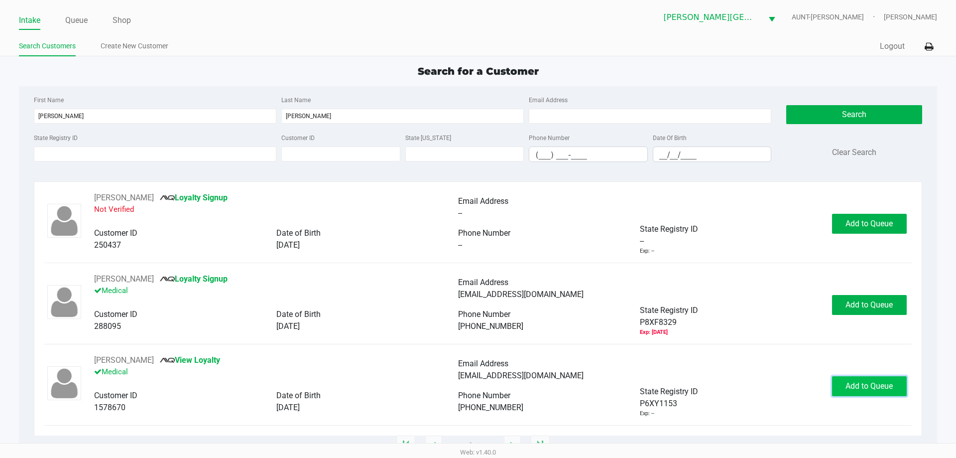
click at [858, 387] on span "Add to Queue" at bounding box center [869, 385] width 47 height 9
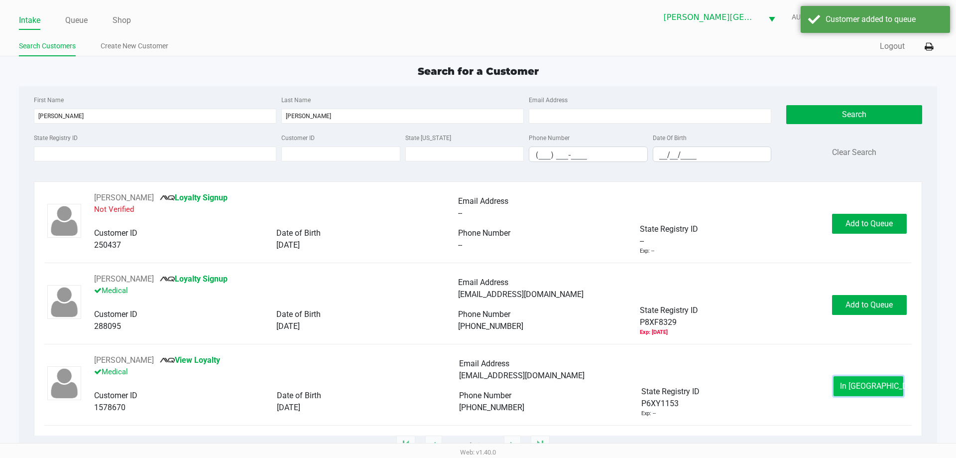
click at [883, 391] on button "In Queue" at bounding box center [869, 386] width 70 height 20
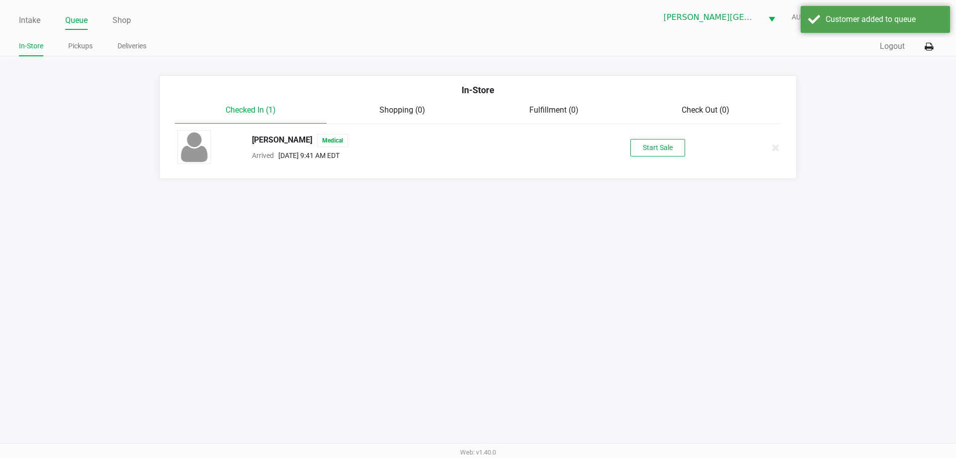
click at [639, 160] on div "KEVIN SCHWARTZ Medical Arrived Sep 22, 2025 9:41 AM EDT Start Sale" at bounding box center [478, 147] width 617 height 35
click at [639, 135] on div "KEVIN SCHWARTZ Medical Arrived Sep 22, 2025 9:41 AM EDT Start Sale" at bounding box center [478, 147] width 617 height 35
click at [640, 153] on button "Start Sale" at bounding box center [658, 147] width 55 height 17
click at [640, 153] on div "Start Sale" at bounding box center [658, 147] width 55 height 17
click at [584, 158] on div "In-Store Checked In (1) Shopping (0) Fulfillment (0) Check Out (0) KEVIN SCHWAR…" at bounding box center [478, 127] width 956 height 104
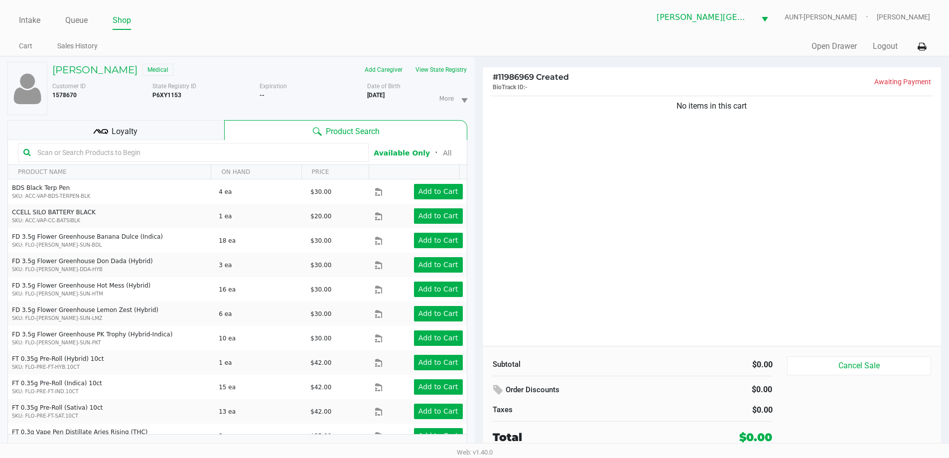
click at [484, 135] on div "No items in this cart" at bounding box center [712, 220] width 459 height 252
click at [87, 126] on div "Loyalty" at bounding box center [115, 130] width 217 height 20
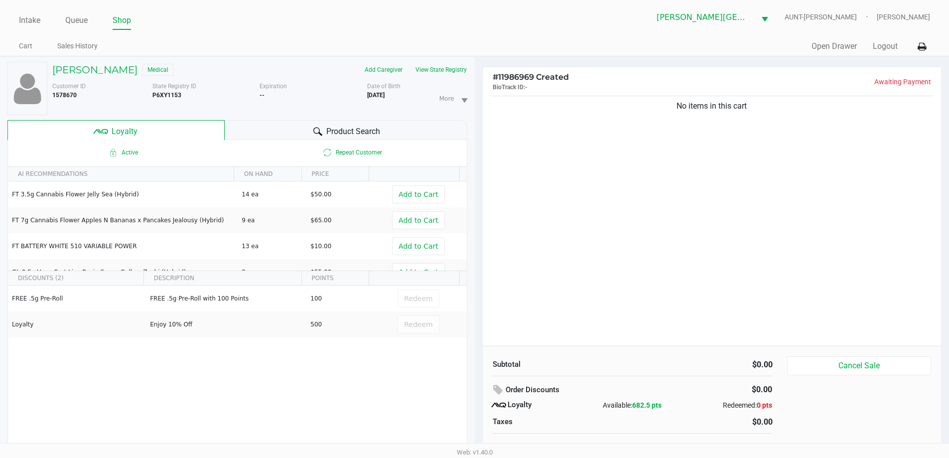
click at [479, 115] on div "# 11986969 Created BioTrack ID: - Awaiting Payment No items in this cart Subtot…" at bounding box center [712, 262] width 475 height 411
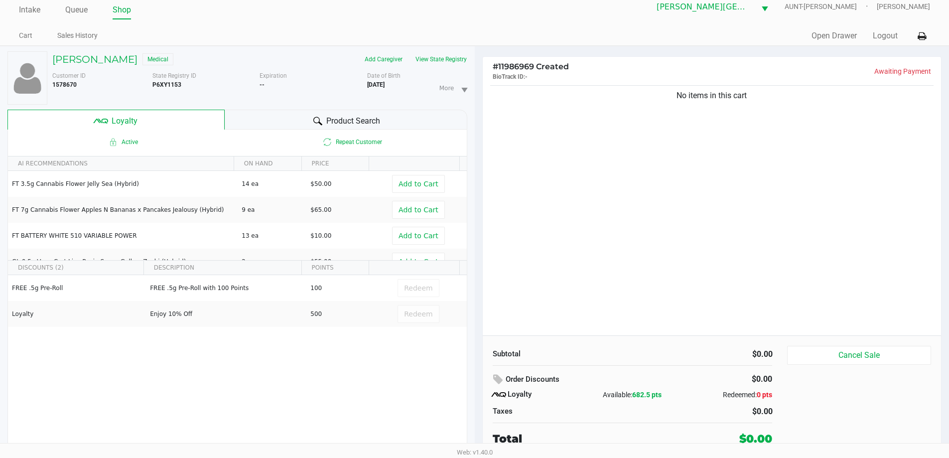
click at [477, 105] on div "# 11986969 Created BioTrack ID: - Awaiting Payment No items in this cart Subtot…" at bounding box center [712, 251] width 475 height 411
click at [451, 62] on button "View State Registry" at bounding box center [438, 59] width 58 height 16
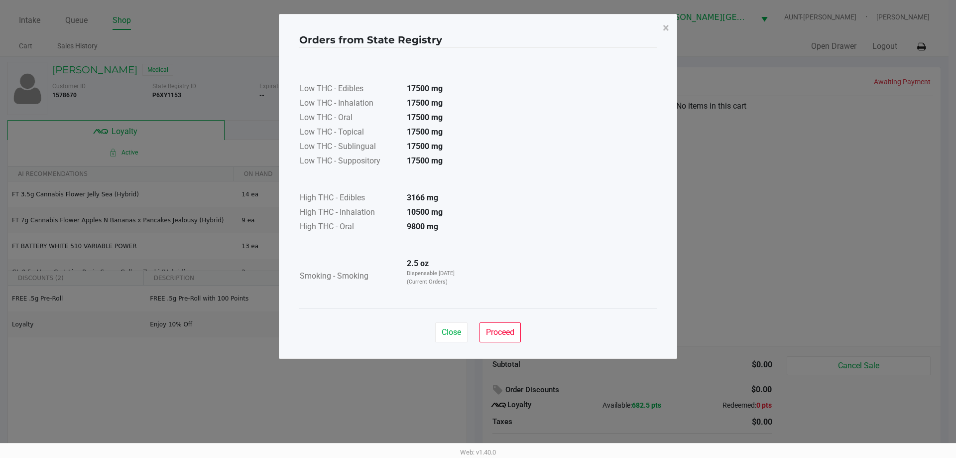
click at [502, 314] on div "Close Proceed" at bounding box center [478, 328] width 358 height 40
click at [502, 329] on span "Proceed" at bounding box center [500, 331] width 28 height 9
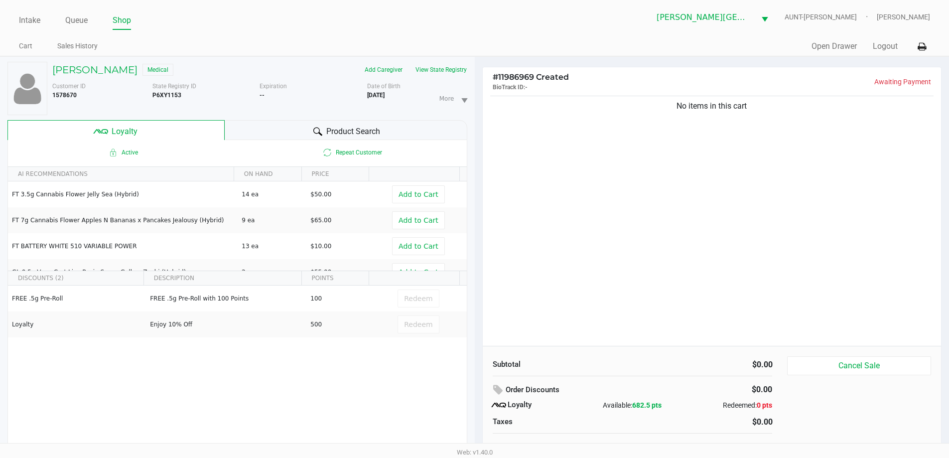
click at [498, 294] on div "No items in this cart" at bounding box center [712, 220] width 459 height 252
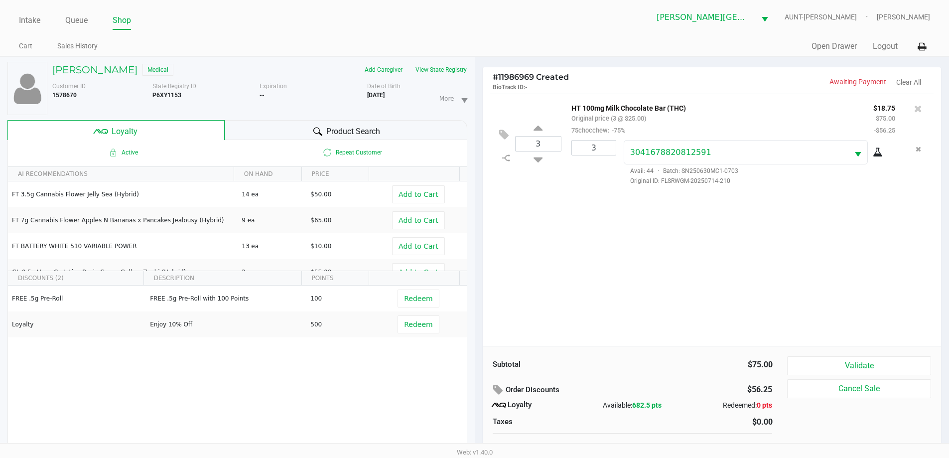
click at [528, 303] on div "3 HT 100mg Milk Chocolate Bar (THC) Original price (3 @ $25.00) 75chocchew: -75…" at bounding box center [712, 220] width 459 height 252
click at [865, 369] on button "Validate" at bounding box center [858, 365] width 143 height 19
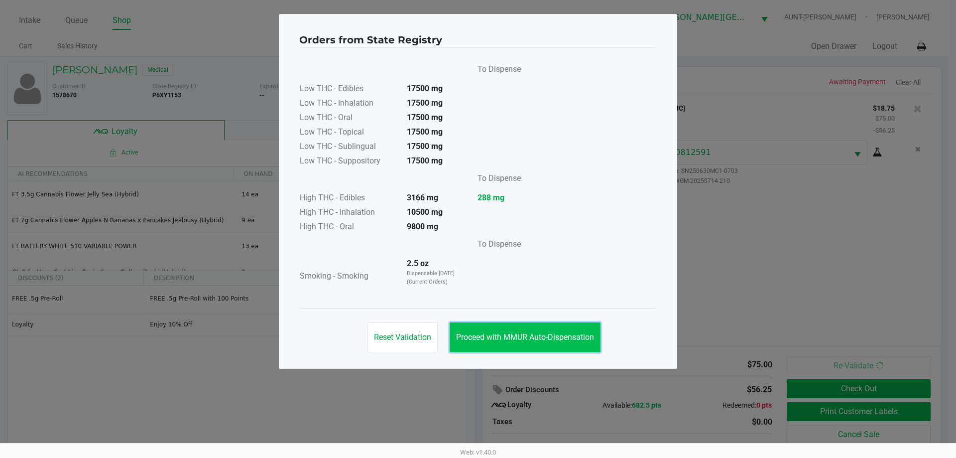
click at [560, 348] on button "Proceed with MMUR Auto-Dispensation" at bounding box center [525, 337] width 151 height 30
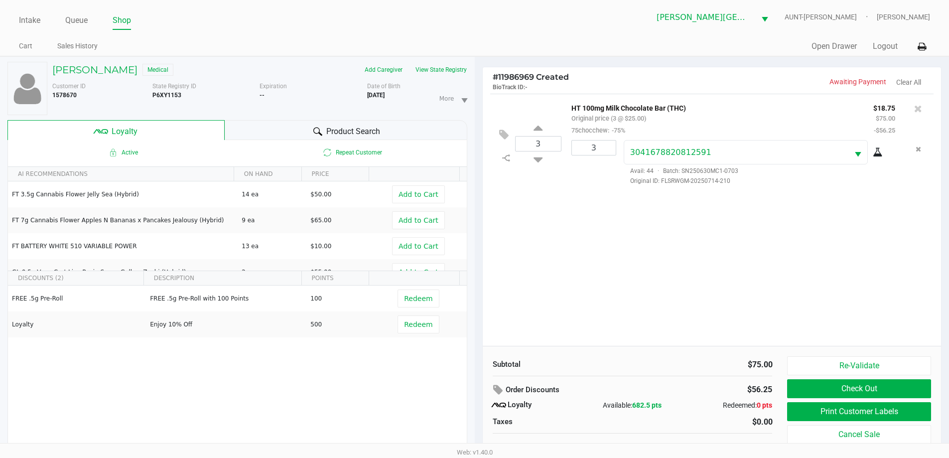
scroll to position [10, 0]
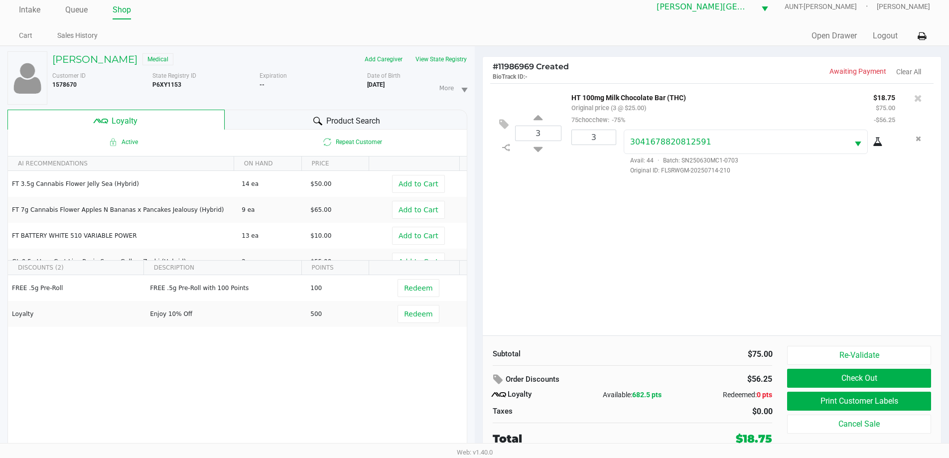
click at [568, 259] on div "3 HT 100mg Milk Chocolate Bar (THC) Original price (3 @ $25.00) 75chocchew: -75…" at bounding box center [712, 209] width 459 height 252
click at [570, 280] on div "3 HT 100mg Milk Chocolate Bar (THC) Original price (3 @ $25.00) 75chocchew: -75…" at bounding box center [712, 209] width 459 height 252
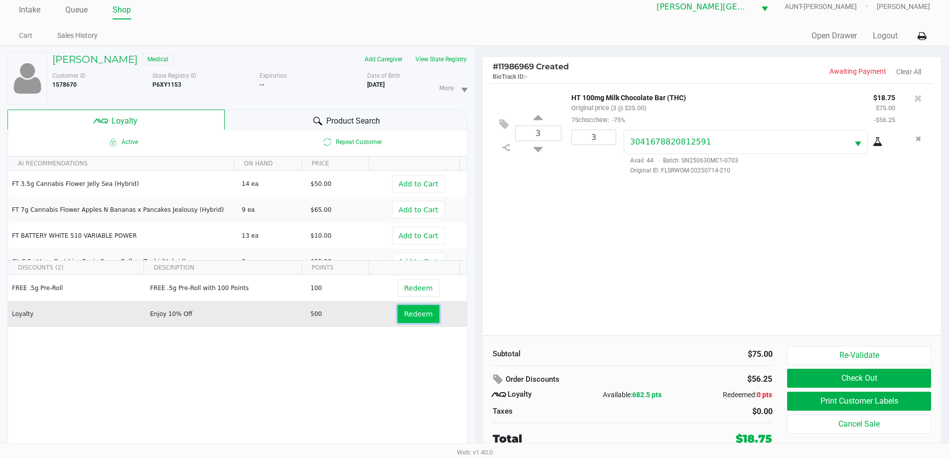
click at [416, 310] on span "Redeem" at bounding box center [418, 314] width 28 height 8
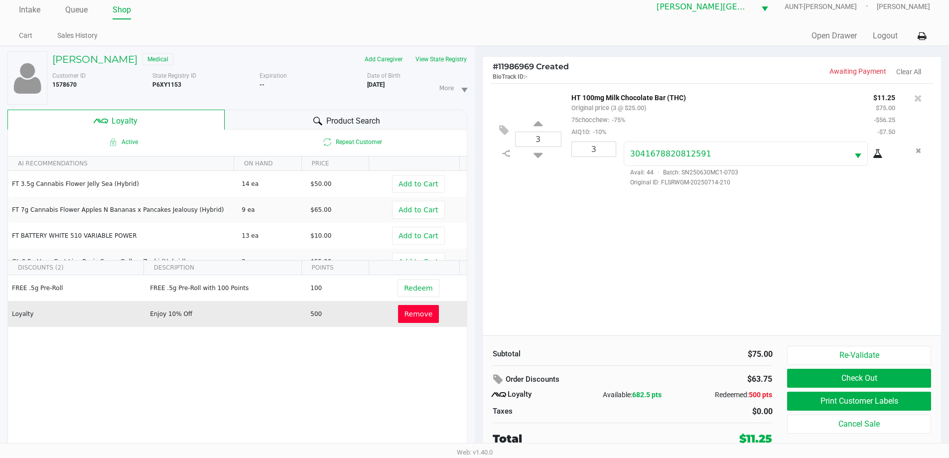
click at [562, 261] on div "3 HT 100mg Milk Chocolate Bar (THC) Original price (3 @ $25.00) 75chocchew: -75…" at bounding box center [712, 209] width 459 height 252
click at [570, 261] on div "3 HT 100mg Milk Chocolate Bar (THC) Original price (3 @ $25.00) 75chocchew: -75…" at bounding box center [712, 209] width 459 height 252
click at [886, 405] on button "Print Customer Labels" at bounding box center [858, 400] width 143 height 19
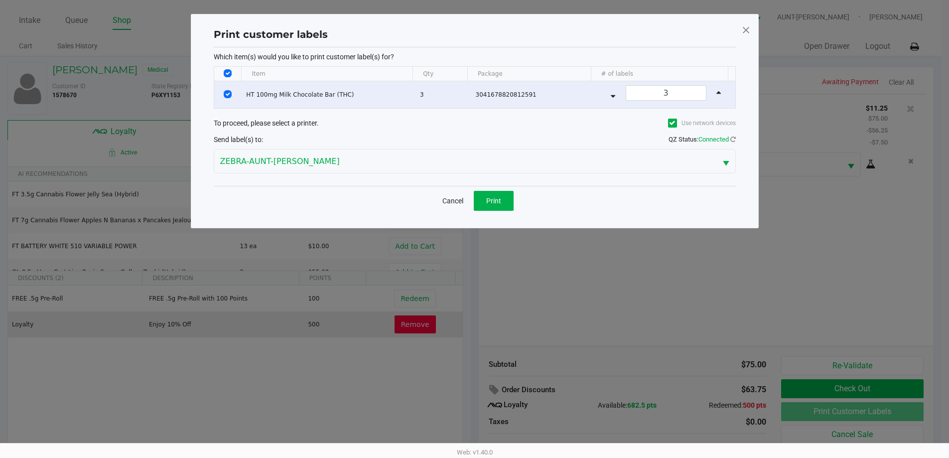
scroll to position [0, 0]
click at [499, 195] on button "Print" at bounding box center [497, 201] width 40 height 20
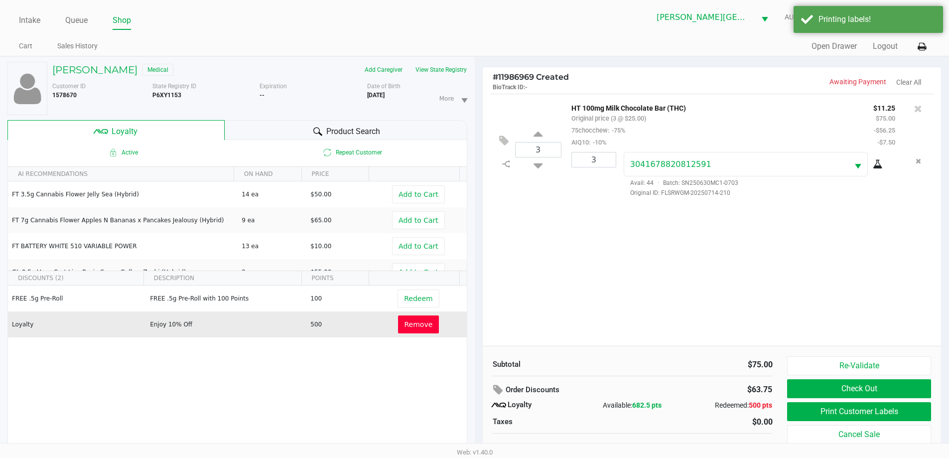
click at [486, 228] on div "3 HT 100mg Milk Chocolate Bar (THC) Original price (3 @ $25.00) 75chocchew: -75…" at bounding box center [712, 220] width 459 height 252
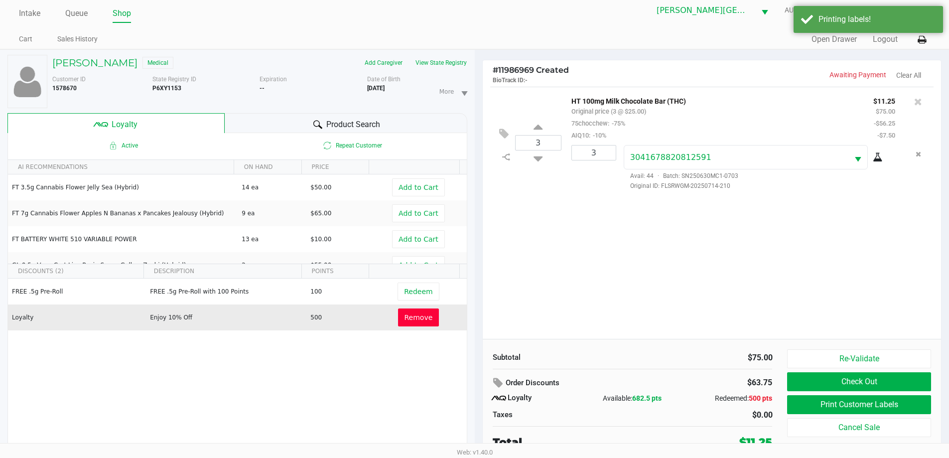
scroll to position [10, 0]
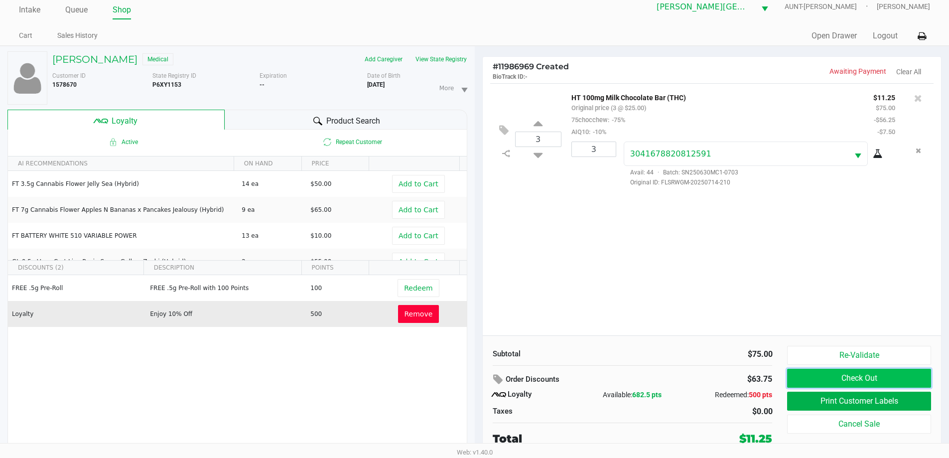
click at [840, 380] on button "Check Out" at bounding box center [858, 378] width 143 height 19
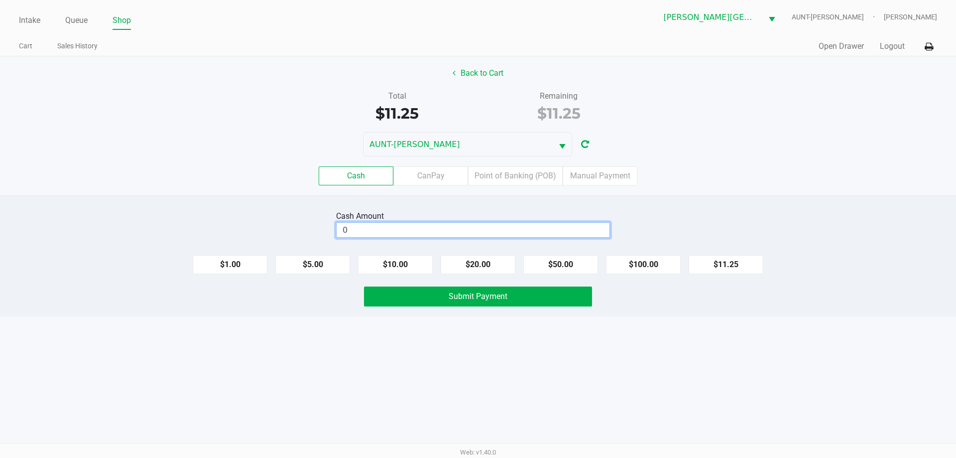
click at [401, 230] on input "0" at bounding box center [473, 230] width 273 height 14
type input "$20.00"
click at [731, 115] on div "Total $11.25 Remaining $11.25" at bounding box center [478, 107] width 971 height 34
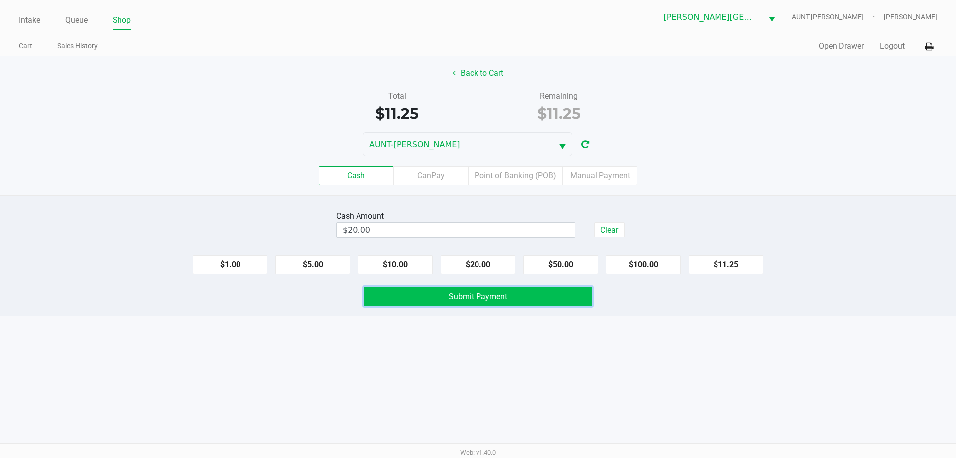
click at [378, 294] on button "Submit Payment" at bounding box center [478, 296] width 228 height 20
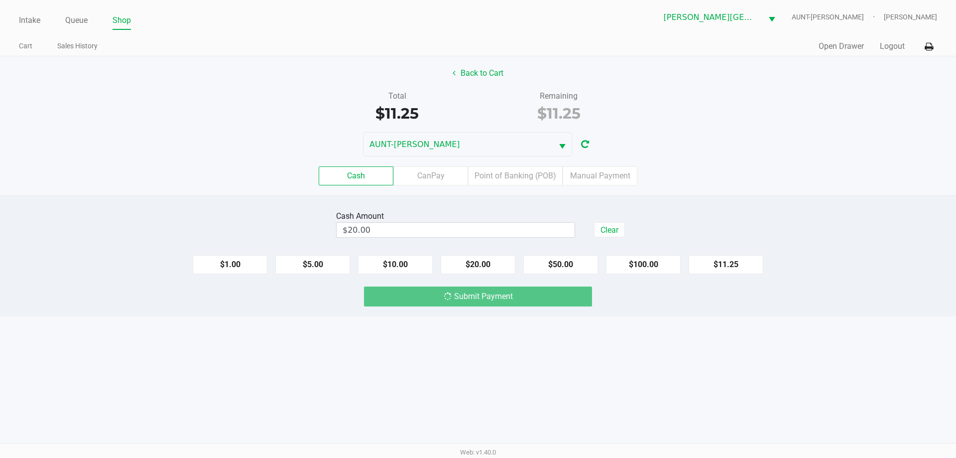
click at [312, 312] on div "Cash Amount $20.00 Clear $1.00 $5.00 $10.00 $20.00 $50.00 $100.00 $11.25 Submit…" at bounding box center [478, 255] width 956 height 121
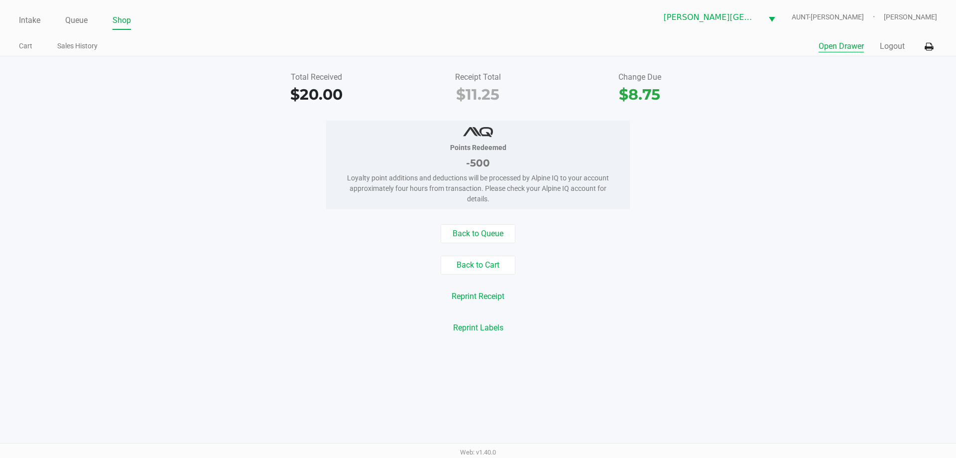
click at [862, 47] on button "Open Drawer" at bounding box center [841, 46] width 45 height 12
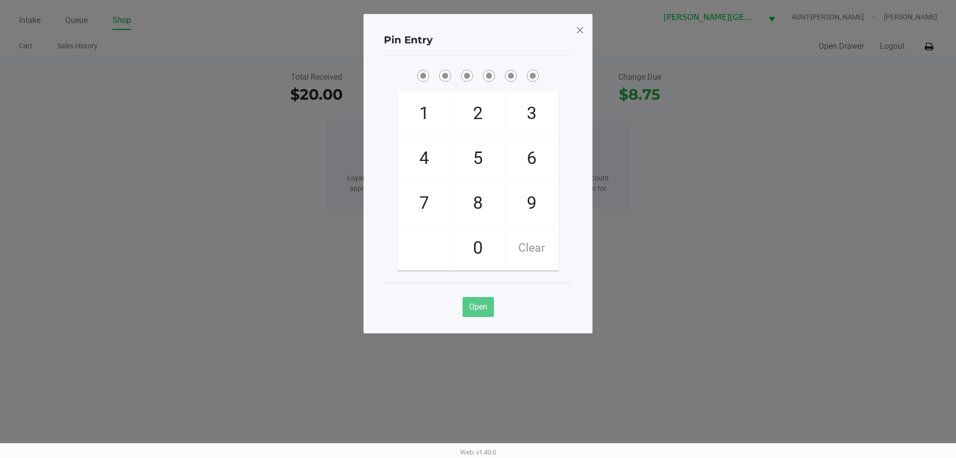
click at [420, 195] on span "7" at bounding box center [424, 203] width 53 height 44
checkbox input "true"
click at [476, 158] on span "5" at bounding box center [478, 158] width 53 height 44
checkbox input "true"
click at [533, 160] on span "6" at bounding box center [532, 158] width 53 height 44
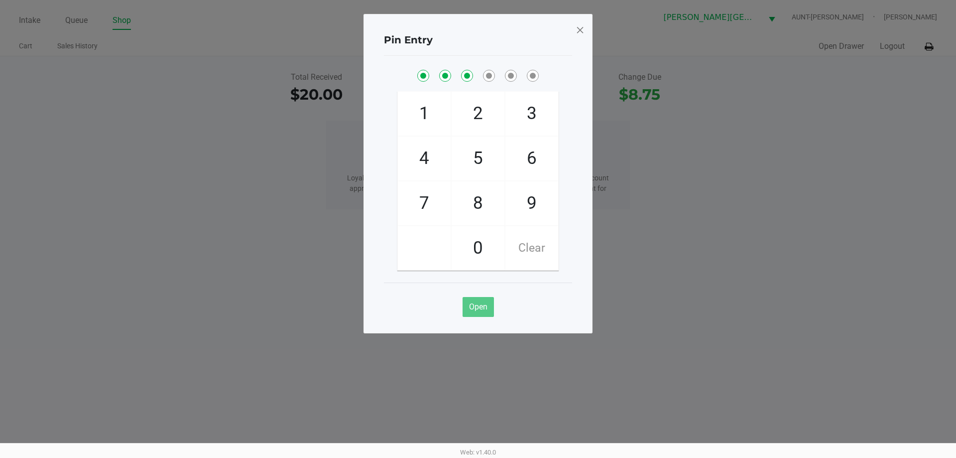
checkbox input "true"
click at [533, 160] on span "6" at bounding box center [532, 158] width 53 height 44
checkbox input "true"
click at [438, 152] on span "4" at bounding box center [424, 158] width 53 height 44
checkbox input "true"
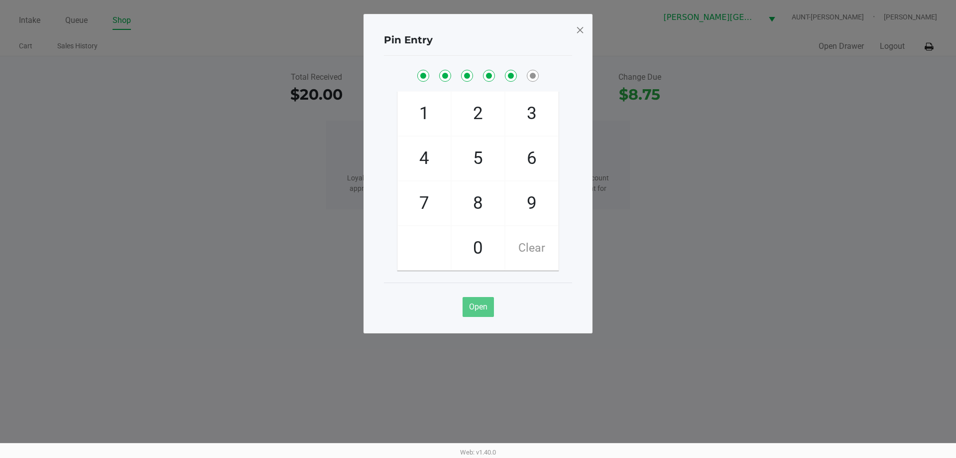
click at [541, 110] on span "3" at bounding box center [532, 114] width 53 height 44
checkbox input "true"
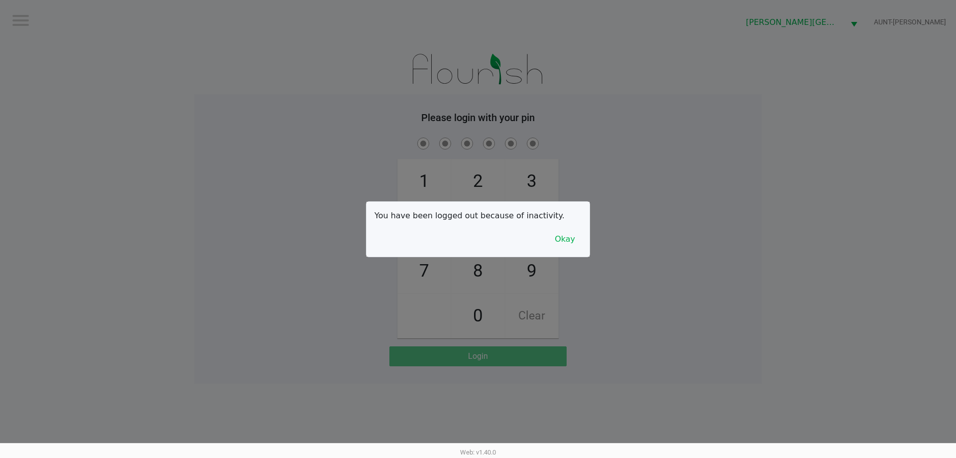
drag, startPoint x: 487, startPoint y: 0, endPoint x: 458, endPoint y: 223, distance: 224.9
click at [458, 223] on div "You have been logged out because of inactivity. Okay" at bounding box center [478, 229] width 223 height 55
click at [559, 239] on button "Okay" at bounding box center [564, 239] width 33 height 19
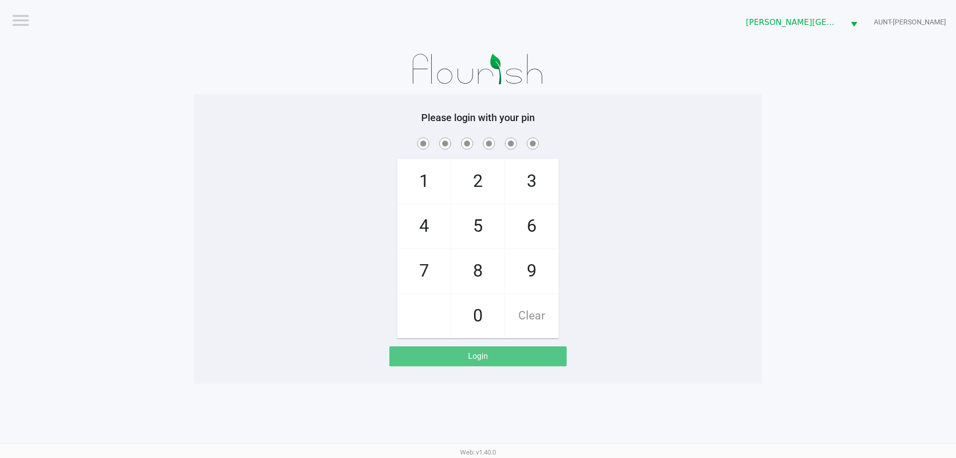
click at [432, 269] on span "7" at bounding box center [424, 271] width 53 height 44
checkbox input "true"
drag, startPoint x: 492, startPoint y: 224, endPoint x: 511, endPoint y: 231, distance: 20.0
click at [493, 226] on span "5" at bounding box center [478, 226] width 53 height 44
checkbox input "true"
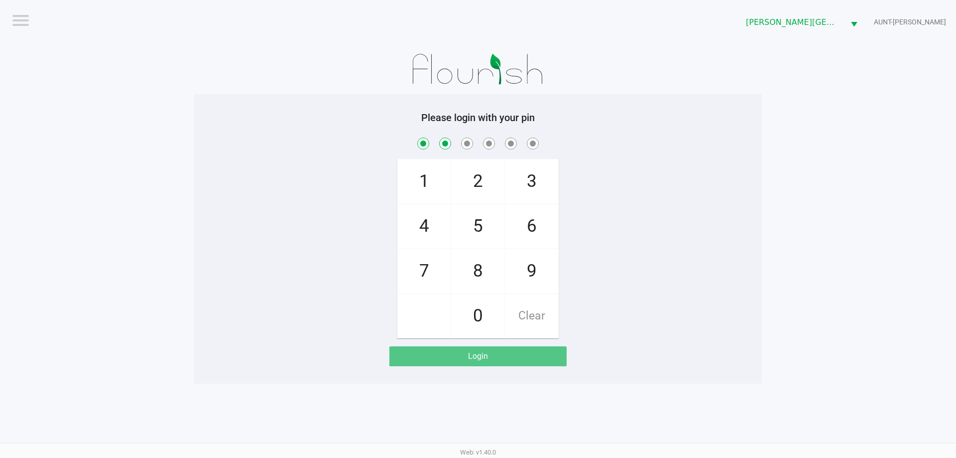
click at [526, 224] on span "6" at bounding box center [532, 226] width 53 height 44
checkbox input "true"
drag, startPoint x: 526, startPoint y: 224, endPoint x: 498, endPoint y: 224, distance: 27.9
click at [526, 224] on span "6" at bounding box center [532, 226] width 53 height 44
checkbox input "true"
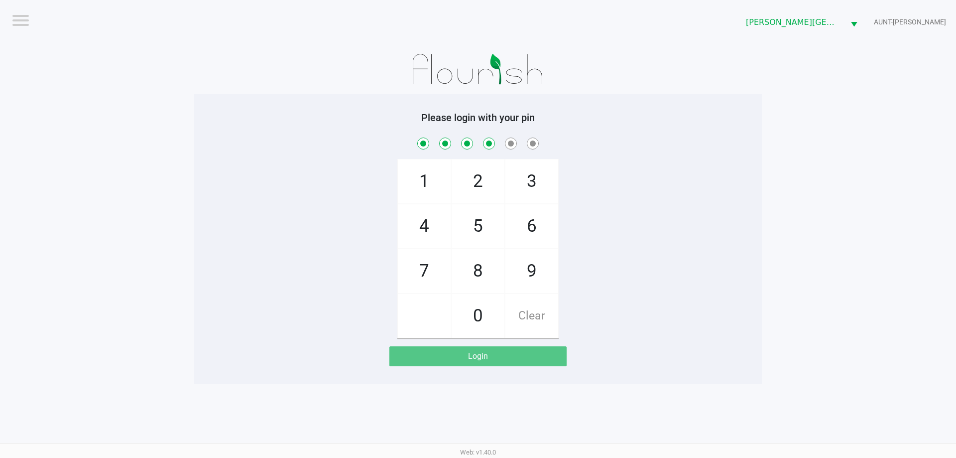
click at [434, 223] on span "4" at bounding box center [424, 226] width 53 height 44
checkbox input "true"
click at [541, 180] on span "3" at bounding box center [532, 181] width 53 height 44
checkbox input "true"
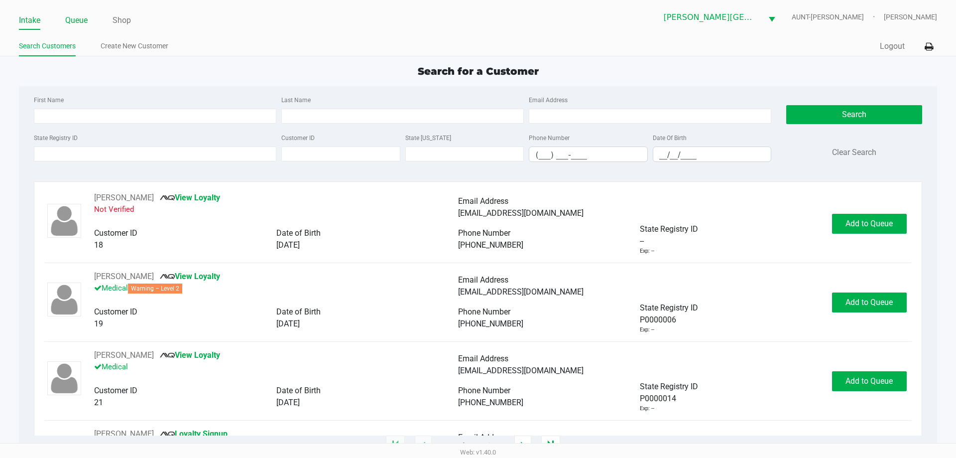
click at [71, 24] on link "Queue" at bounding box center [76, 20] width 22 height 14
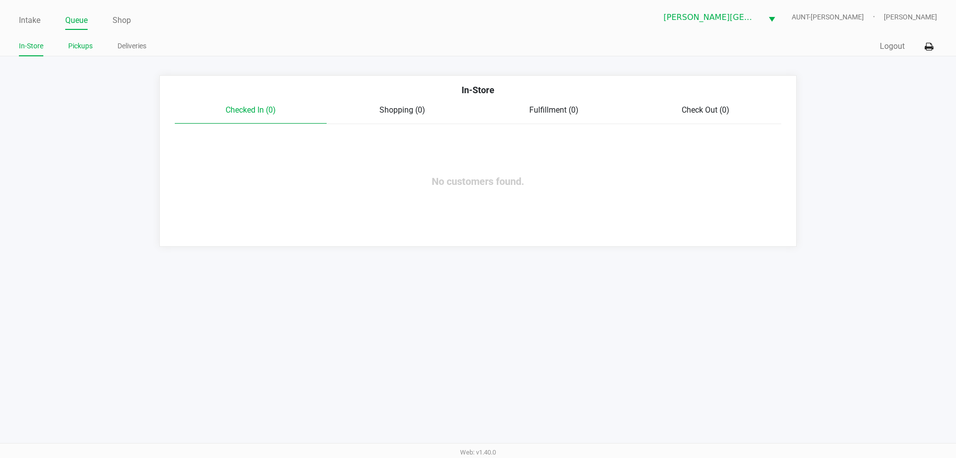
click at [82, 45] on link "Pickups" at bounding box center [80, 46] width 24 height 12
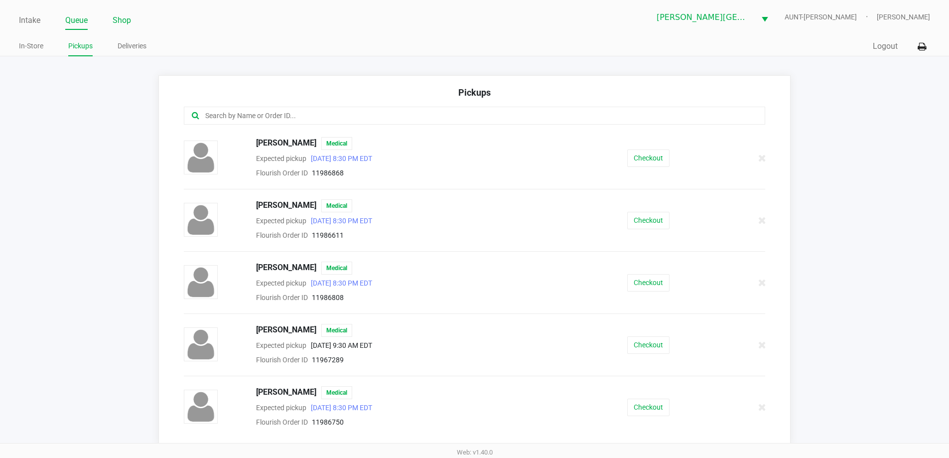
click at [118, 18] on link "Shop" at bounding box center [122, 20] width 18 height 14
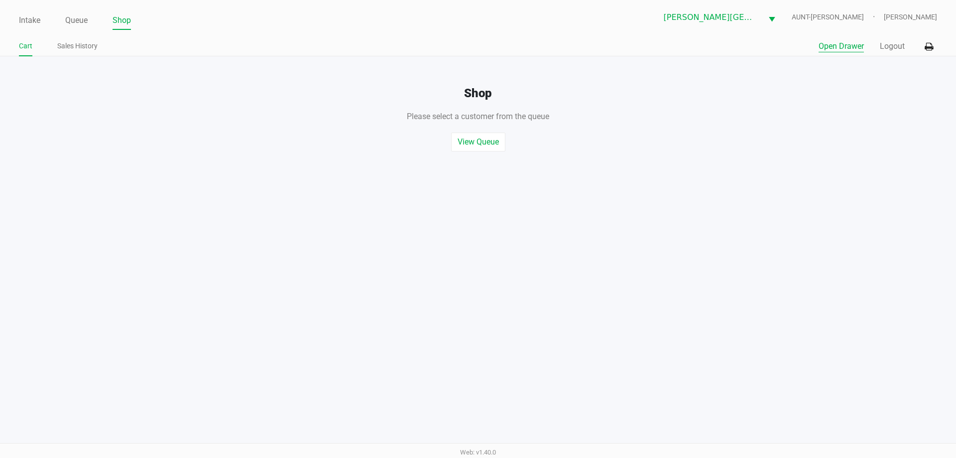
click at [834, 49] on button "Open Drawer" at bounding box center [841, 46] width 45 height 12
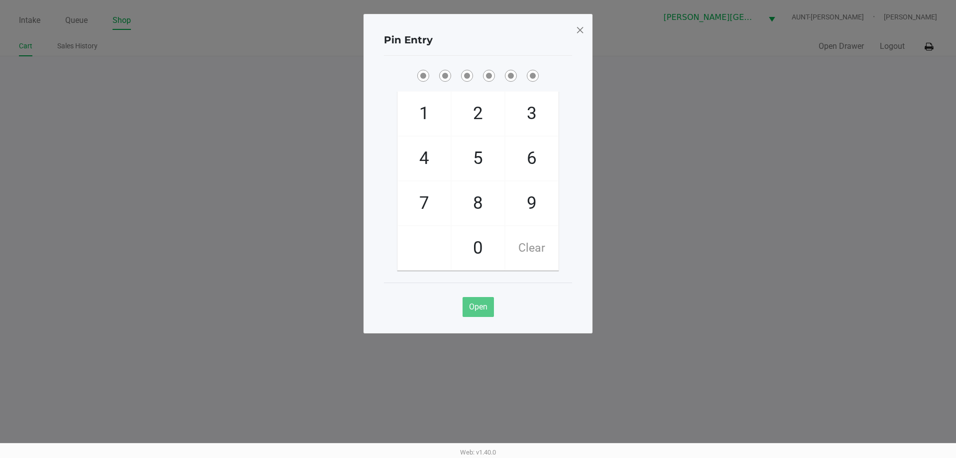
click at [425, 197] on span "7" at bounding box center [424, 203] width 53 height 44
checkbox input "true"
click at [469, 168] on span "5" at bounding box center [478, 158] width 53 height 44
checkbox input "true"
click at [533, 154] on span "6" at bounding box center [532, 158] width 53 height 44
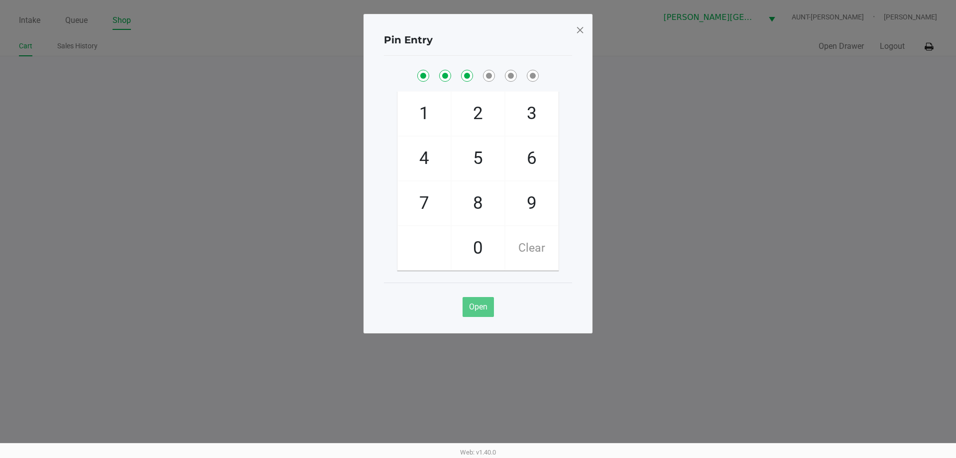
checkbox input "true"
click at [533, 154] on span "6" at bounding box center [532, 158] width 53 height 44
checkbox input "true"
click at [432, 161] on span "4" at bounding box center [424, 158] width 53 height 44
checkbox input "true"
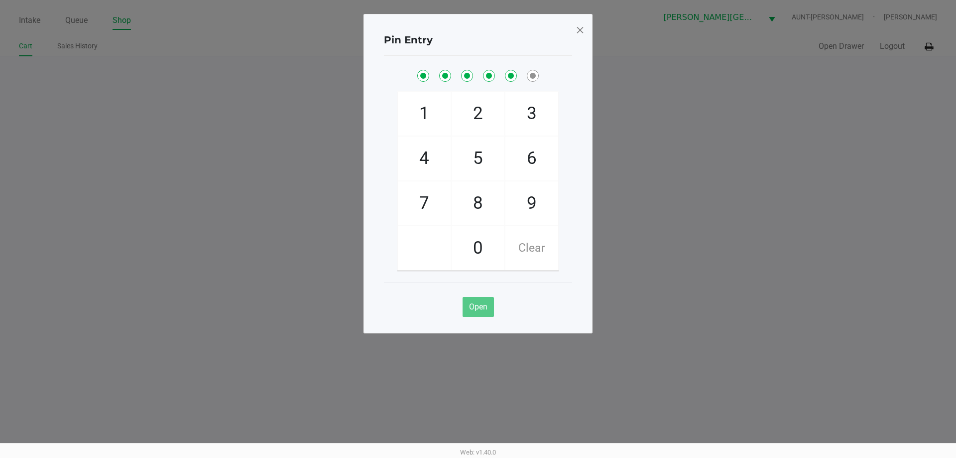
click at [529, 112] on span "3" at bounding box center [532, 114] width 53 height 44
checkbox input "true"
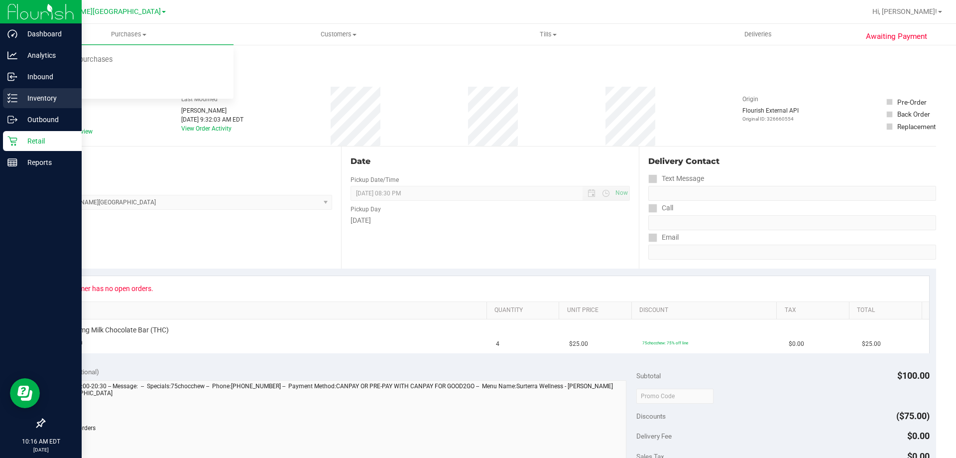
click at [43, 94] on p "Inventory" at bounding box center [47, 98] width 60 height 12
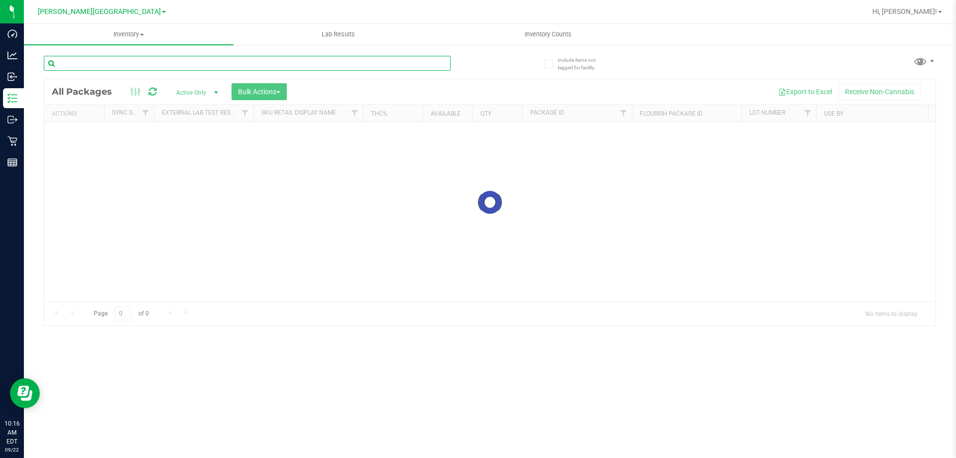
click at [179, 63] on input "text" at bounding box center [247, 63] width 407 height 15
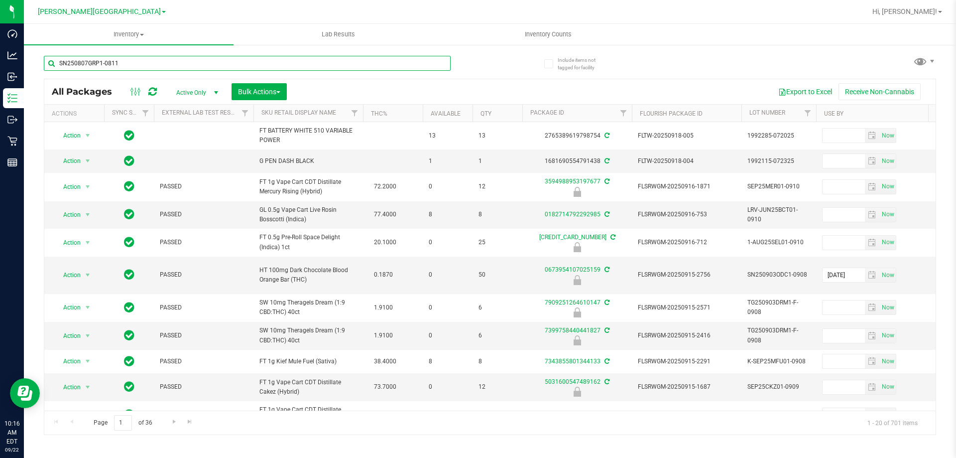
type input "SN250807GRP1-0811"
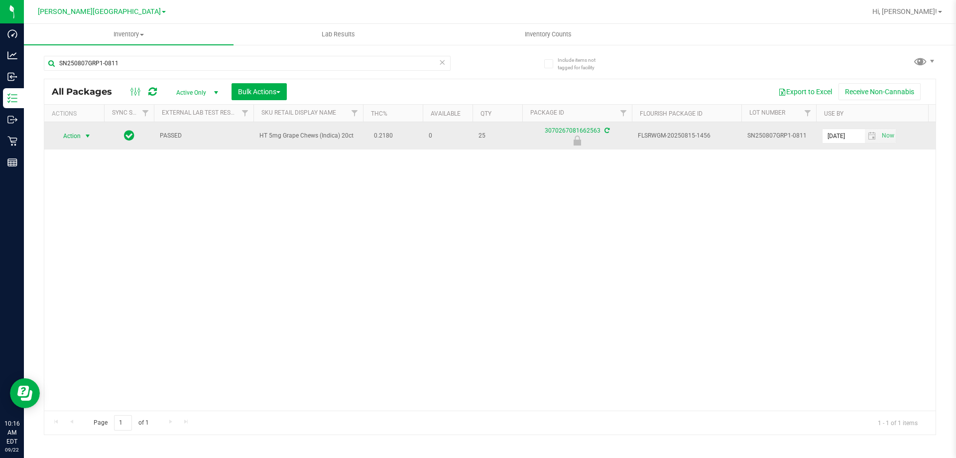
click at [78, 141] on span "Action" at bounding box center [67, 136] width 27 height 14
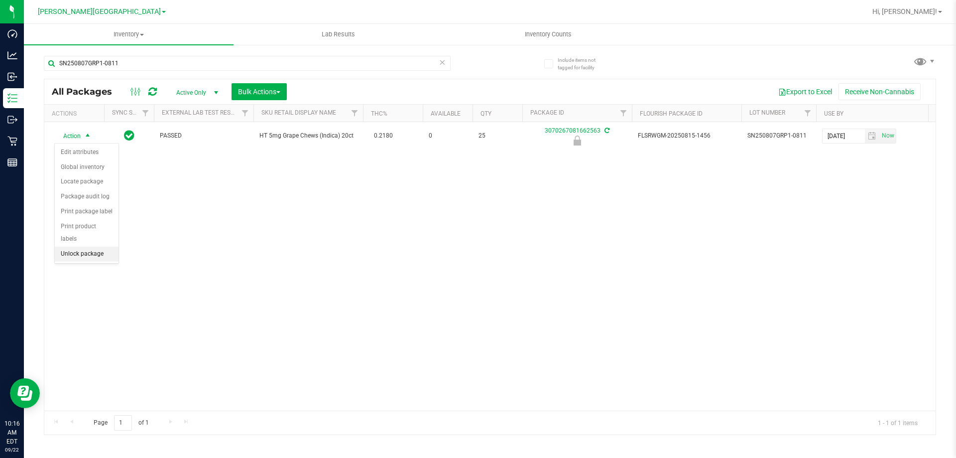
click at [97, 247] on li "Unlock package" at bounding box center [87, 254] width 64 height 15
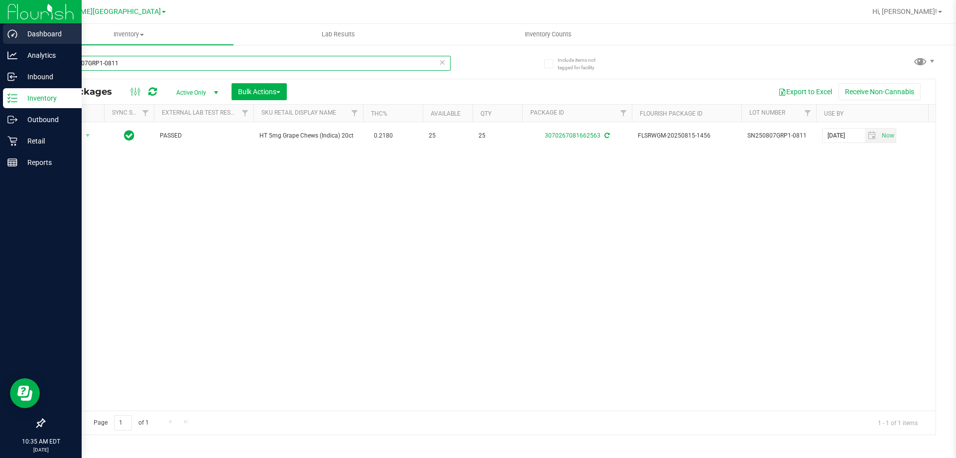
drag, startPoint x: 119, startPoint y: 61, endPoint x: 0, endPoint y: 39, distance: 120.5
click at [0, 39] on div "Dashboard Analytics Inbound Inventory Outbound Retail Reports 10:35 AM EDT 09/2…" at bounding box center [478, 229] width 956 height 458
type input "atm"
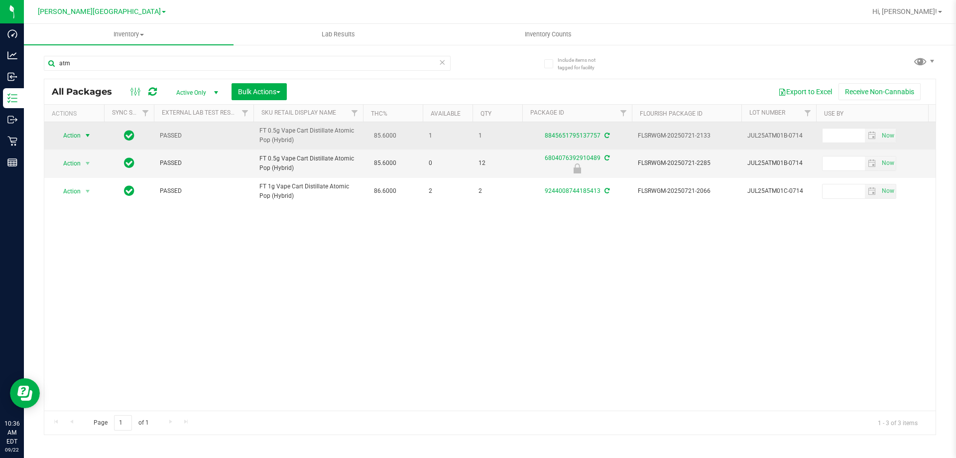
click at [86, 134] on span "select" at bounding box center [88, 135] width 8 height 8
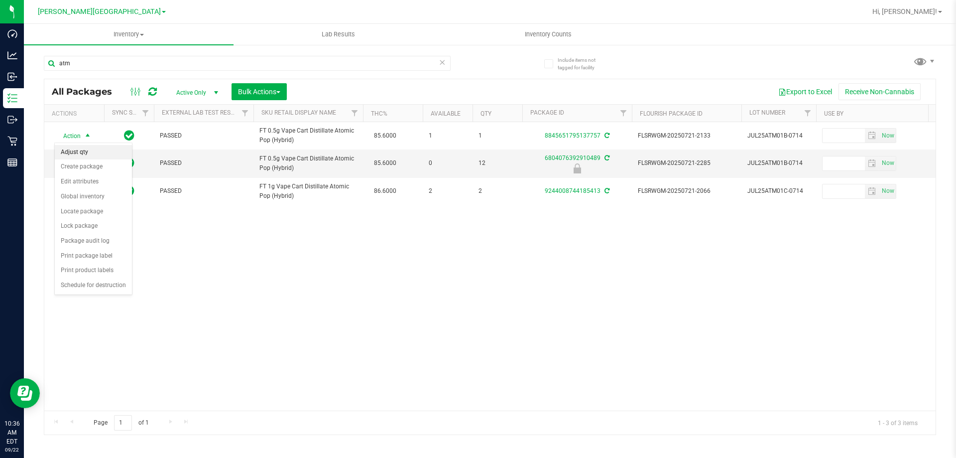
click at [85, 151] on li "Adjust qty" at bounding box center [93, 152] width 77 height 15
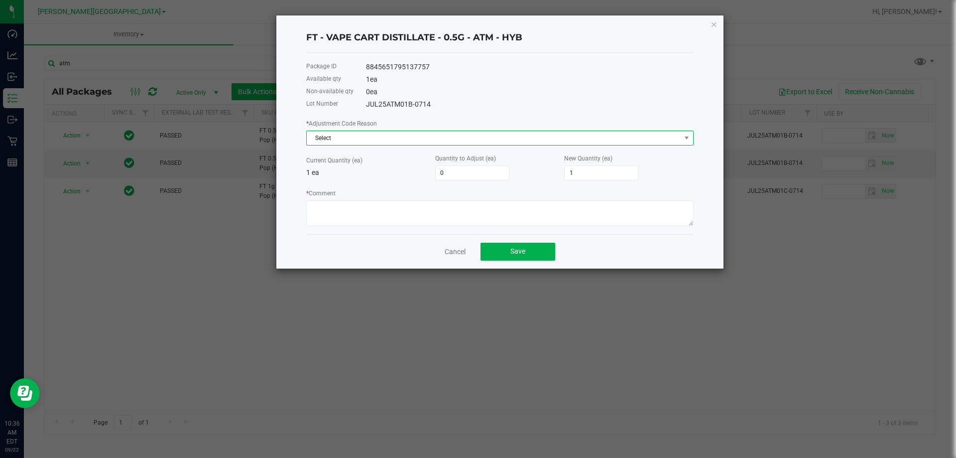
click at [403, 136] on span "Select" at bounding box center [494, 138] width 374 height 14
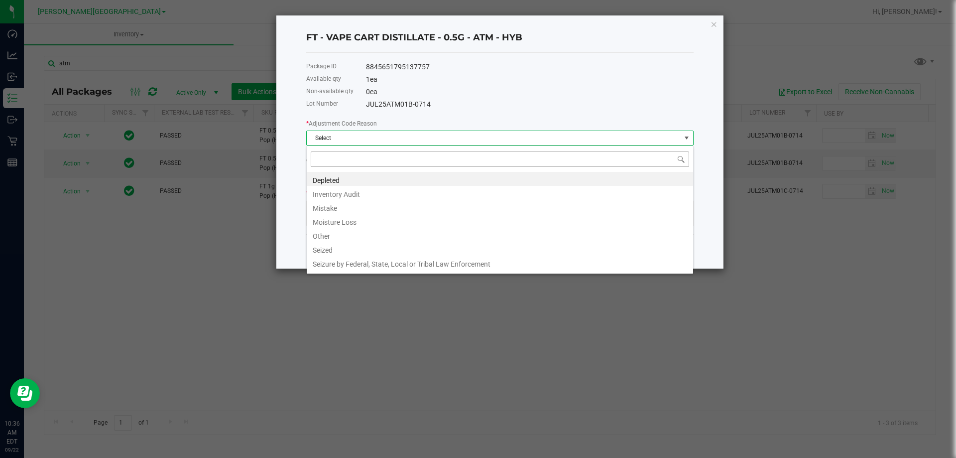
scroll to position [15, 387]
click at [390, 179] on li "Depleted" at bounding box center [500, 179] width 386 height 14
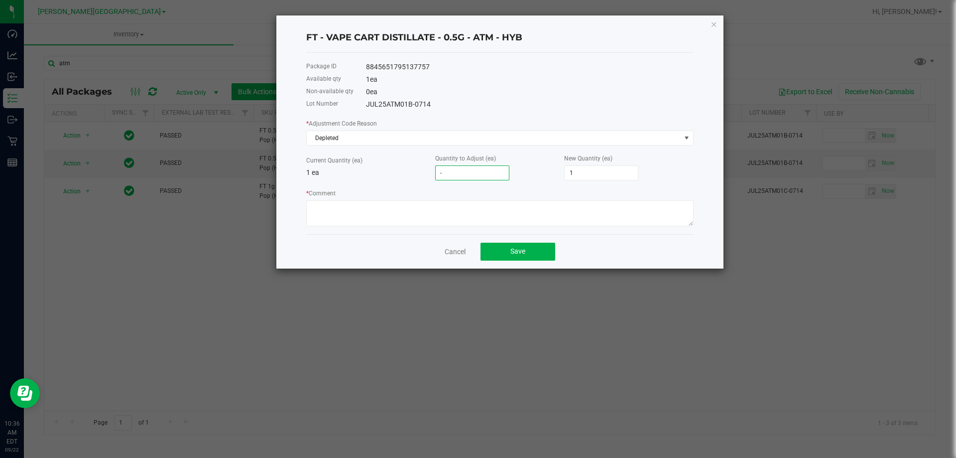
type input "-1"
type input "0"
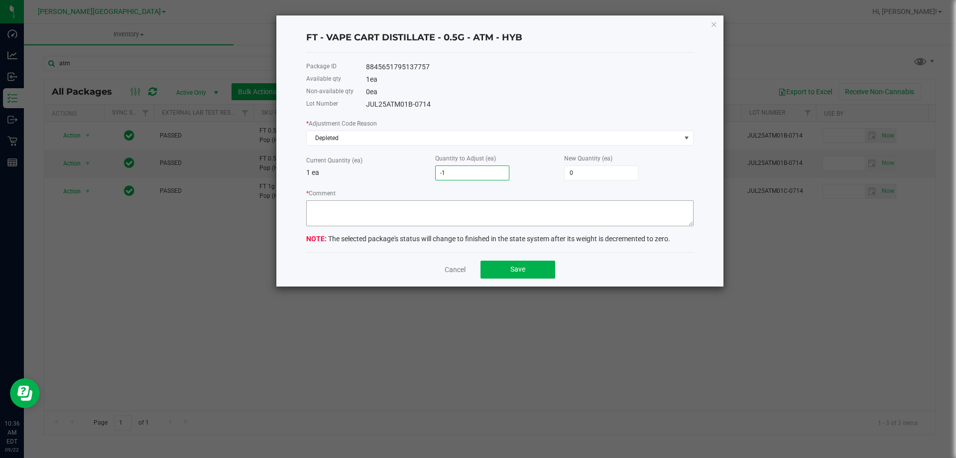
type input "-1"
click at [508, 216] on textarea "* Comment" at bounding box center [499, 213] width 387 height 26
type textarea "86d mw"
click at [534, 270] on button "Save" at bounding box center [518, 269] width 75 height 18
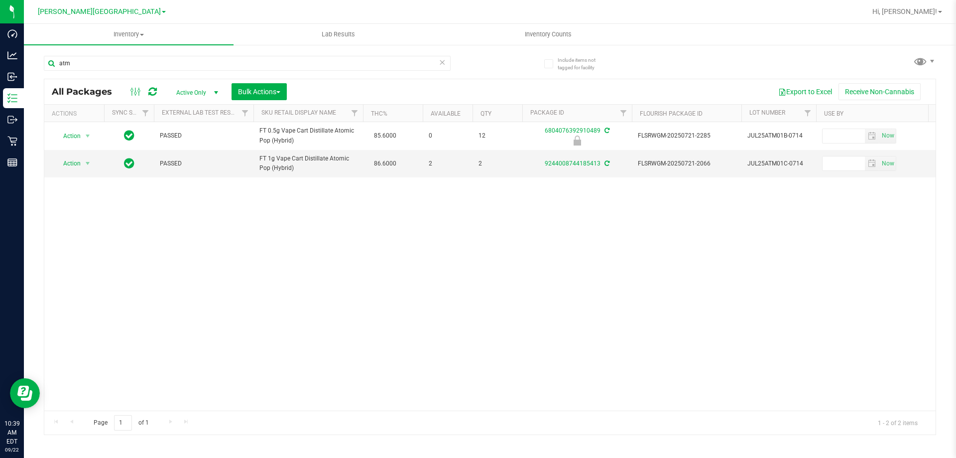
click at [443, 66] on icon at bounding box center [442, 62] width 7 height 12
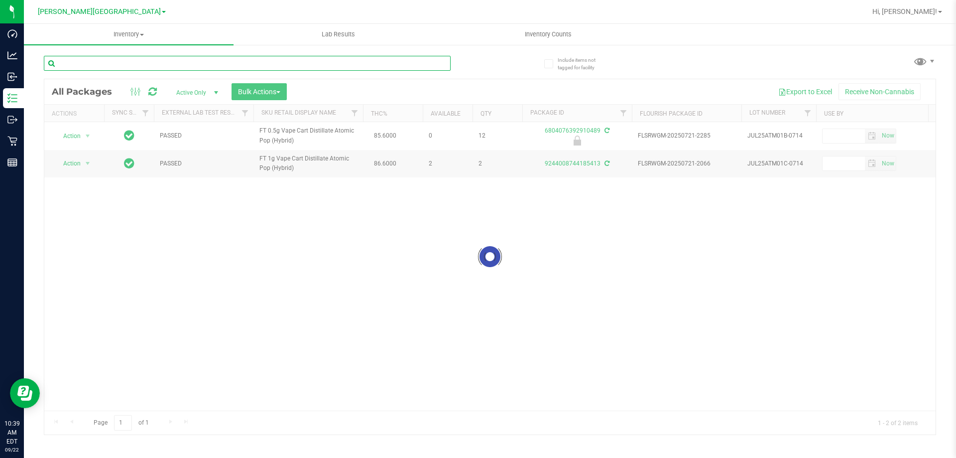
click at [321, 64] on input "text" at bounding box center [247, 63] width 407 height 15
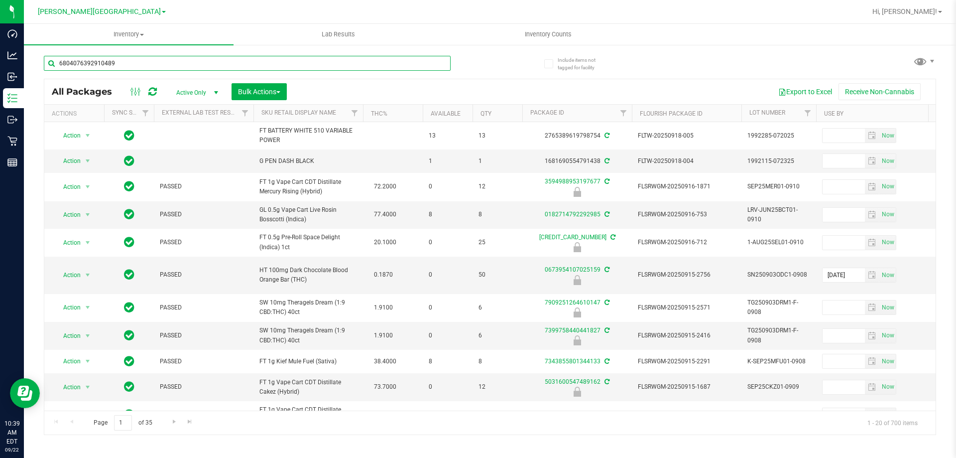
type input "6804076392910489"
